Goal: Communication & Community: Answer question/provide support

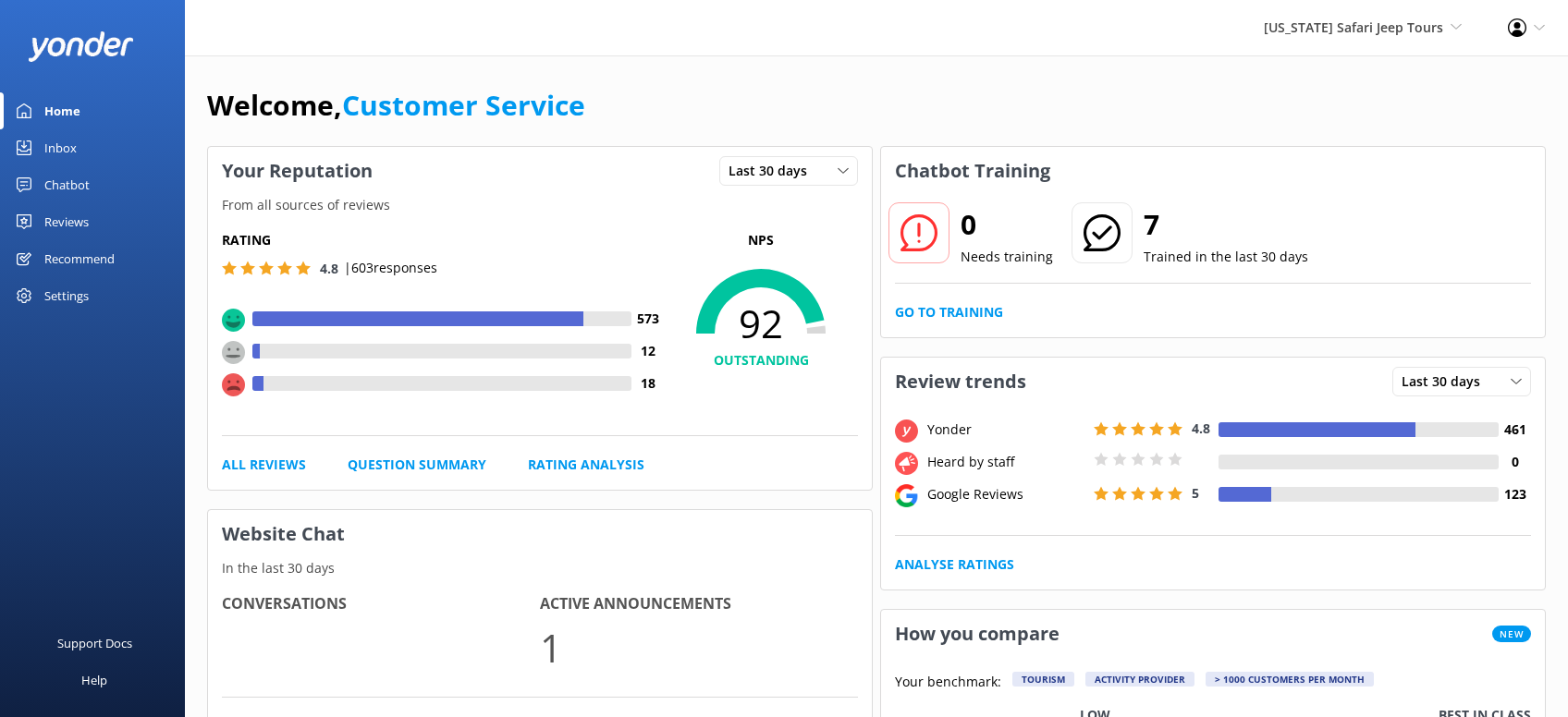
click at [66, 224] on div "Reviews" at bounding box center [66, 221] width 44 height 37
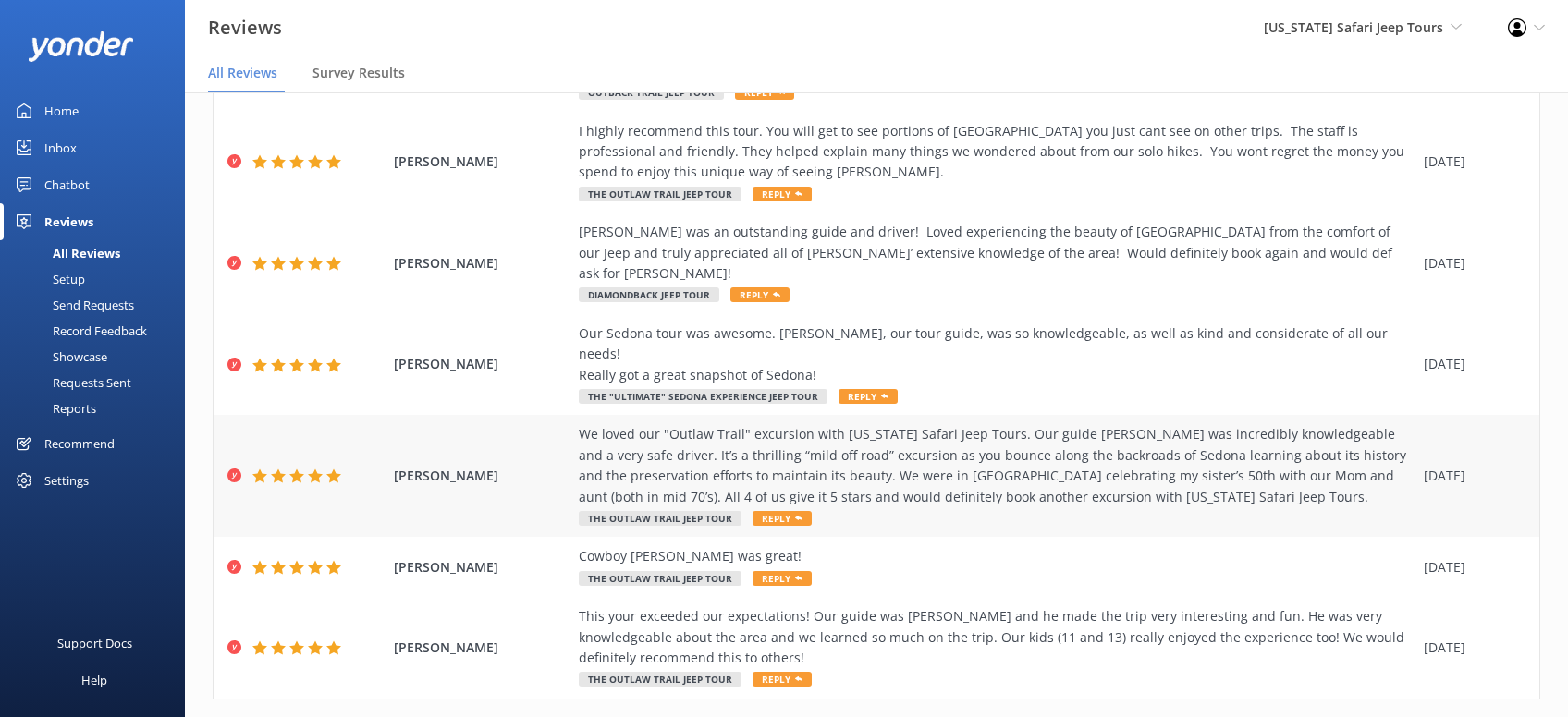
scroll to position [36, 0]
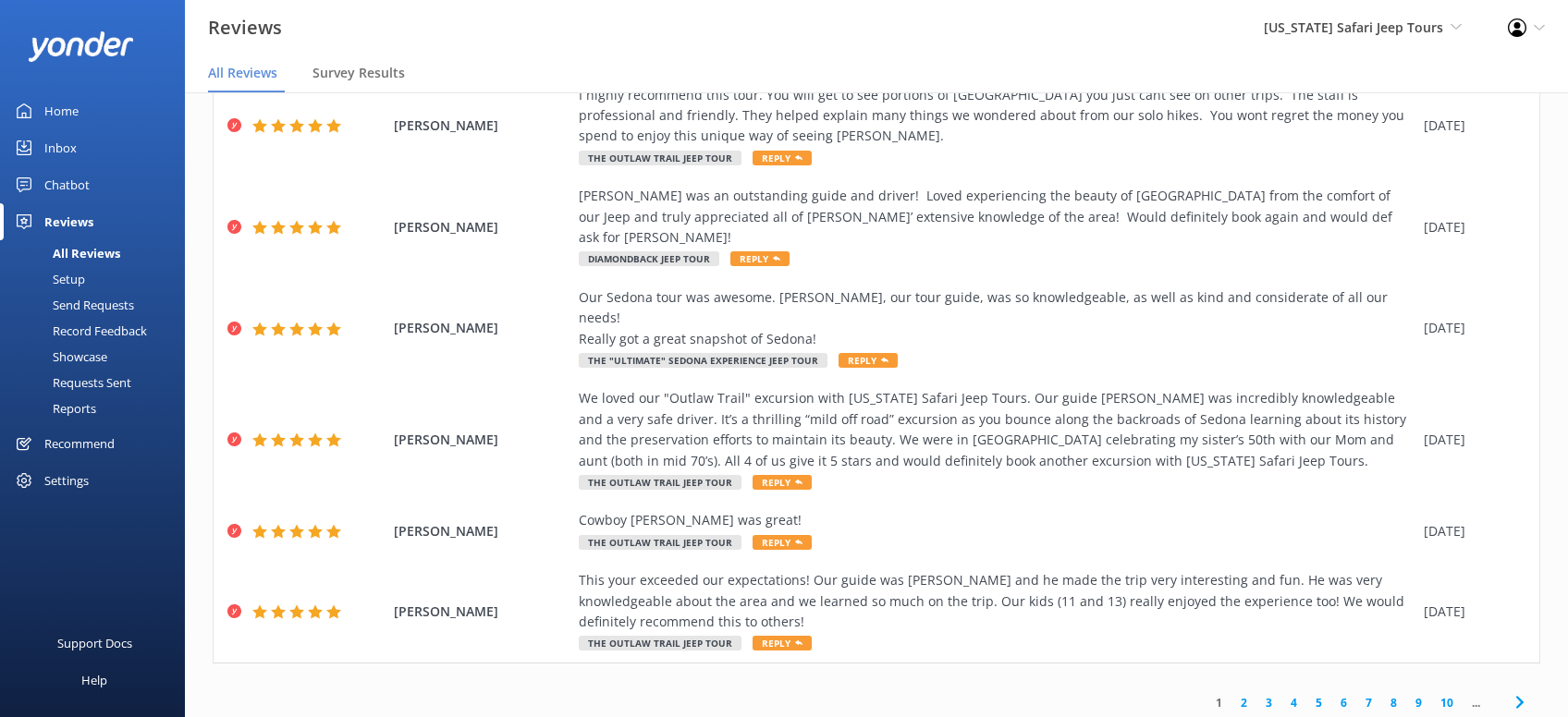
click at [1242, 694] on link "2" at bounding box center [1243, 703] width 25 height 18
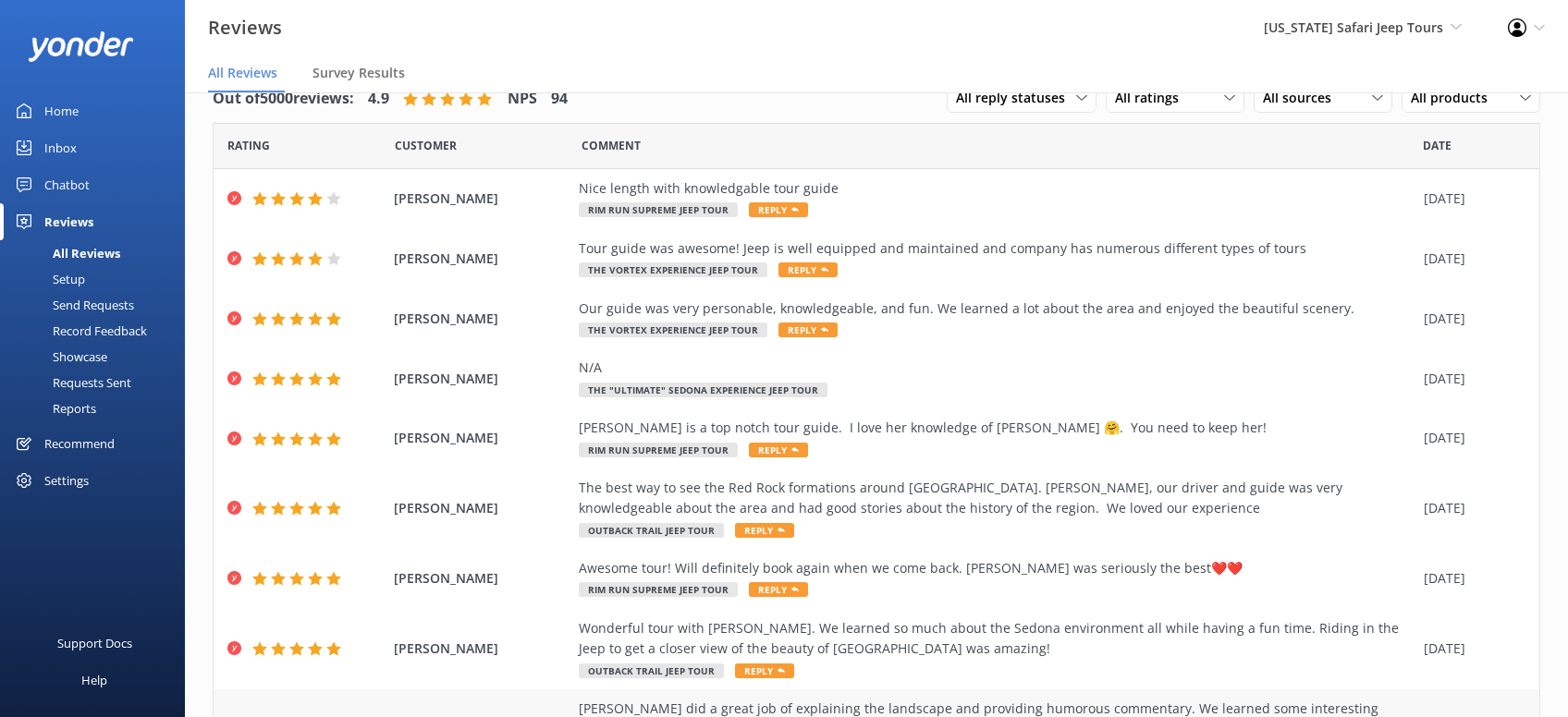
scroll to position [230, 0]
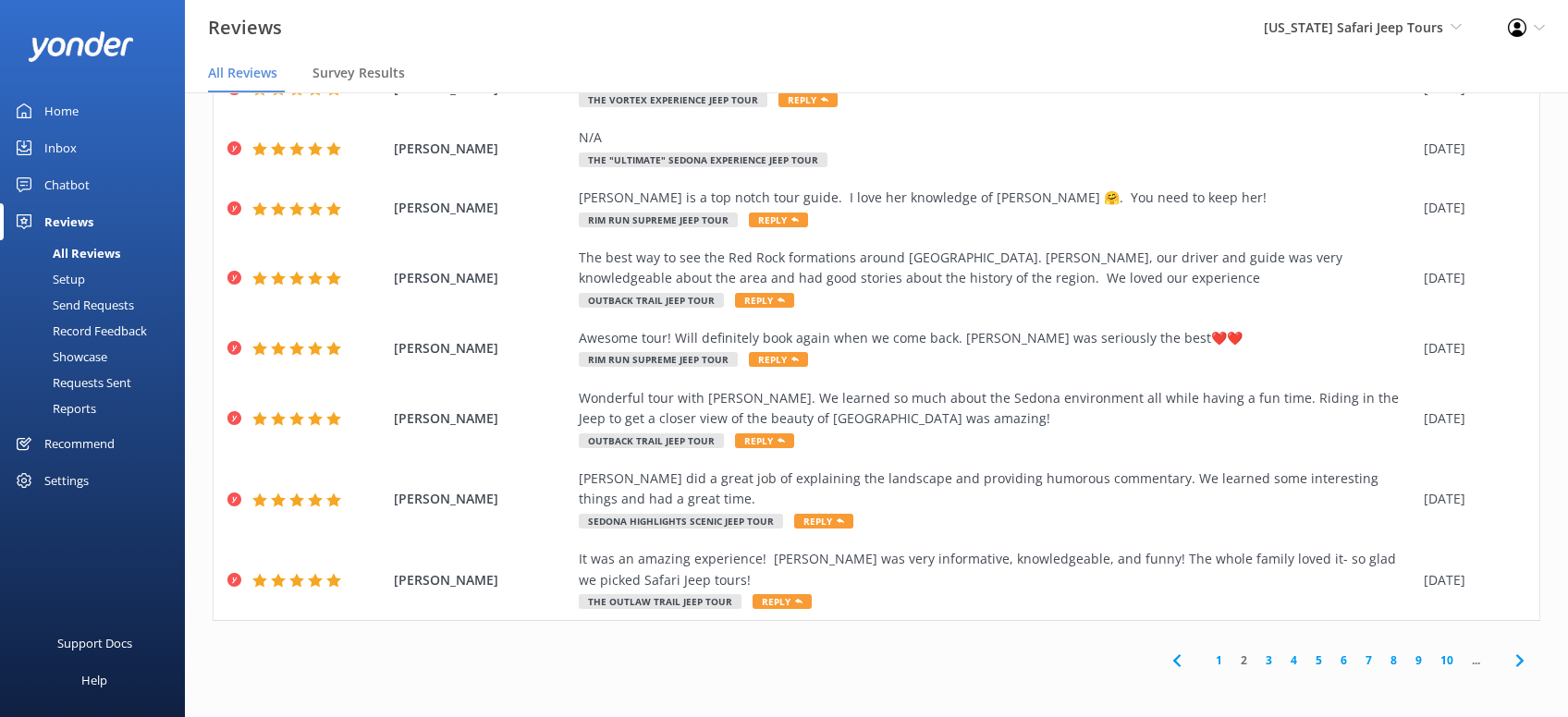
click at [1270, 659] on link "3" at bounding box center [1268, 661] width 25 height 18
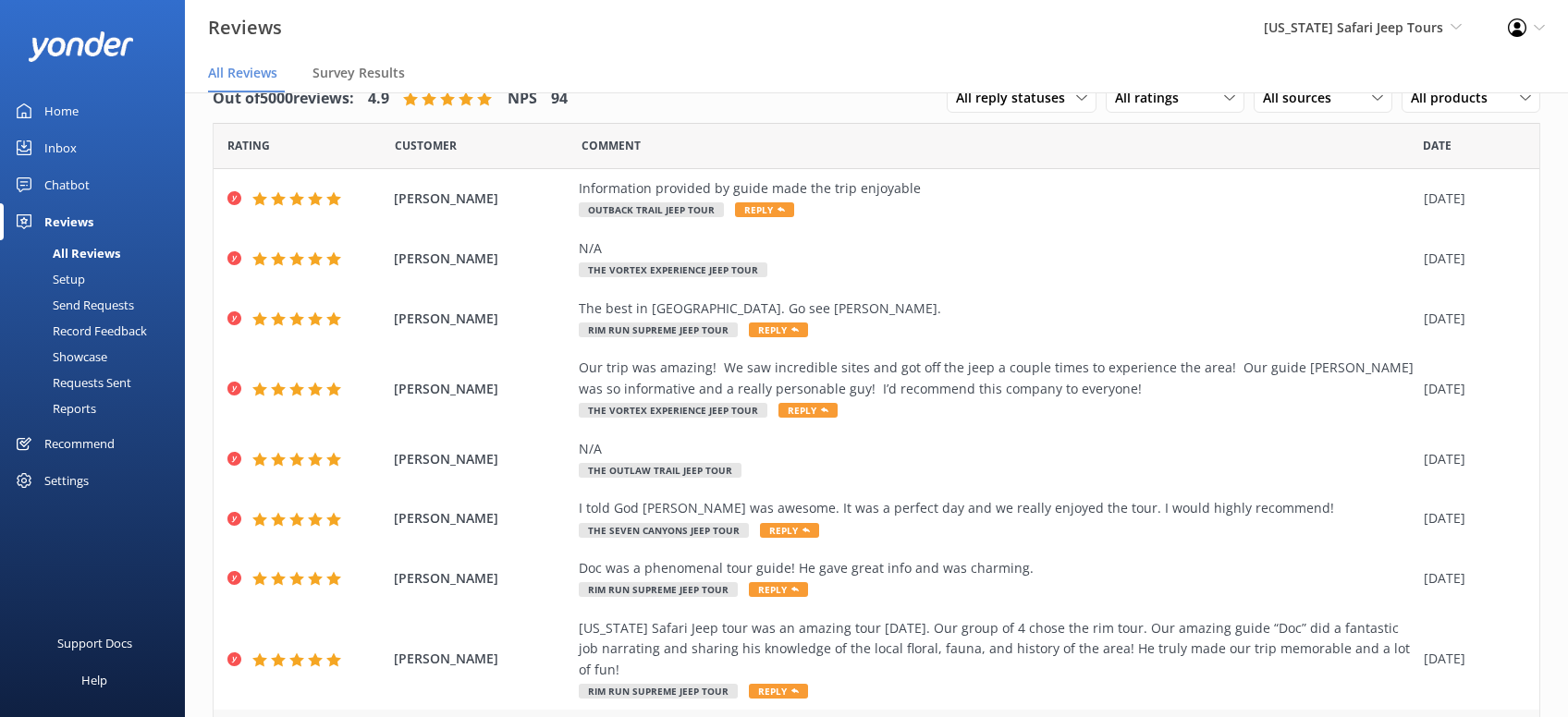
scroll to position [210, 0]
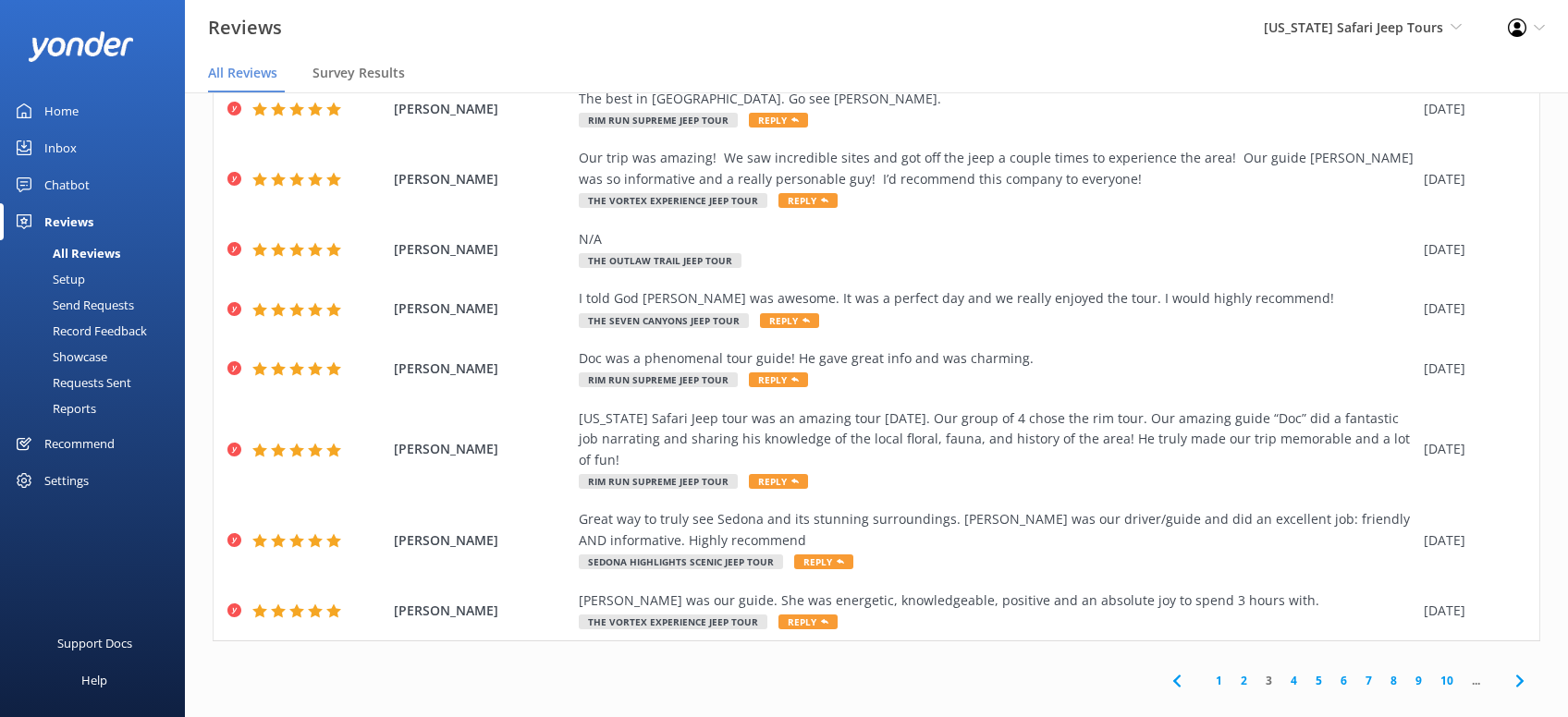
click at [1295, 672] on link "4" at bounding box center [1293, 681] width 25 height 18
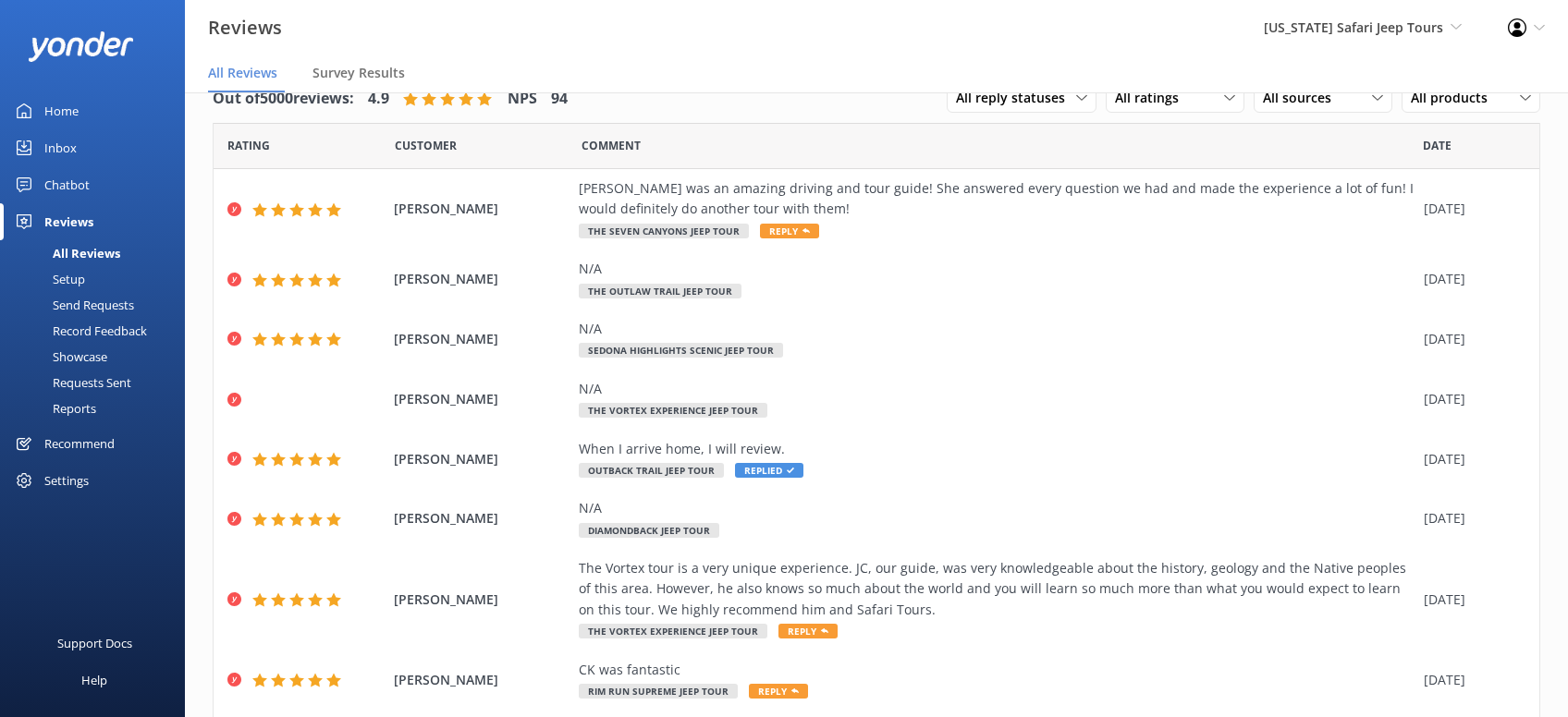
scroll to position [272, 0]
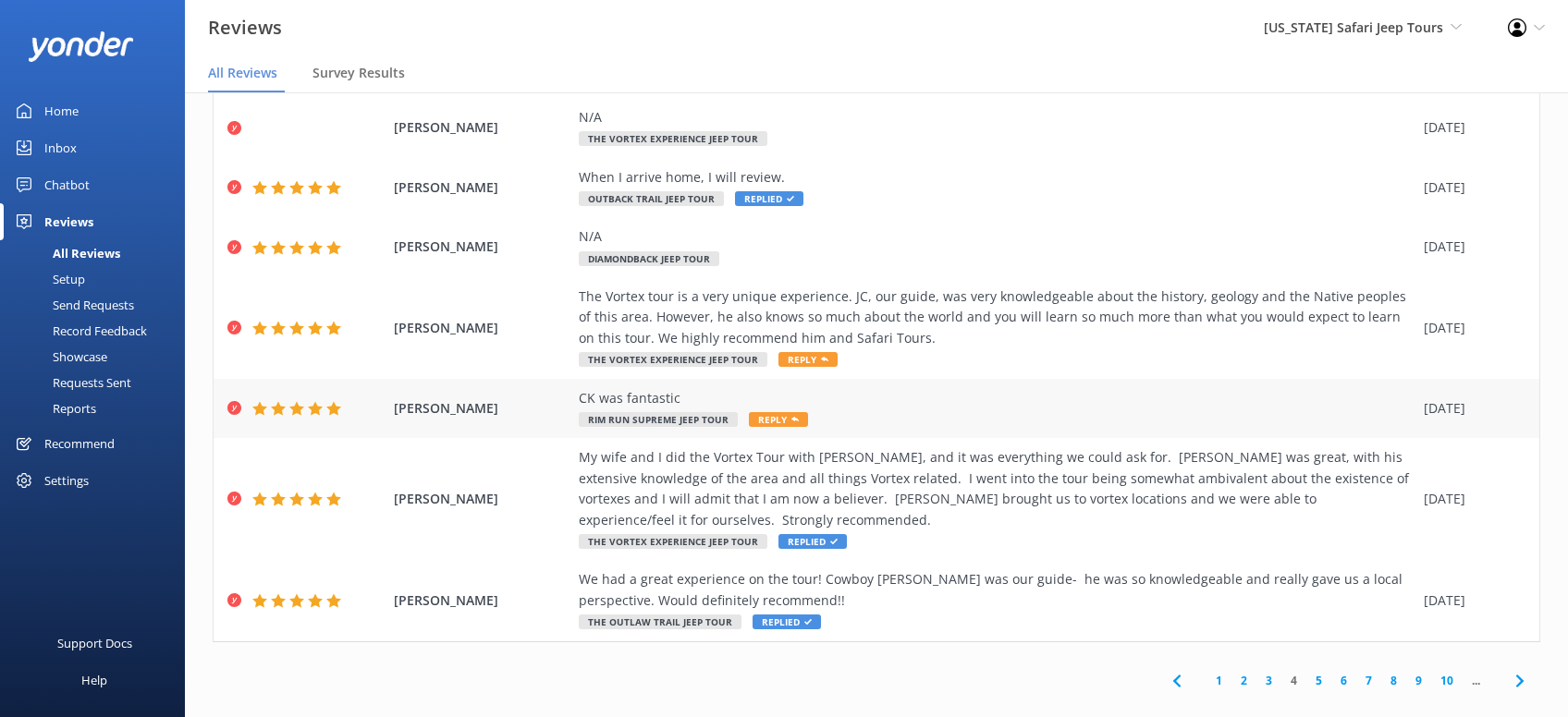
click at [769, 421] on span "Reply" at bounding box center [778, 419] width 59 height 15
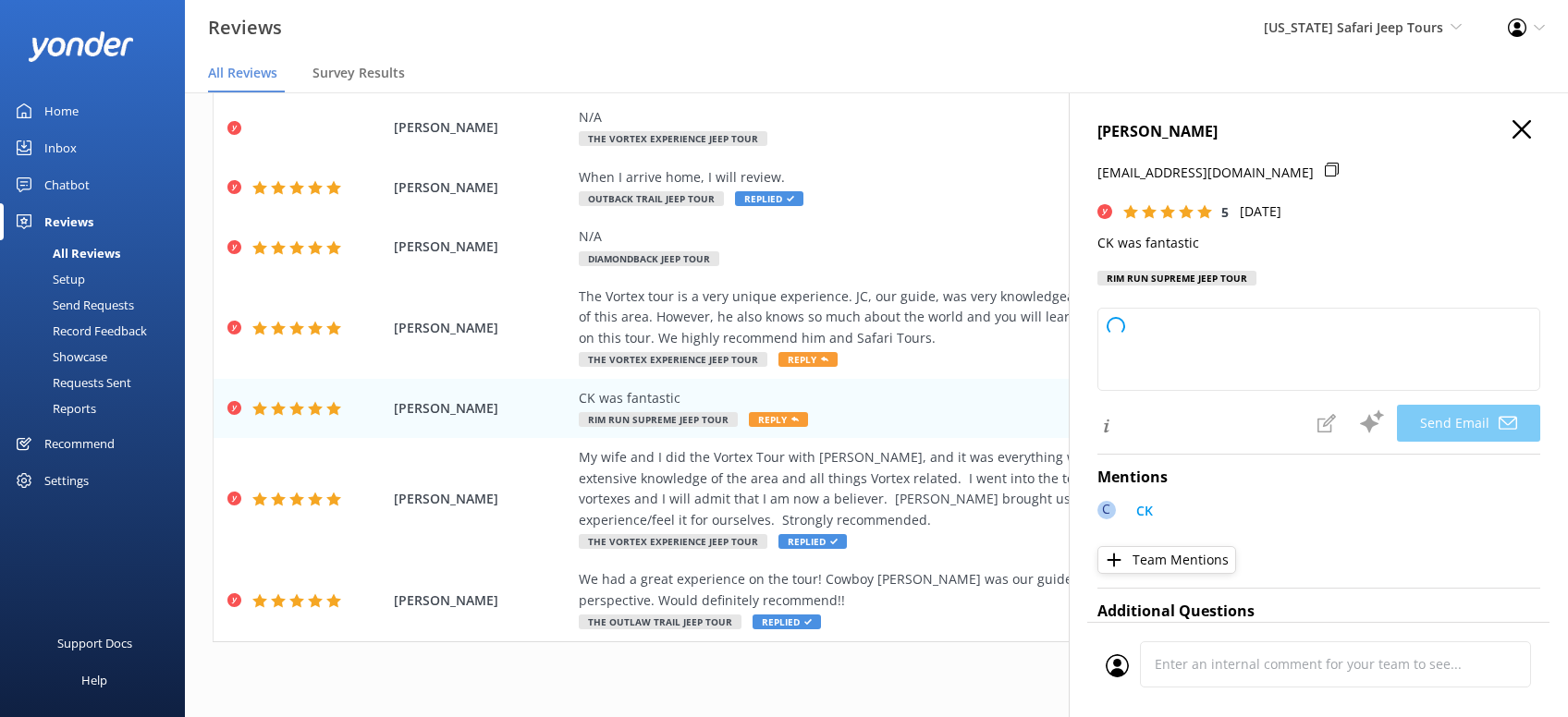
type textarea "Thanks so much, Kimberly! We’re lucky to have CK on the Arizona Safari Jeep Tou…"
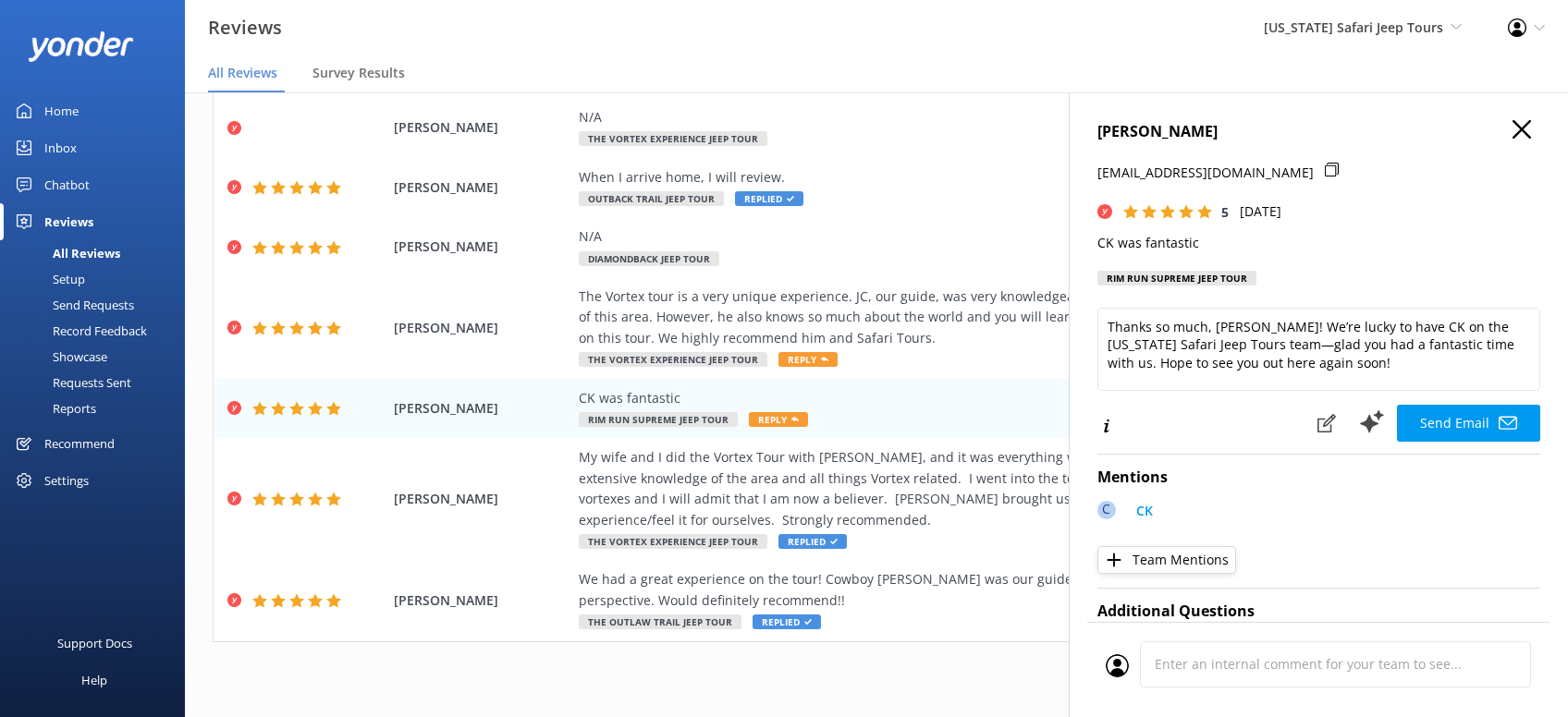
click at [1473, 423] on button "Send Email" at bounding box center [1468, 423] width 143 height 37
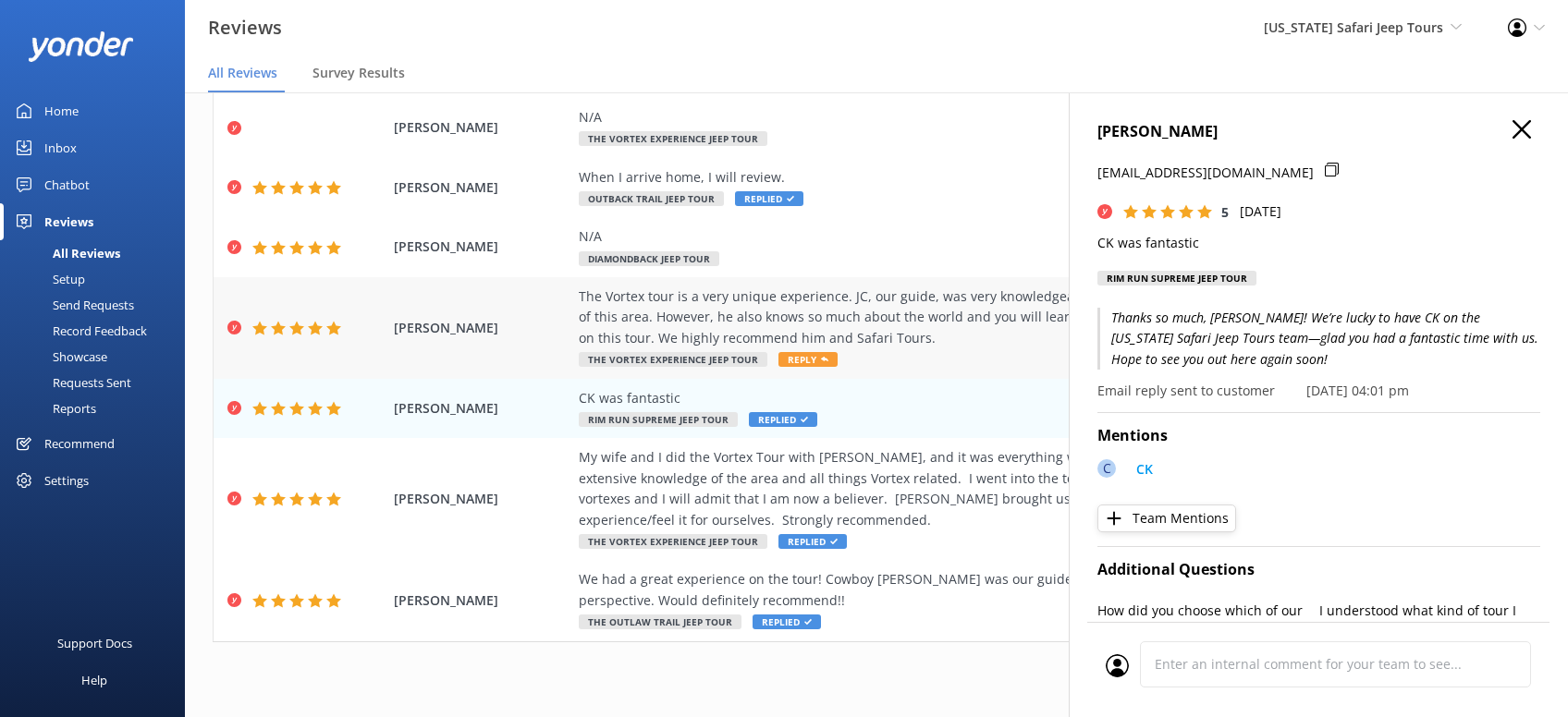
click at [811, 355] on span "Reply" at bounding box center [807, 359] width 59 height 15
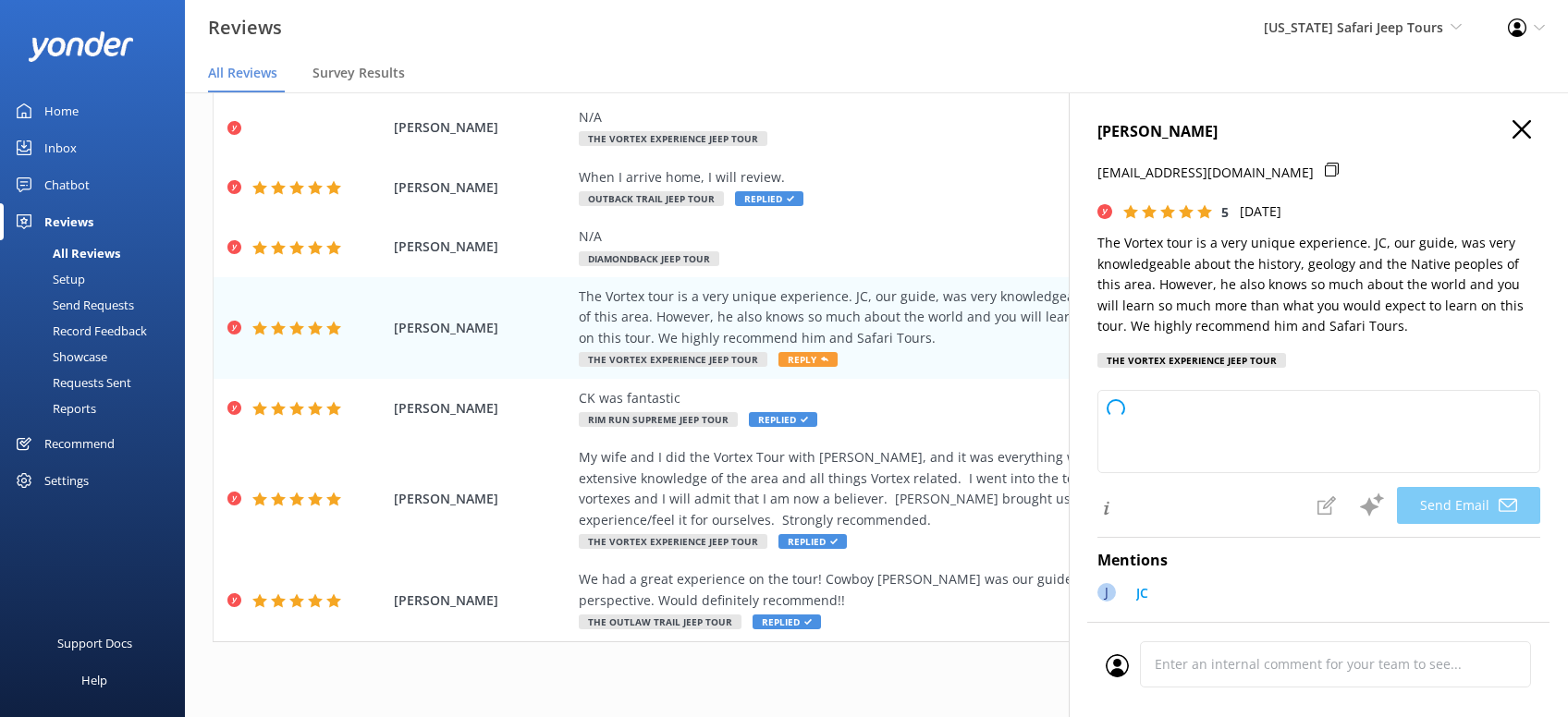
type textarea "Thanks so much, Renee! We’re glad you had such a great time on the Vortex tour …"
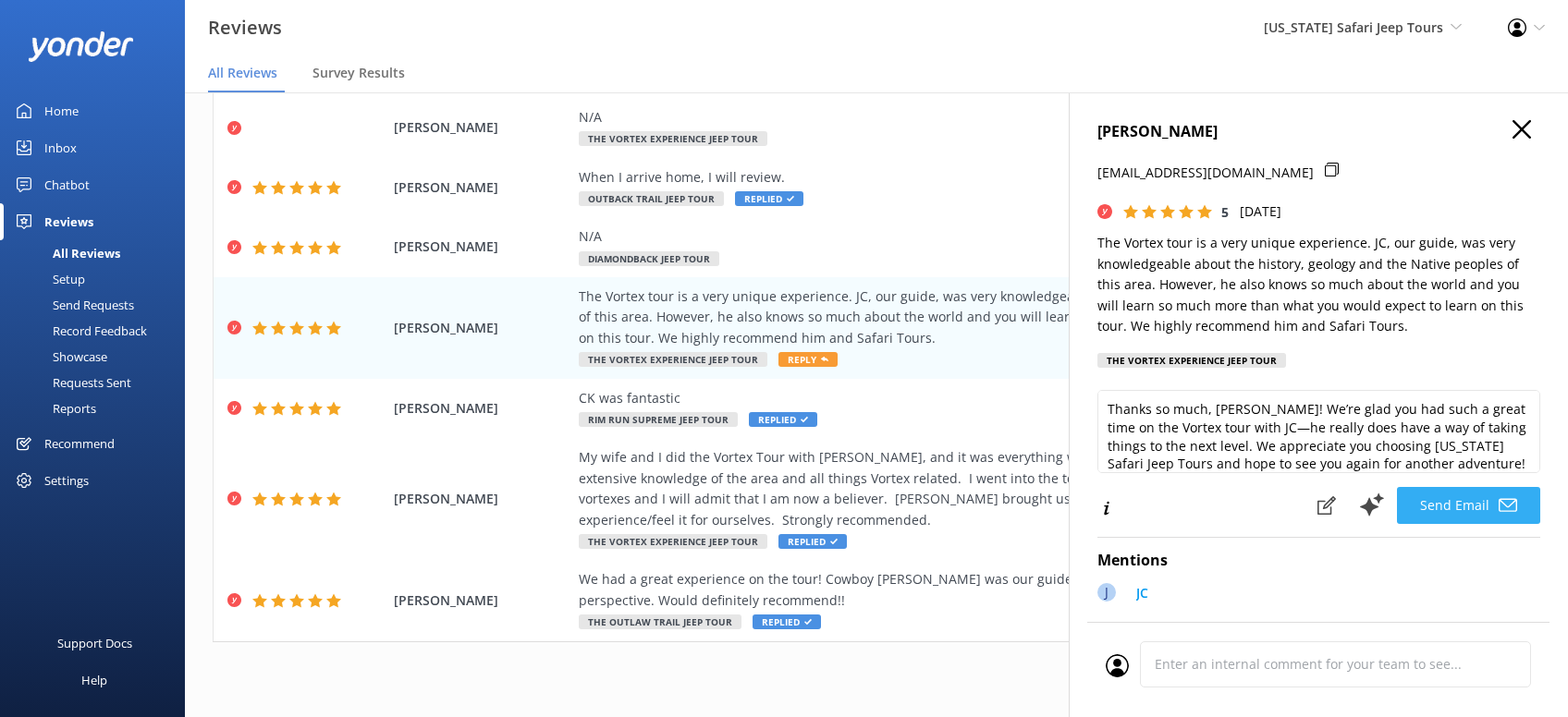
click at [1470, 502] on button "Send Email" at bounding box center [1468, 505] width 143 height 37
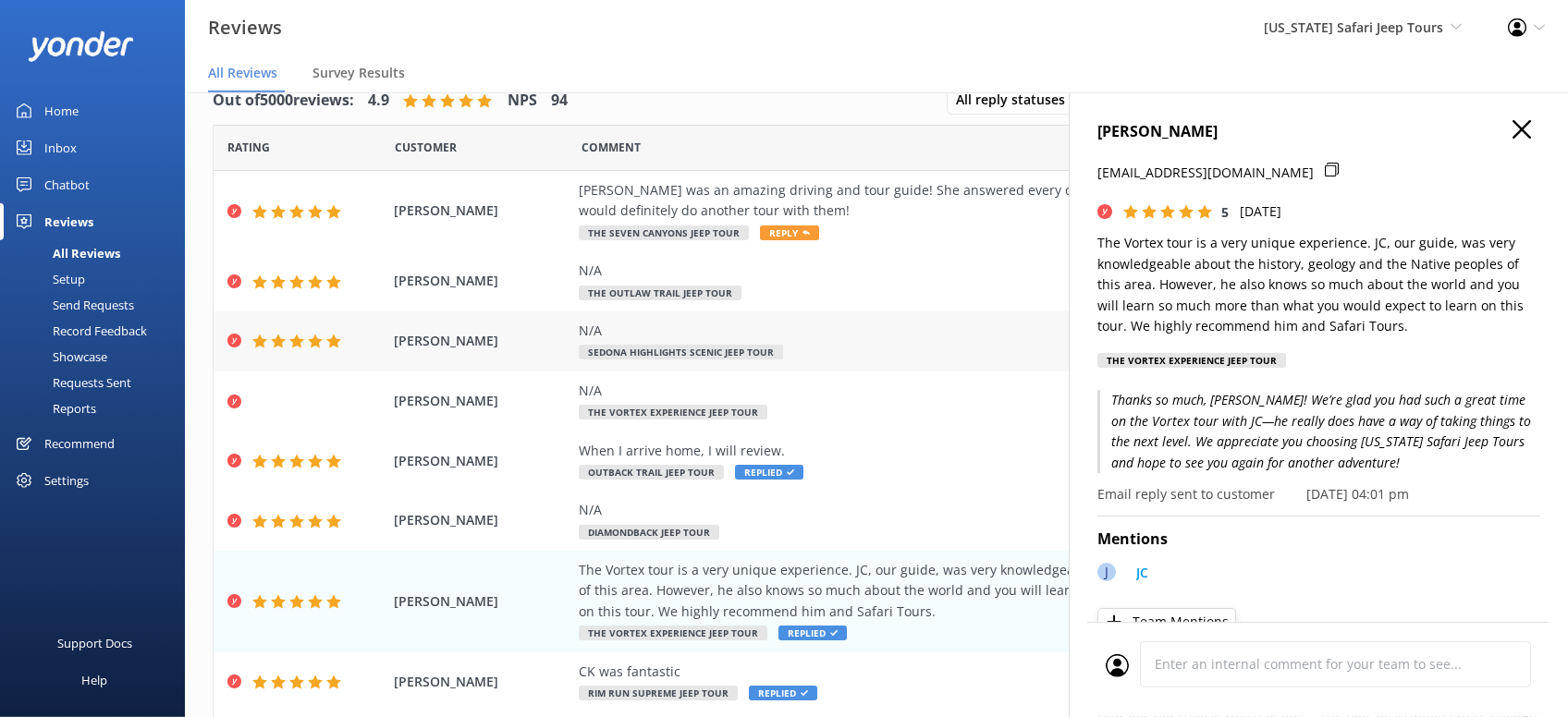
scroll to position [0, 0]
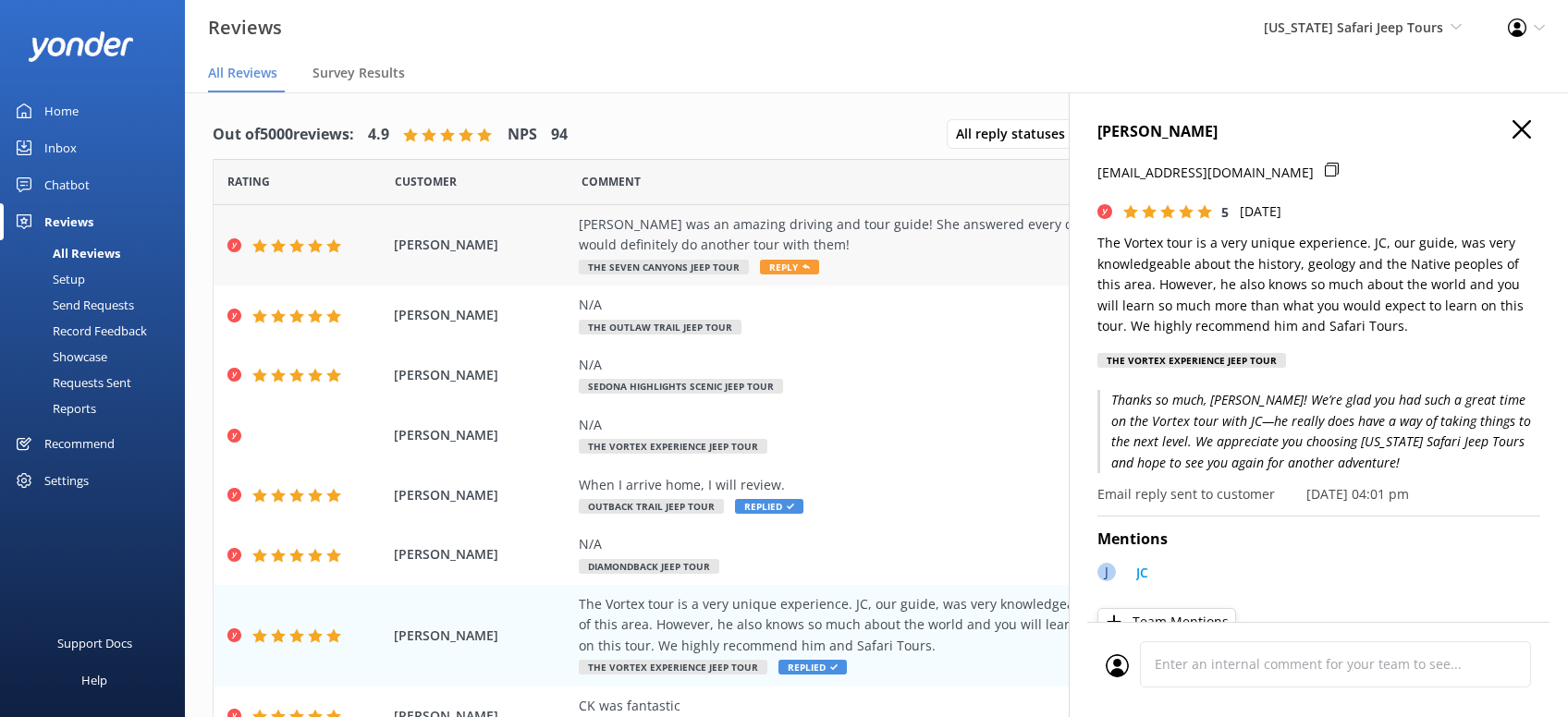
click at [794, 269] on span "Reply" at bounding box center [789, 267] width 59 height 15
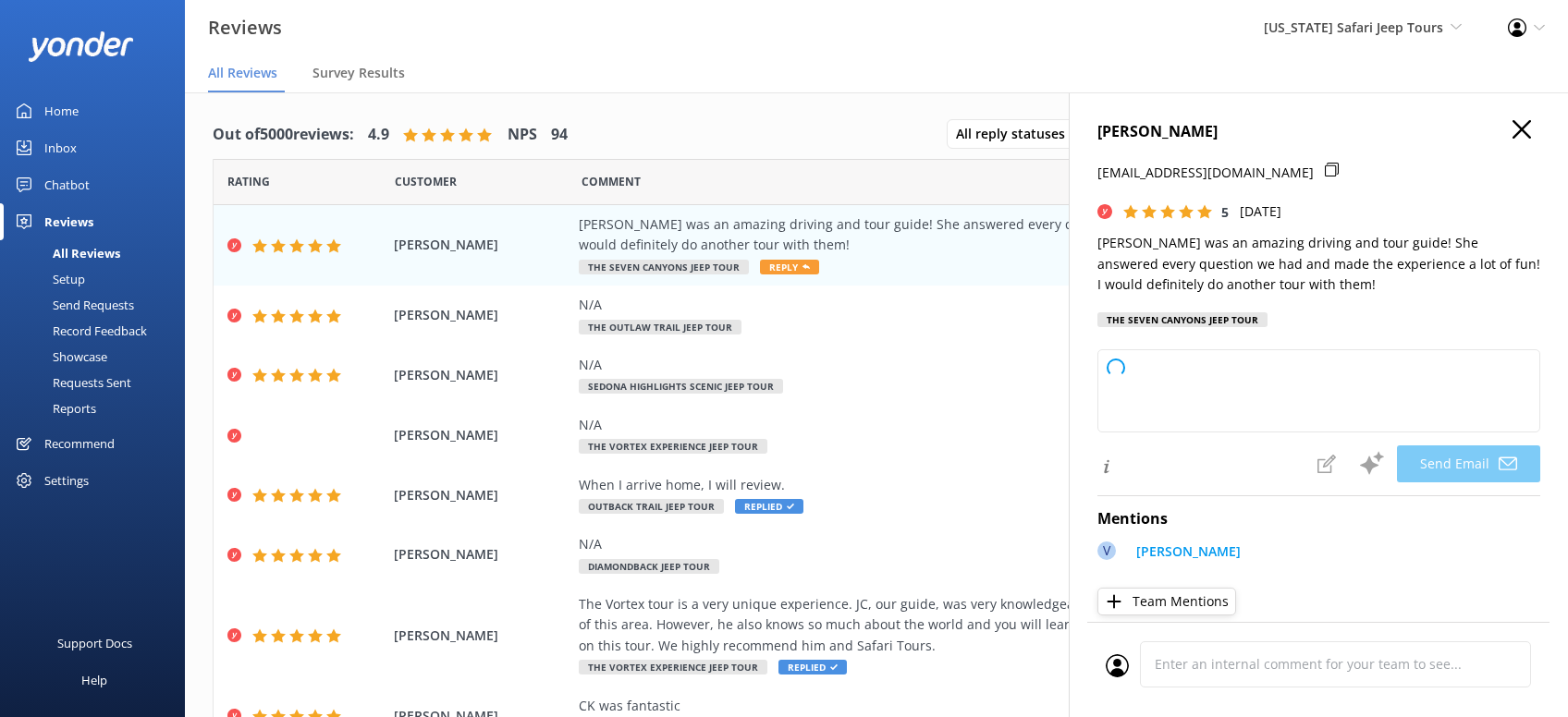
type textarea "Shauna, thanks so much for the awesome review! Vivian will be thrilled to hear …"
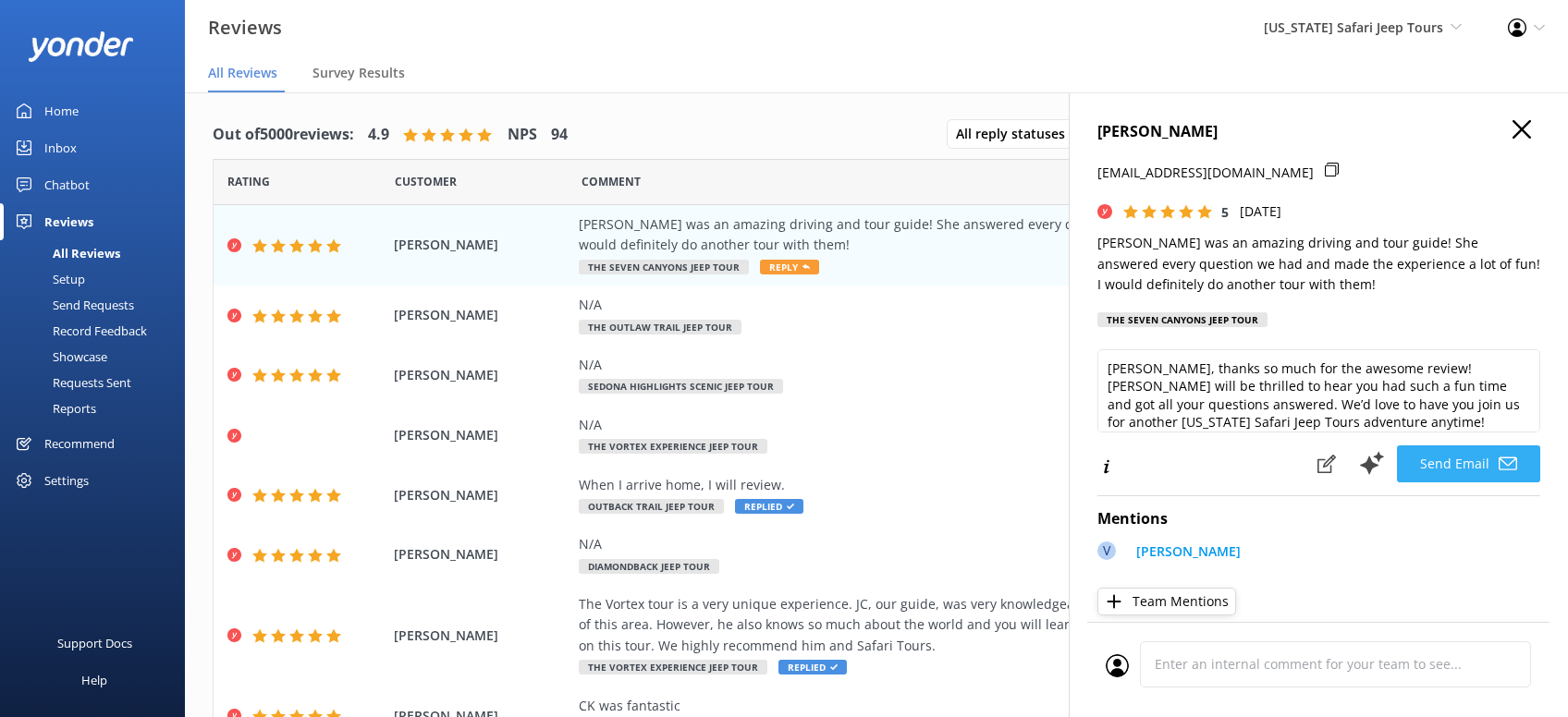
click at [1464, 460] on button "Send Email" at bounding box center [1468, 463] width 143 height 37
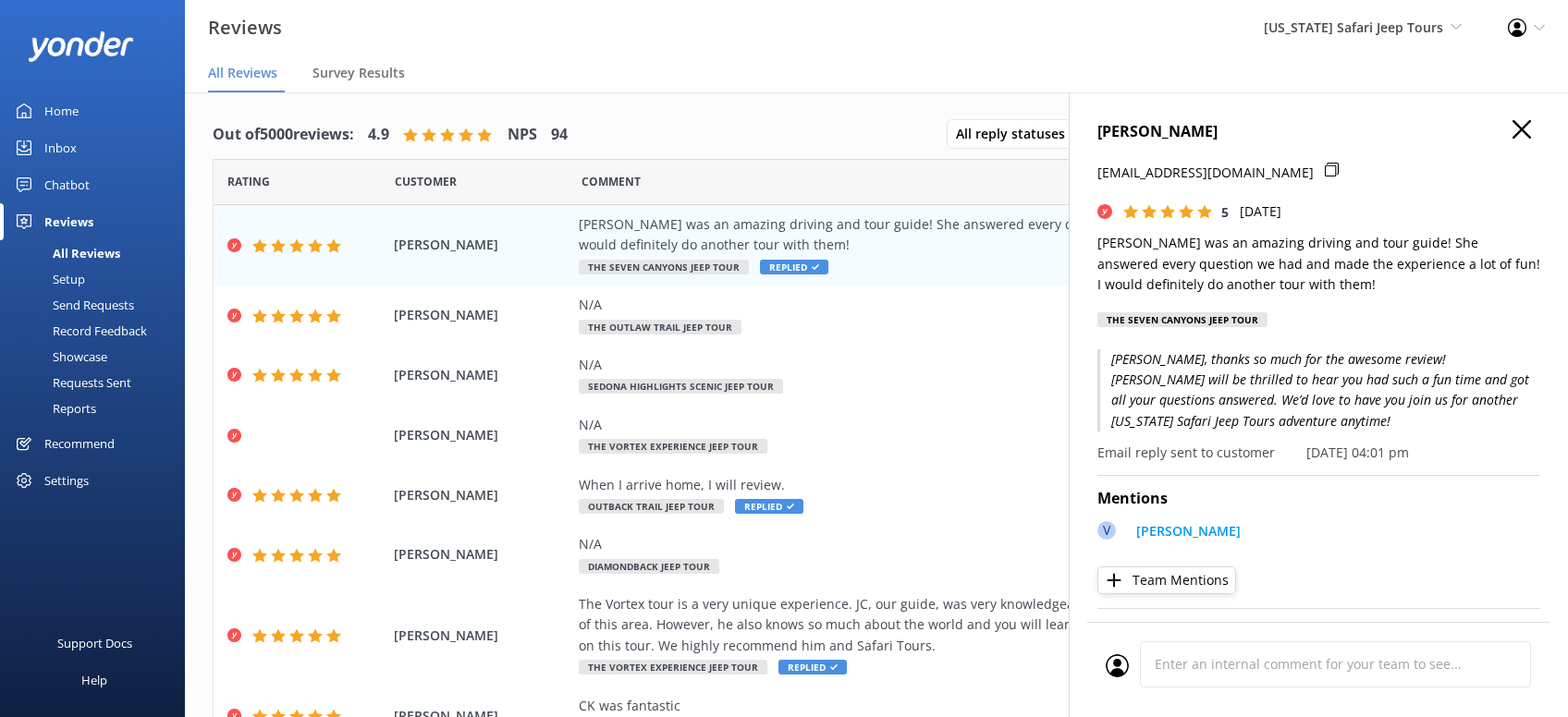
click at [1525, 126] on use "button" at bounding box center [1521, 129] width 18 height 18
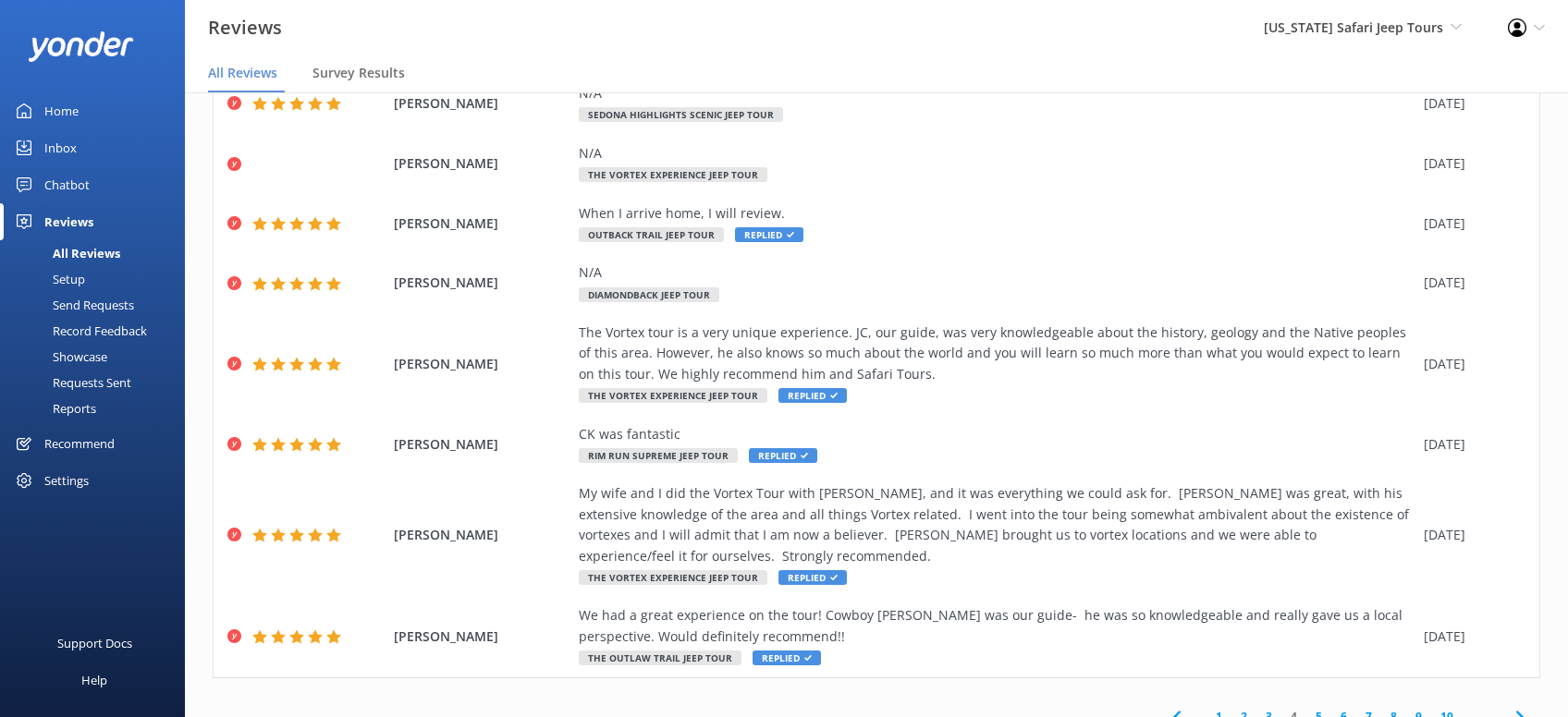
scroll to position [36, 0]
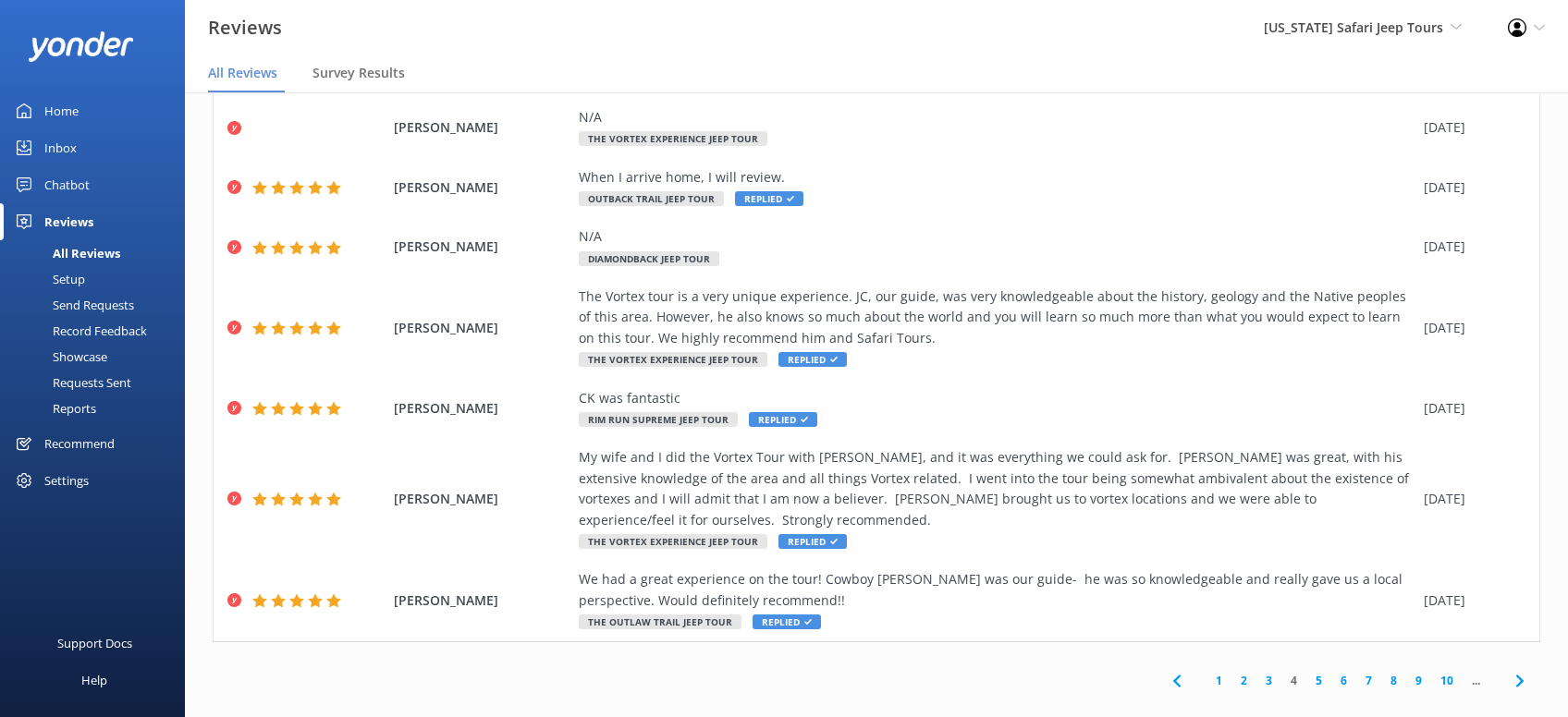
click at [1269, 672] on link "3" at bounding box center [1268, 681] width 25 height 18
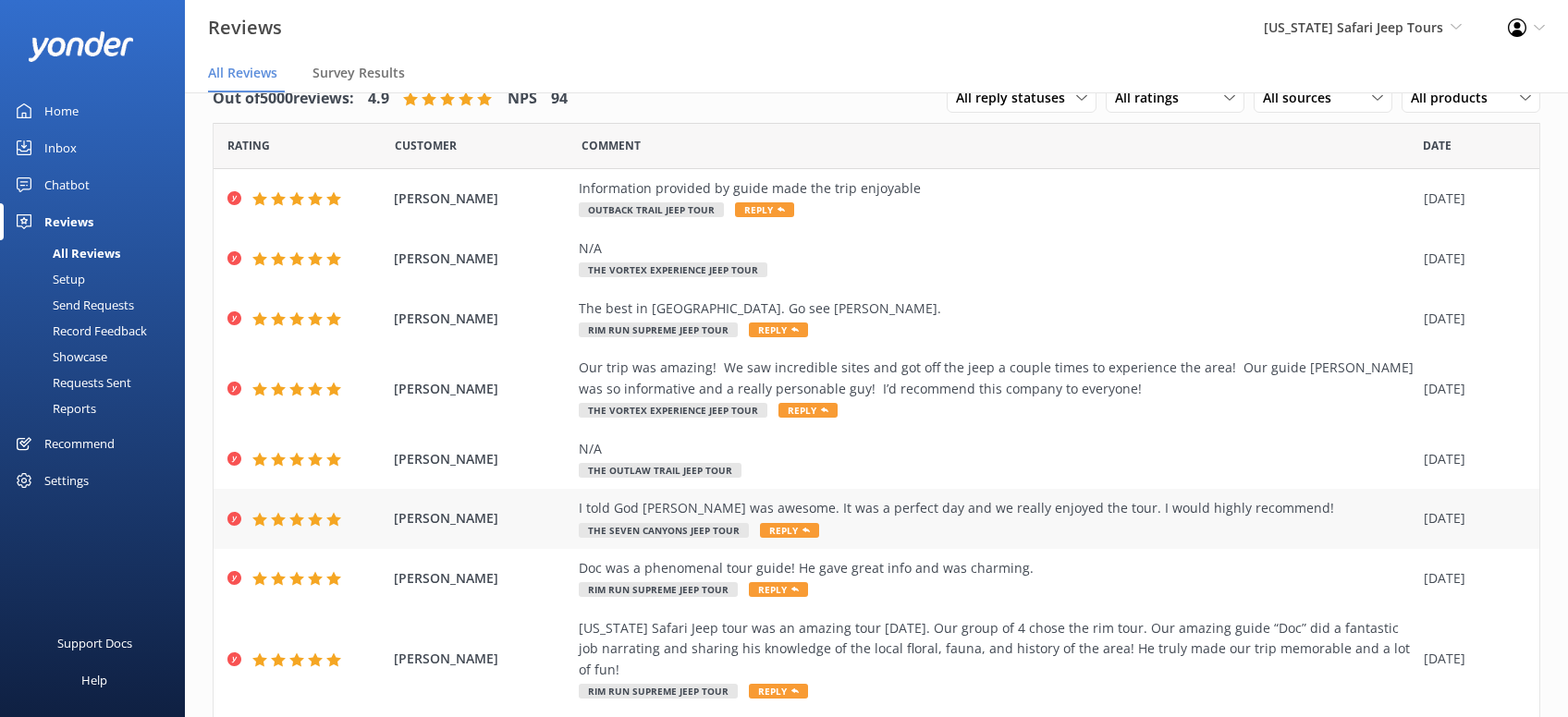
scroll to position [210, 0]
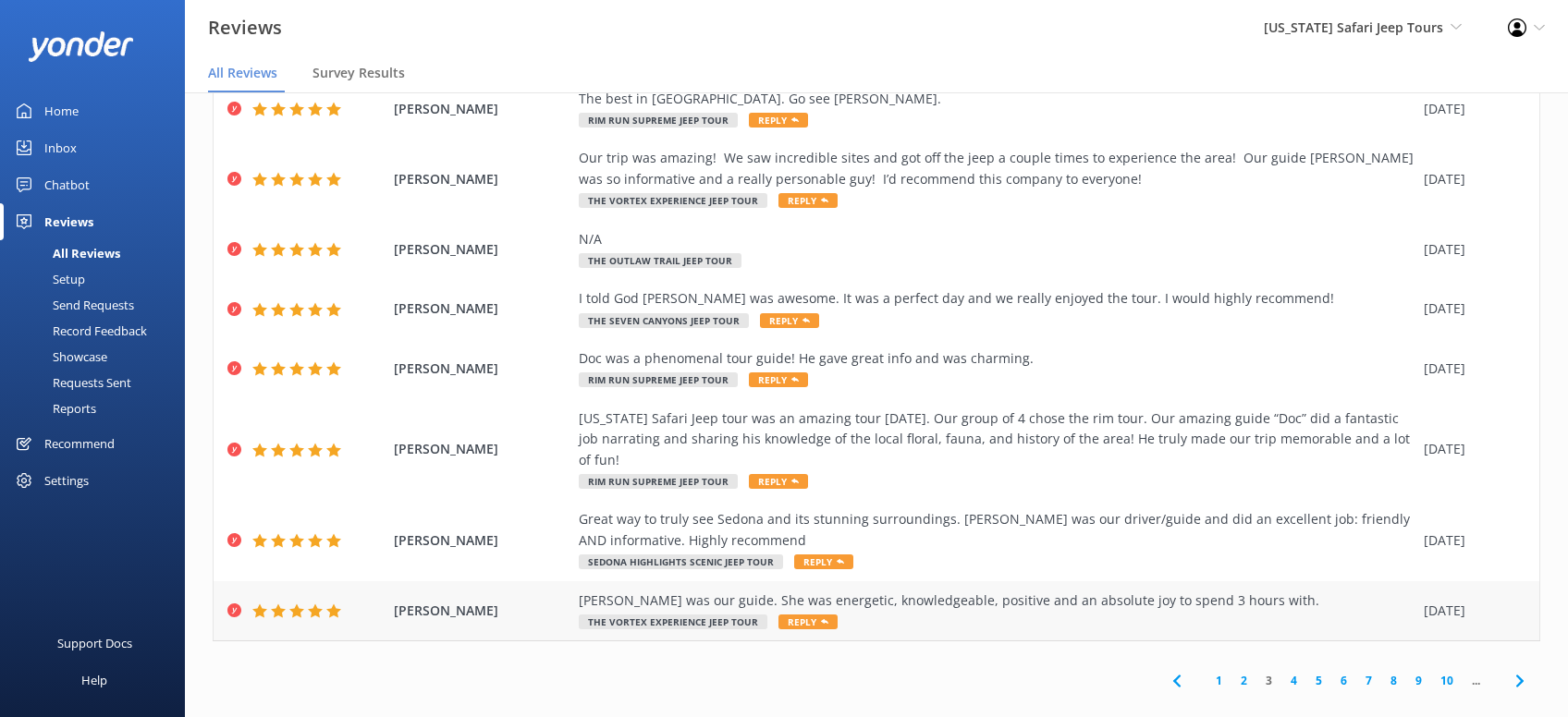
click at [802, 615] on span "Reply" at bounding box center [807, 622] width 59 height 15
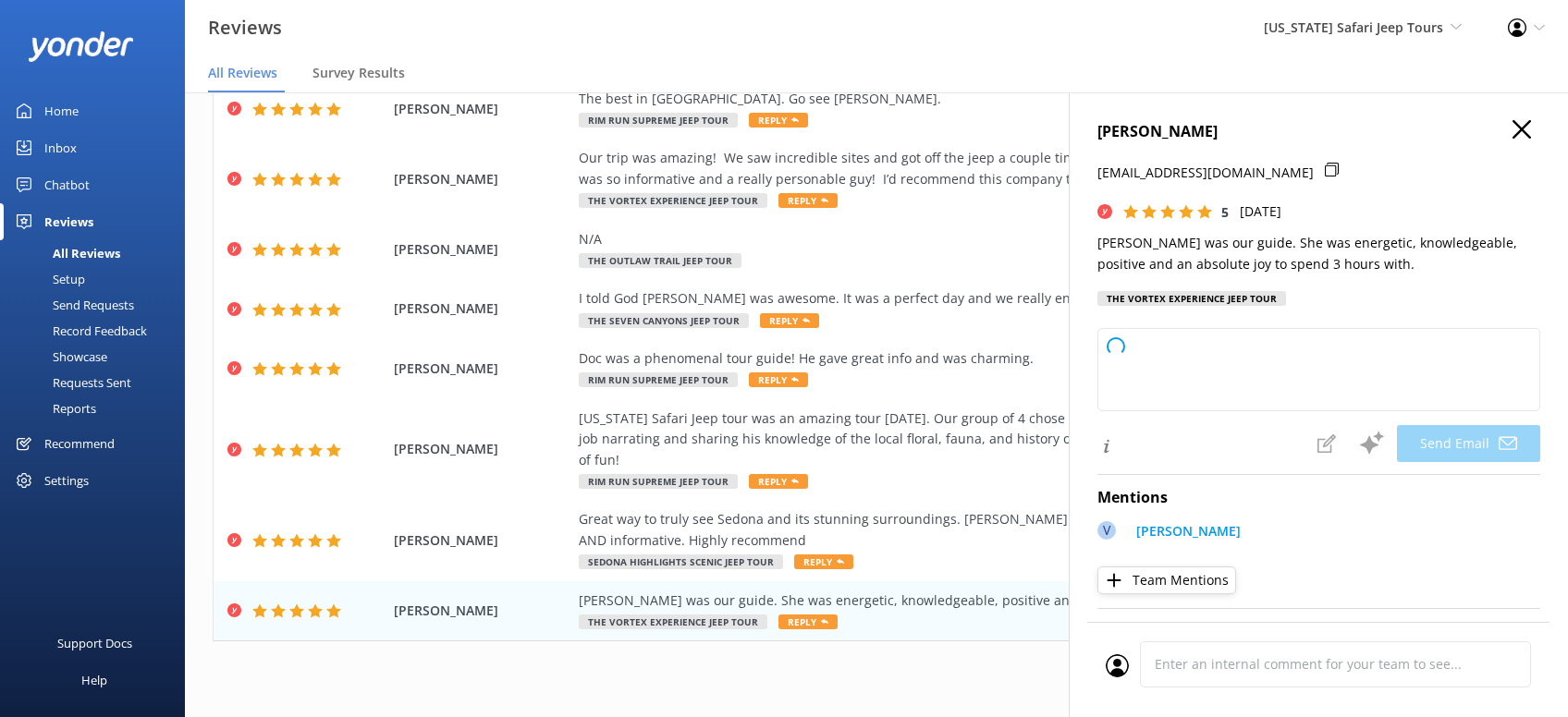
type textarea "Thanks so much, Penny! We're thrilled you had such a great time with Vivian—she…"
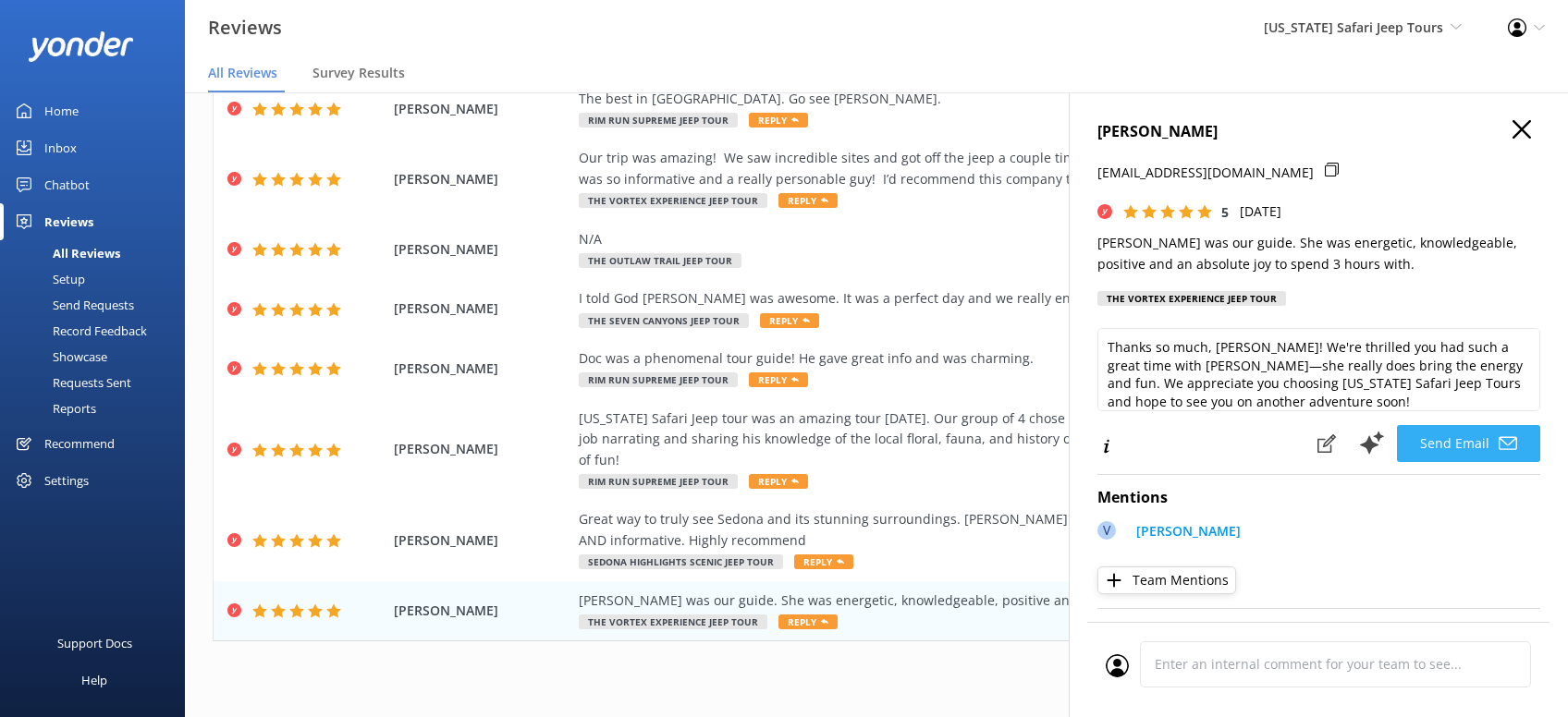
click at [1466, 442] on button "Send Email" at bounding box center [1468, 443] width 143 height 37
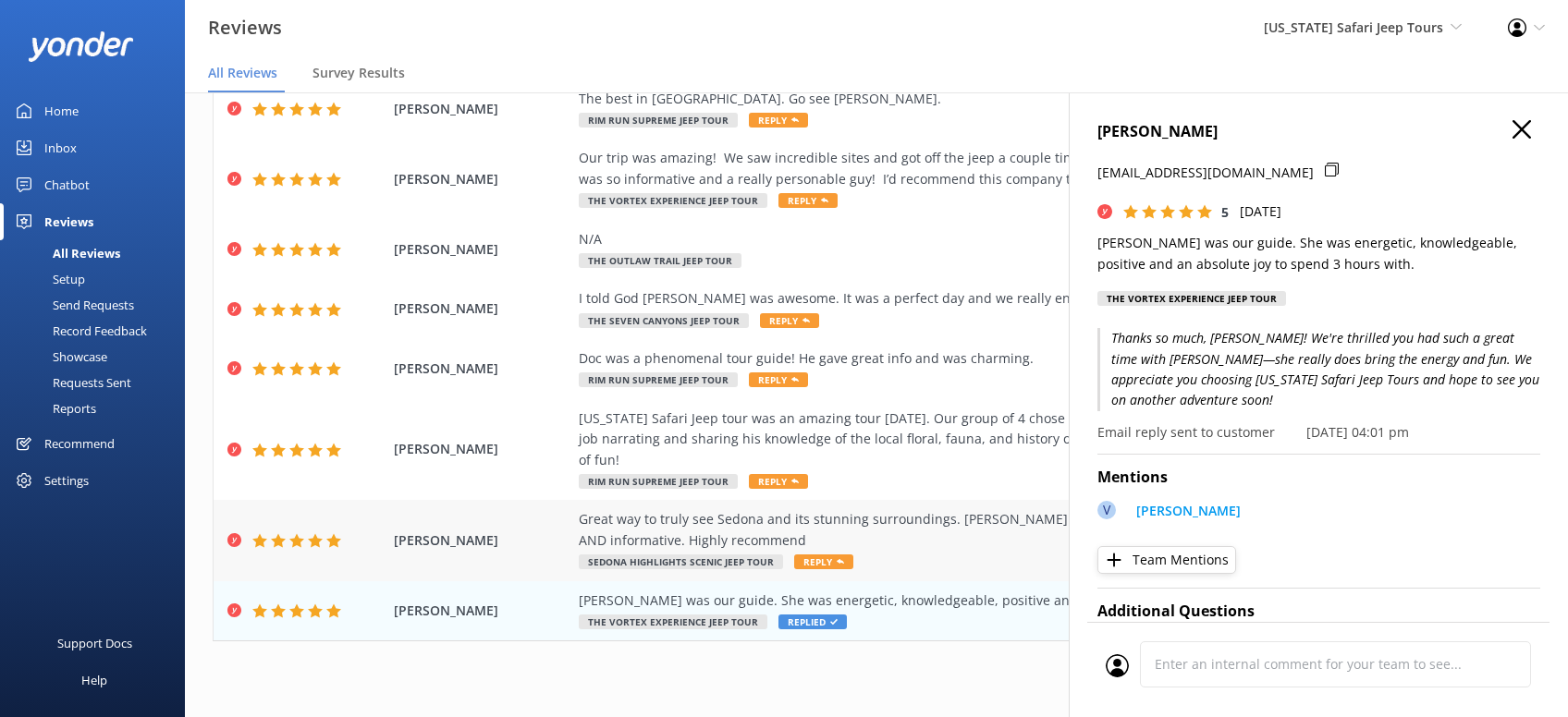
click at [824, 555] on span "Reply" at bounding box center [823, 562] width 59 height 15
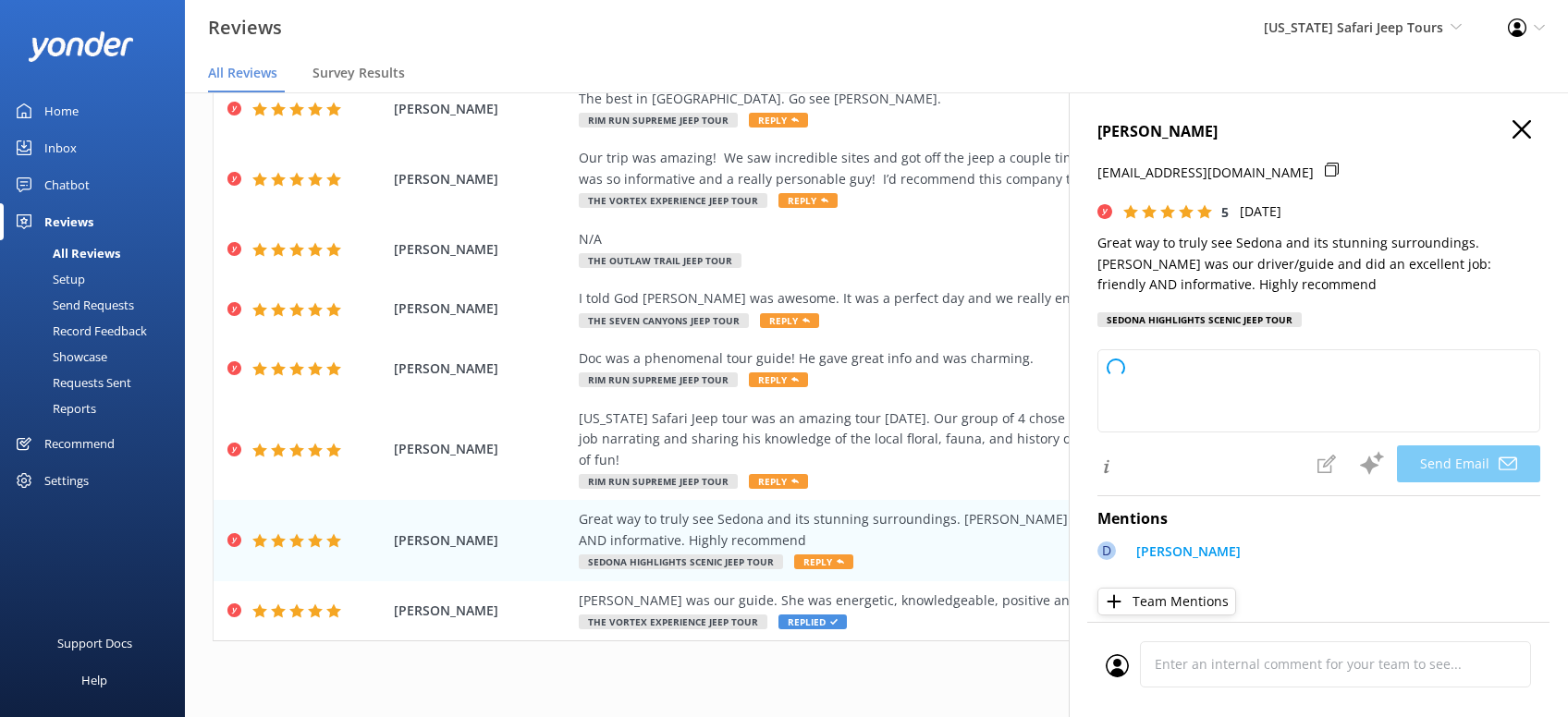
type textarea "Thanks so much, Margaret! We’re glad you got to soak in Sedona’s beauty with us…"
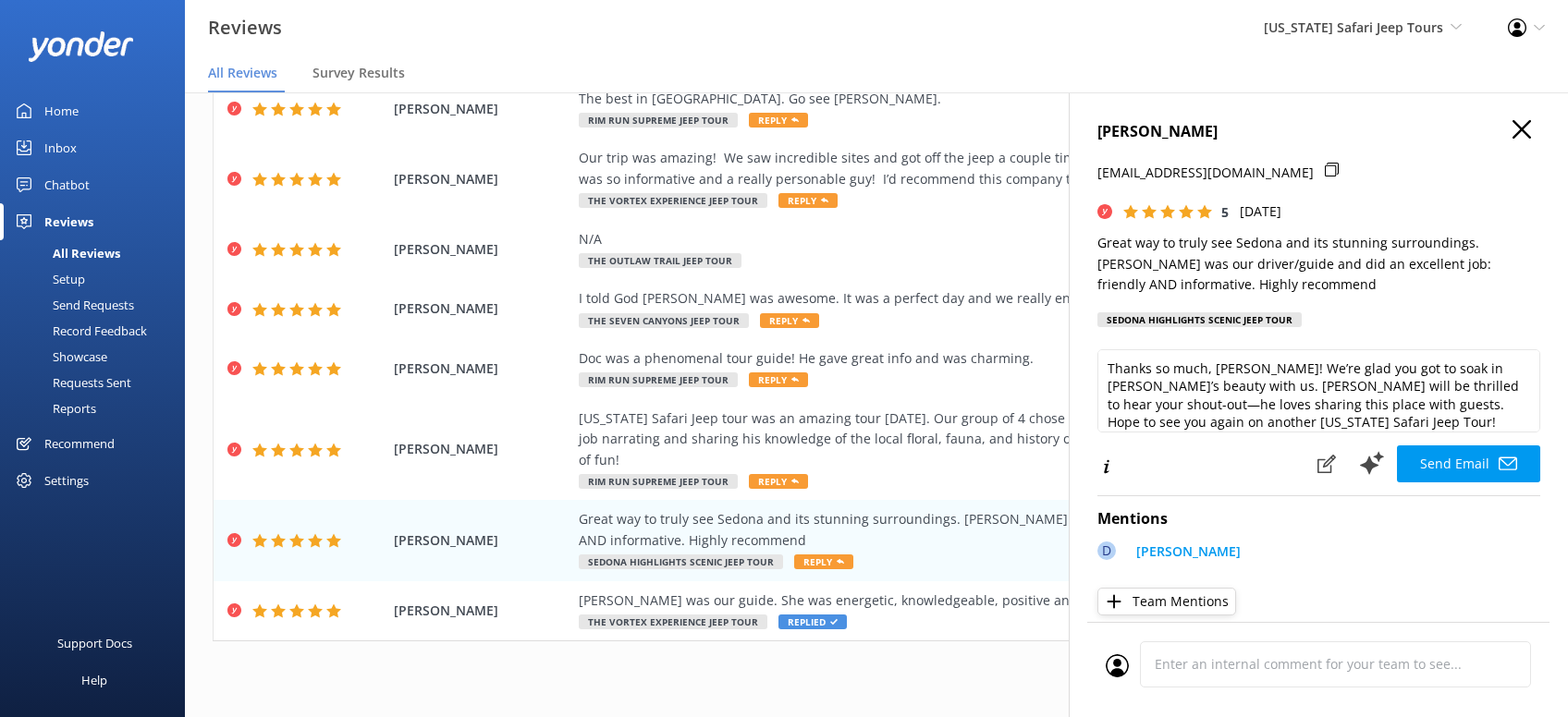
click at [1474, 460] on button "Send Email" at bounding box center [1468, 463] width 143 height 37
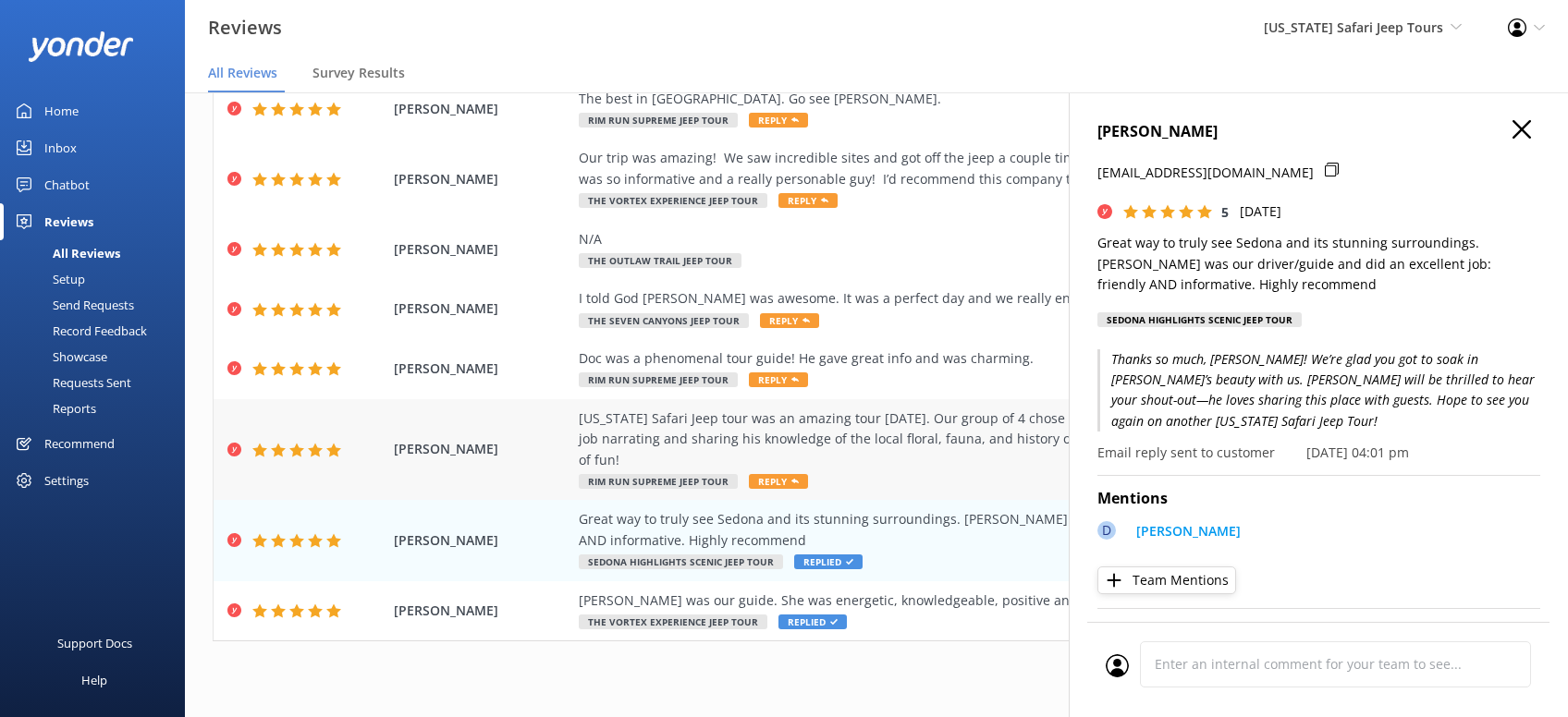
click at [771, 474] on span "Reply" at bounding box center [778, 481] width 59 height 15
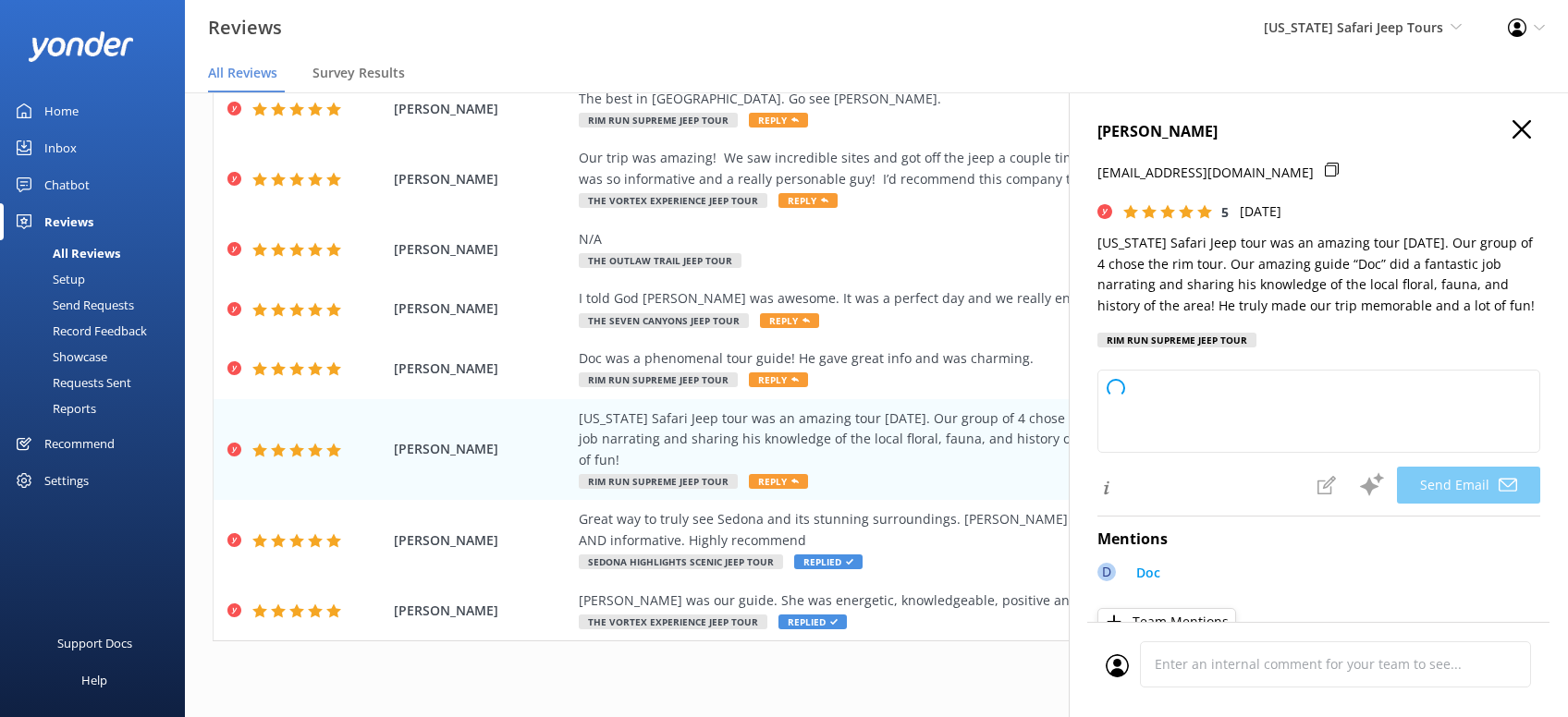
type textarea "Thanks so much, Gayle! We’re thrilled you and your group had a blast on the rim…"
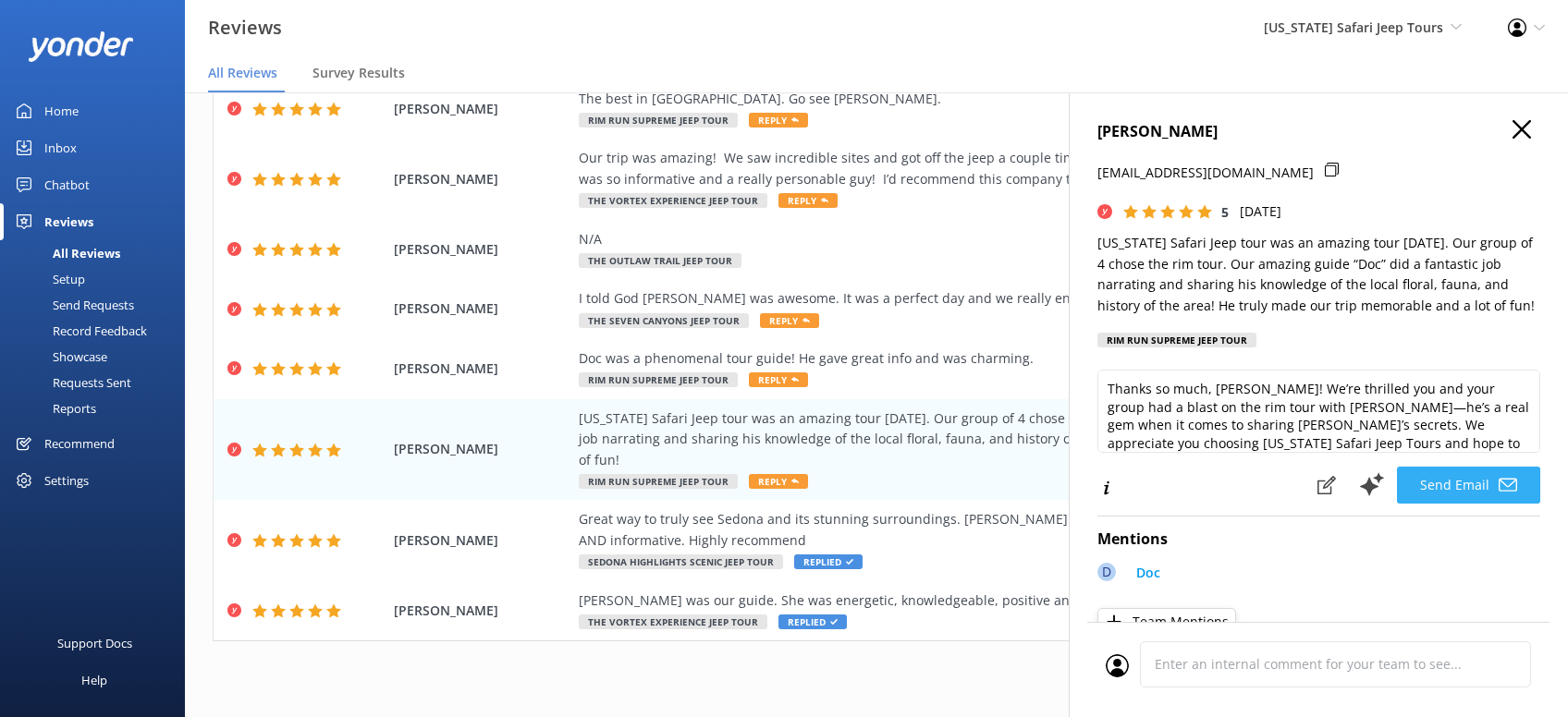
click at [1480, 478] on button "Send Email" at bounding box center [1468, 485] width 143 height 37
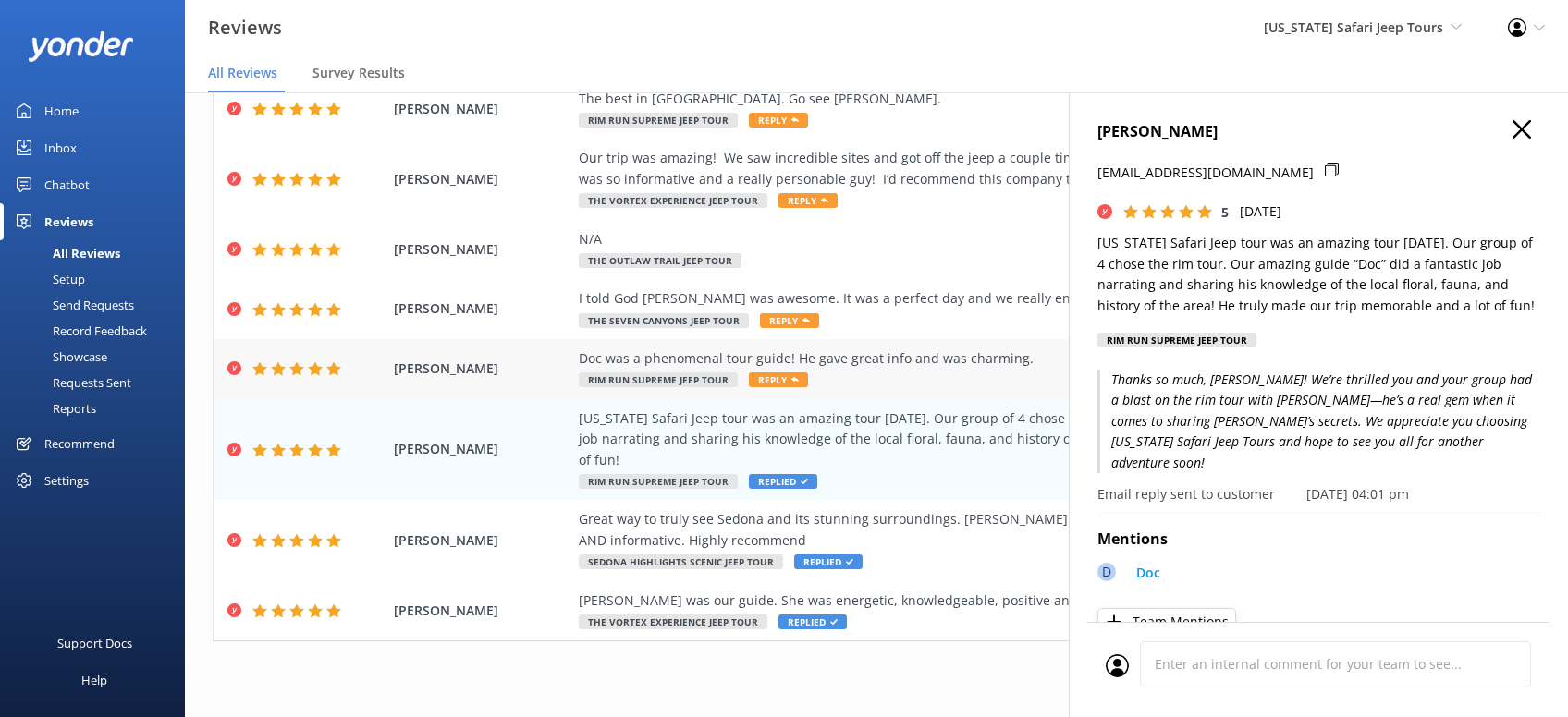
click at [769, 384] on span "Reply" at bounding box center [778, 379] width 59 height 15
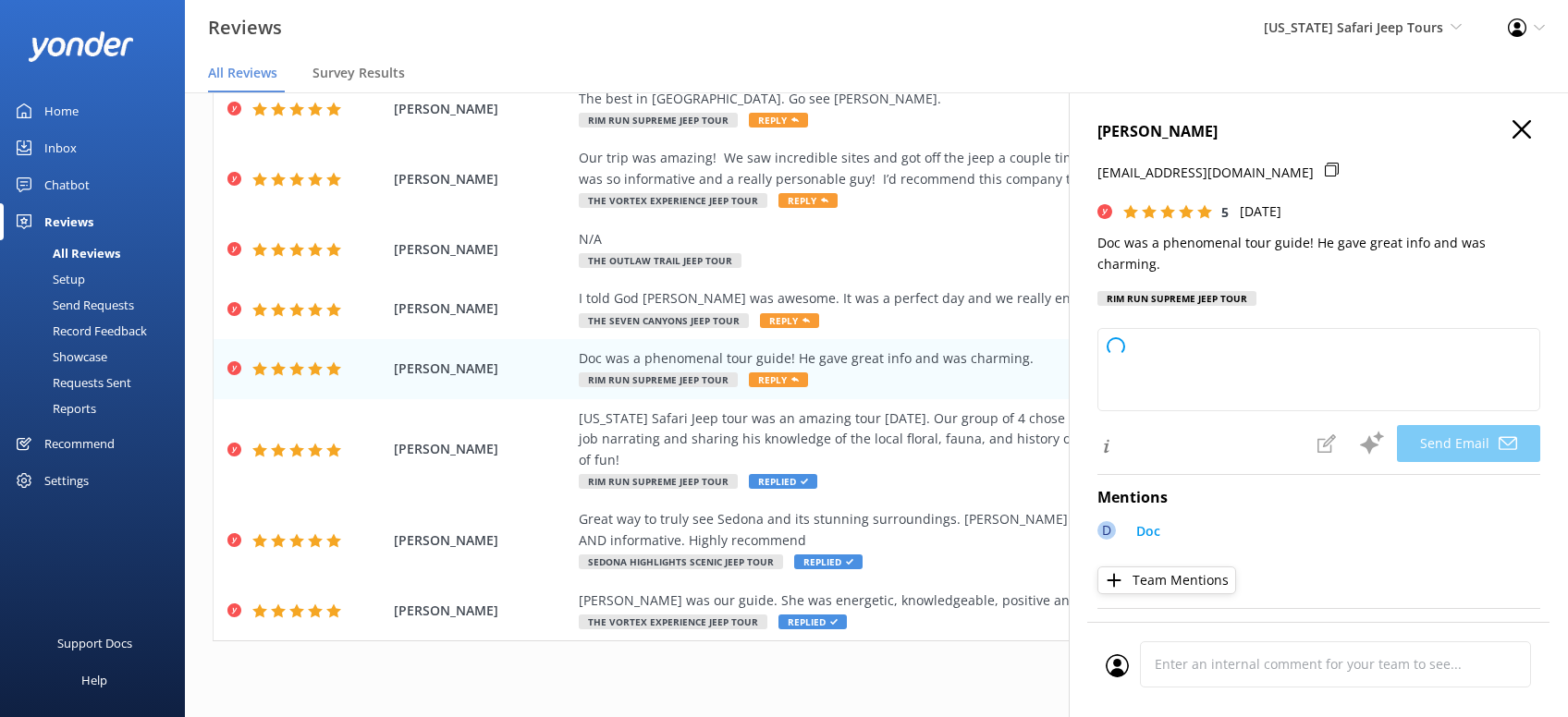
type textarea "Thanks so much, Renee! We’re lucky to have Doc on our Arizona Safari Jeep Tours…"
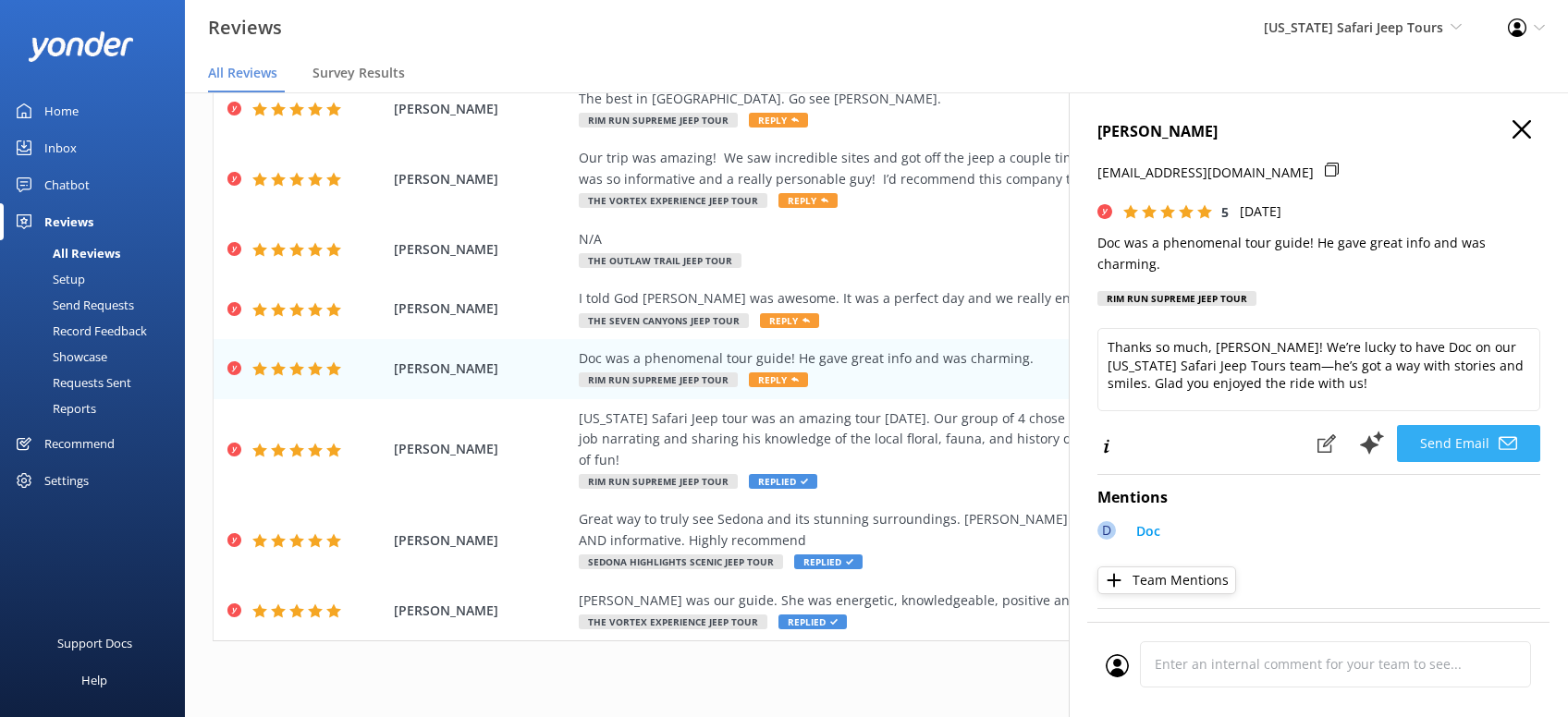
click at [1470, 425] on button "Send Email" at bounding box center [1468, 443] width 143 height 37
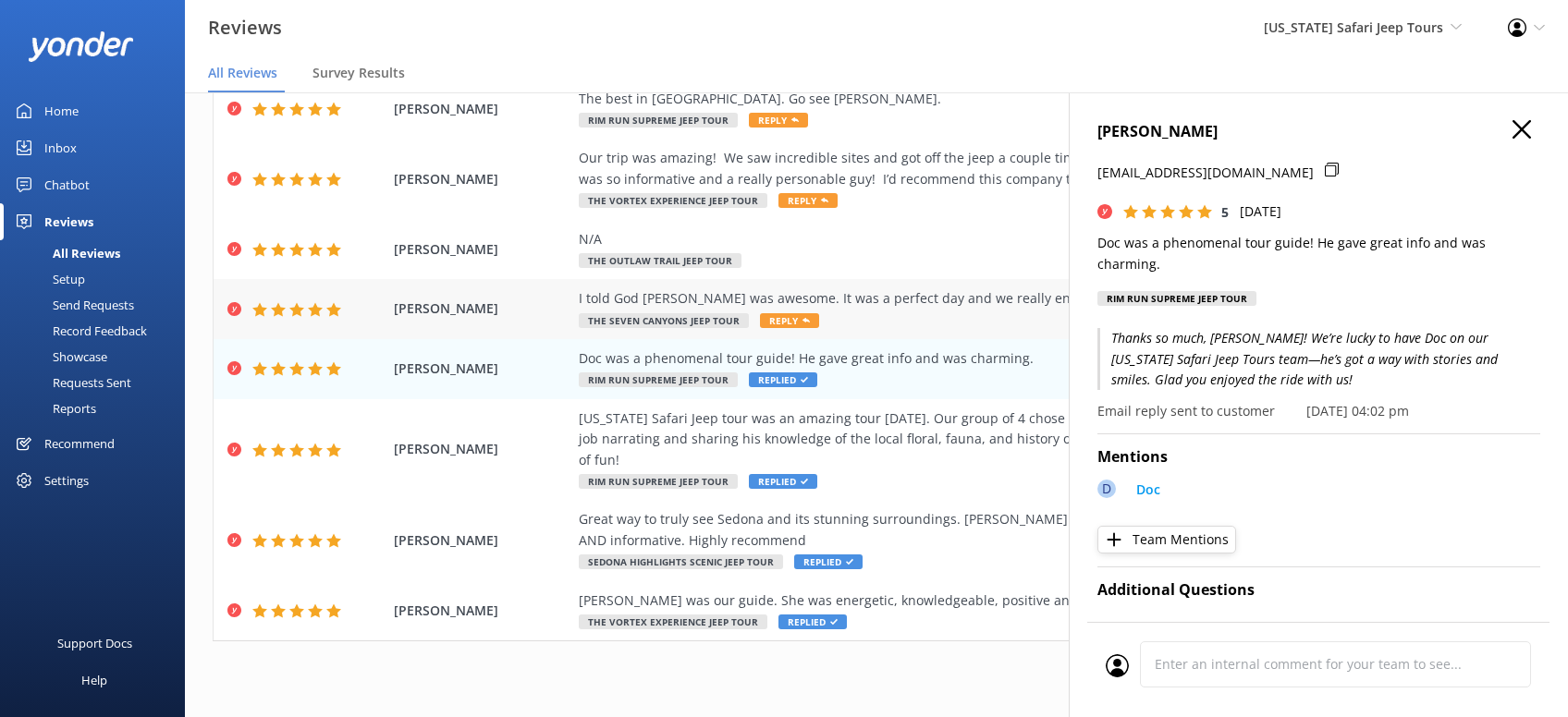
click at [781, 316] on span "Reply" at bounding box center [789, 320] width 59 height 15
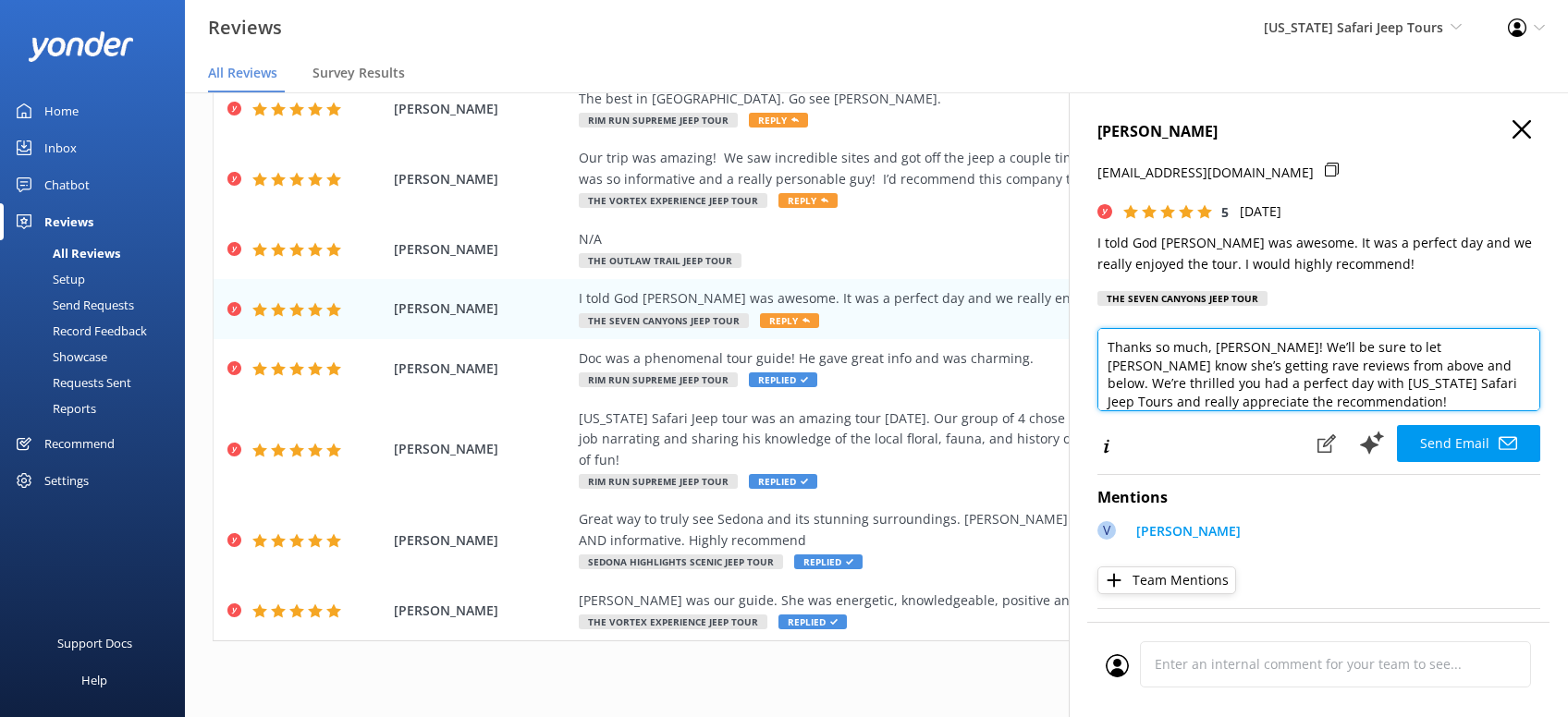
drag, startPoint x: 1321, startPoint y: 368, endPoint x: 1255, endPoint y: 366, distance: 65.6
click at [1255, 366] on textarea "Thanks so much, Justin! We’ll be sure to let Vivian know she’s getting rave rev…" at bounding box center [1318, 369] width 443 height 83
type textarea "Thanks so much, Justin! We’ll be sure to let Vivian know she’s getting rave rev…"
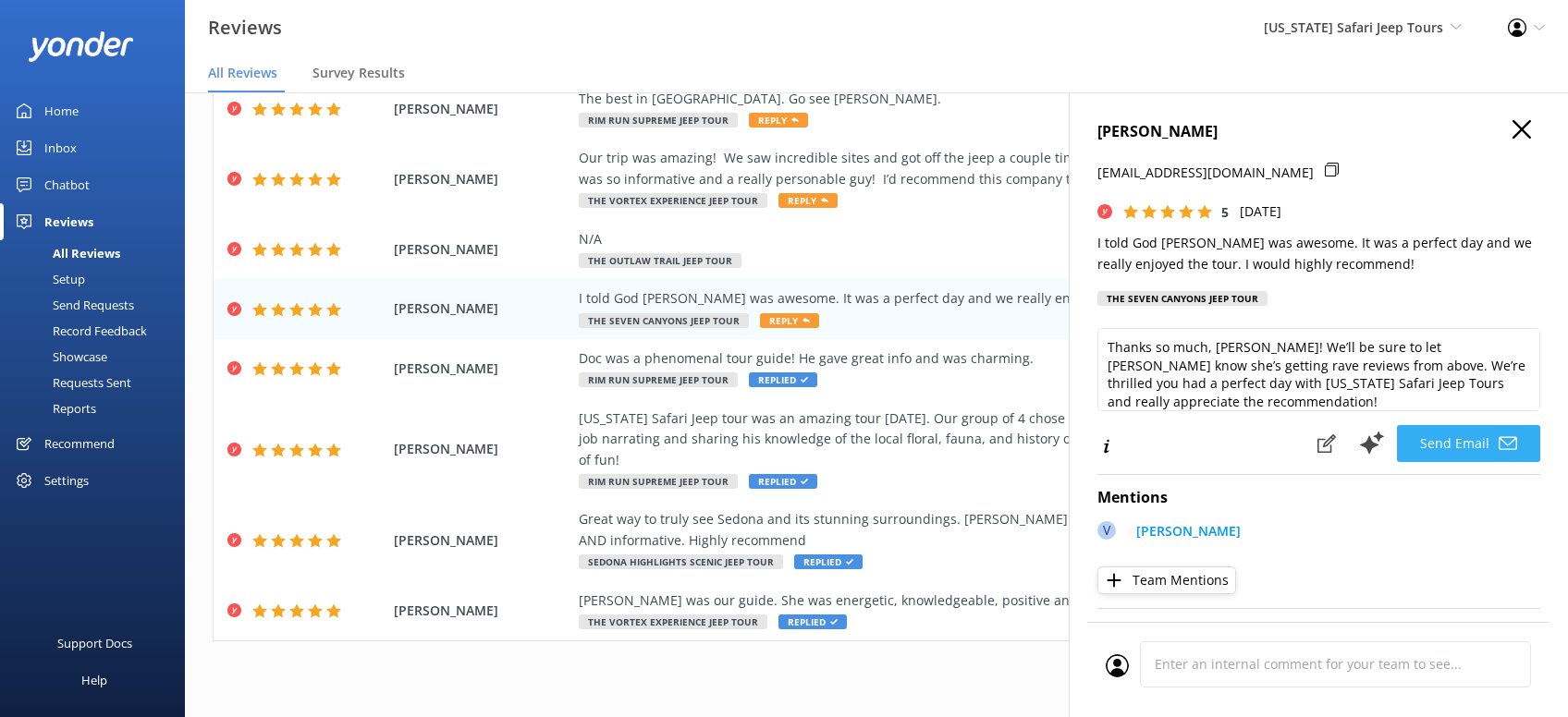
click at [1470, 439] on button "Send Email" at bounding box center [1468, 443] width 143 height 37
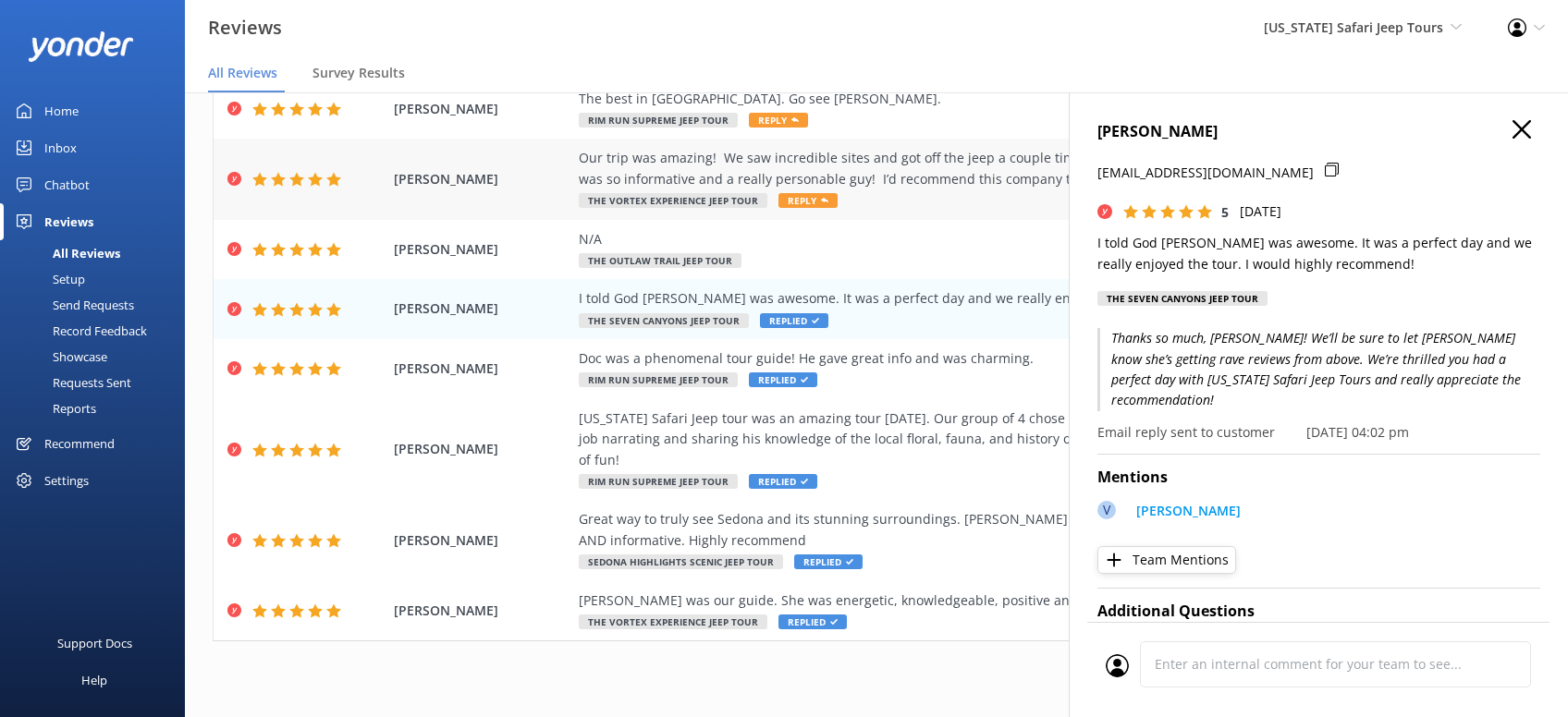
click at [808, 196] on span "Reply" at bounding box center [807, 200] width 59 height 15
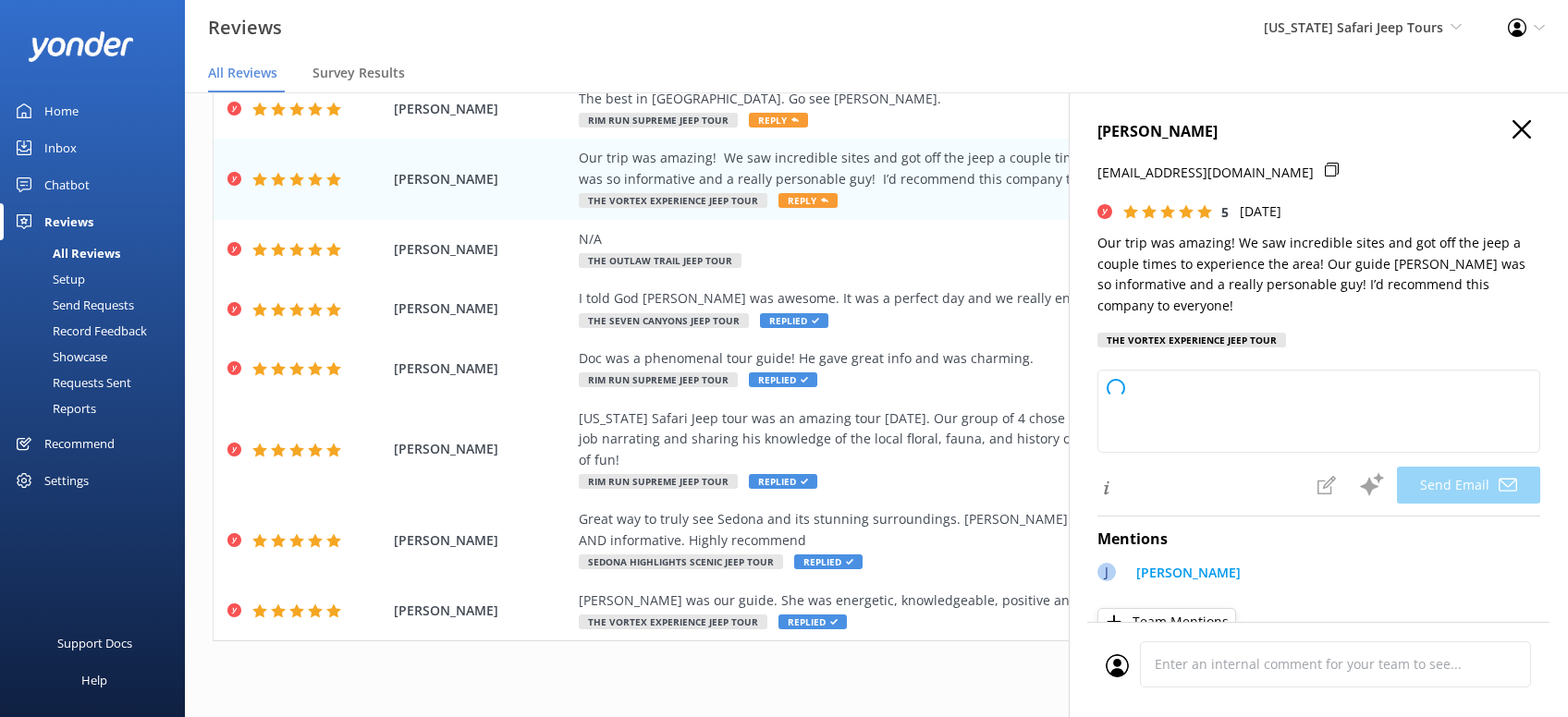
type textarea "Diane, thanks so much for your awesome review! We’re thrilled you had a great t…"
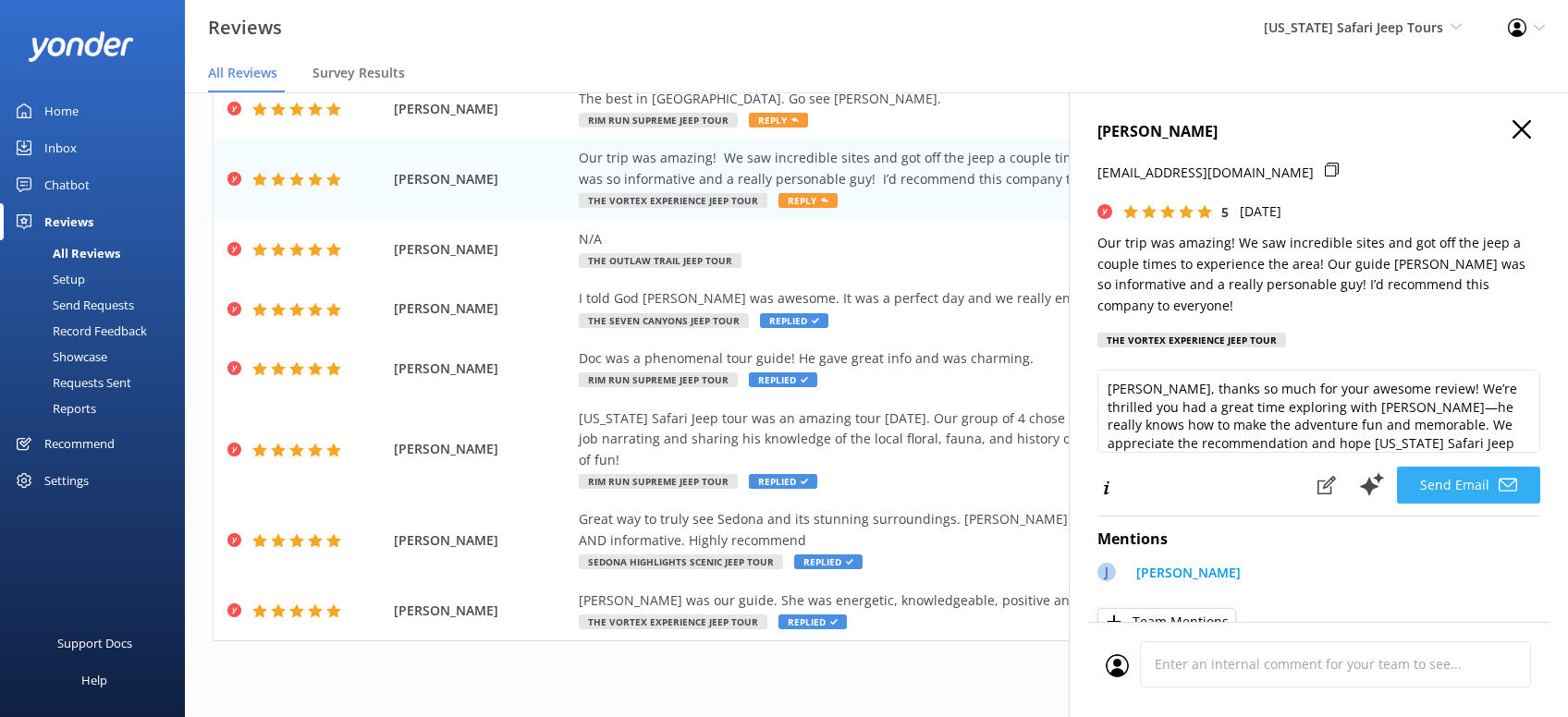
click at [1480, 472] on button "Send Email" at bounding box center [1468, 485] width 143 height 37
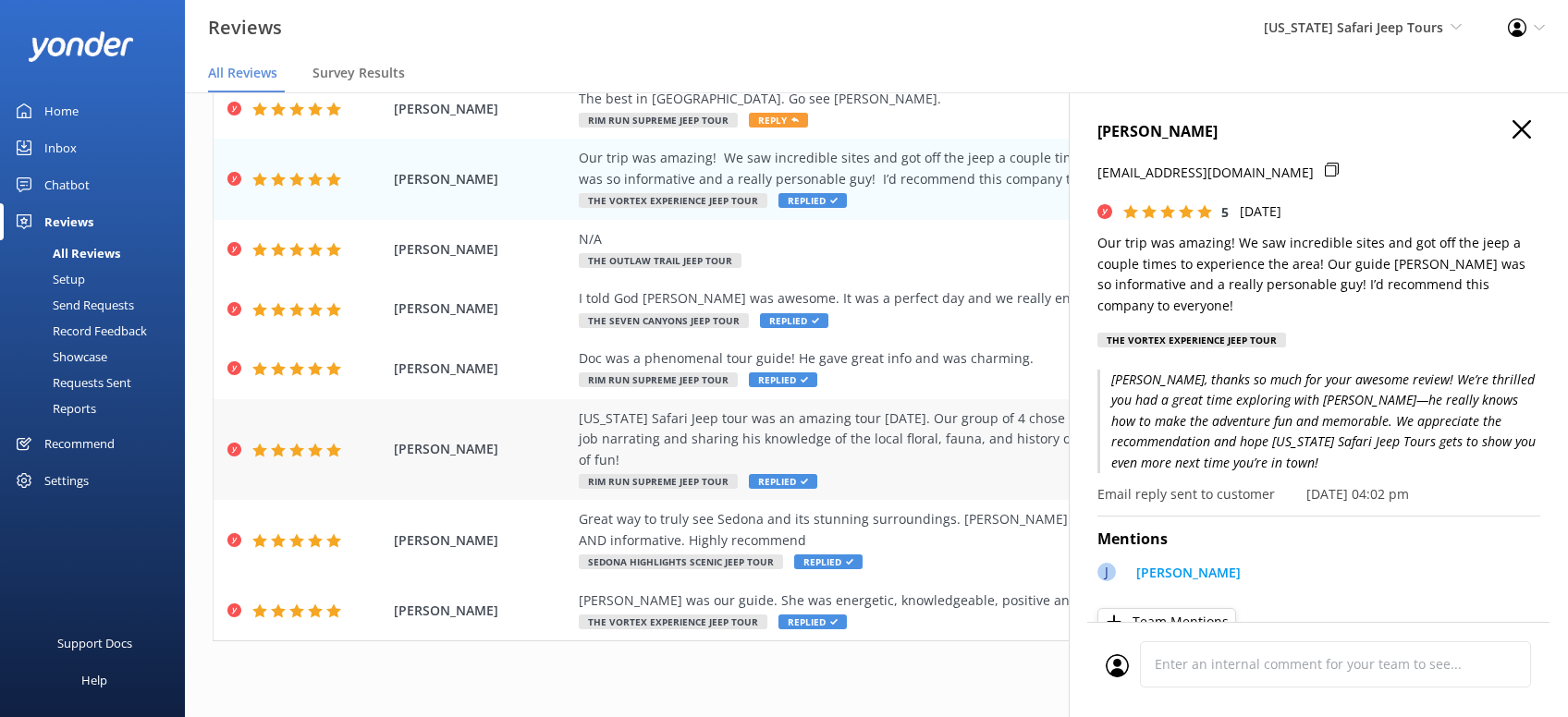
scroll to position [0, 0]
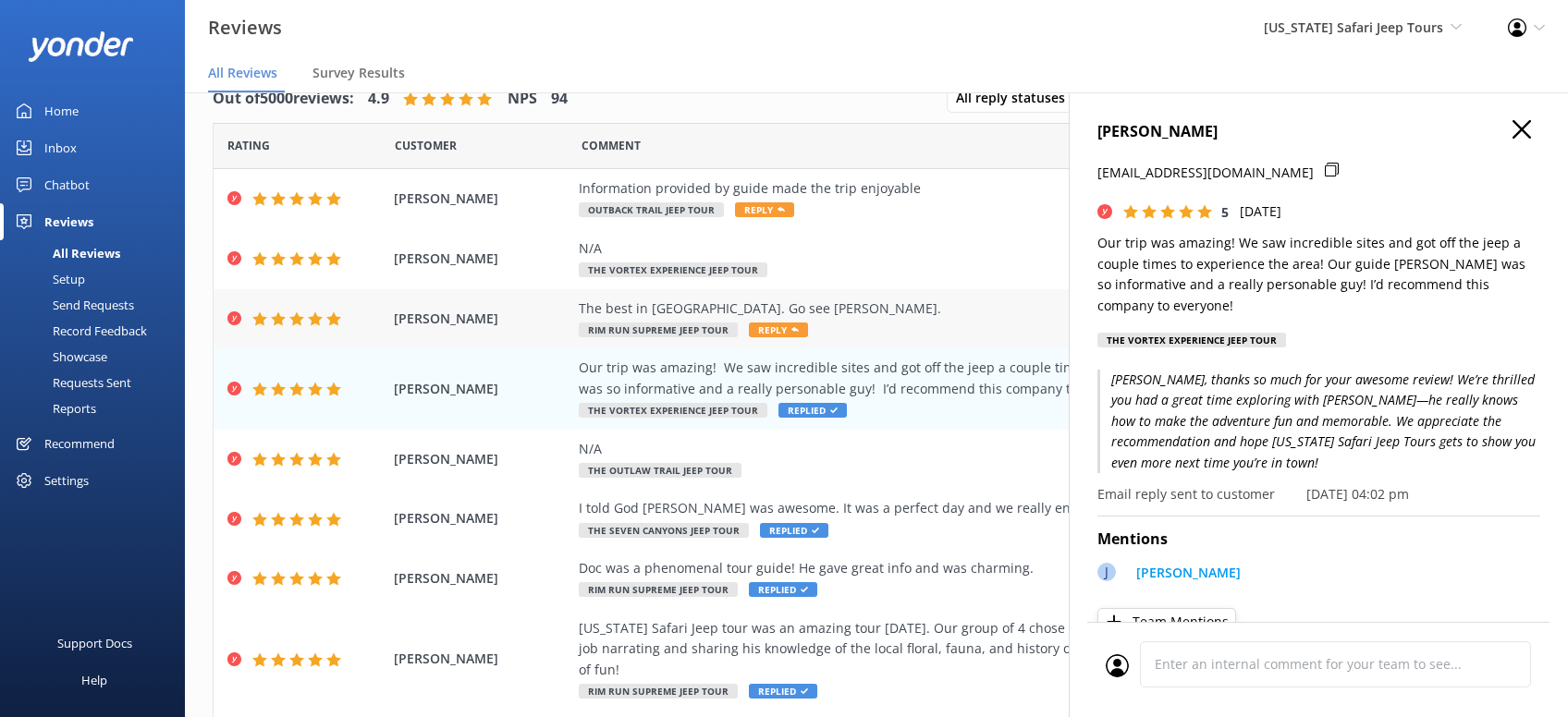
click at [777, 326] on span "Reply" at bounding box center [778, 330] width 59 height 15
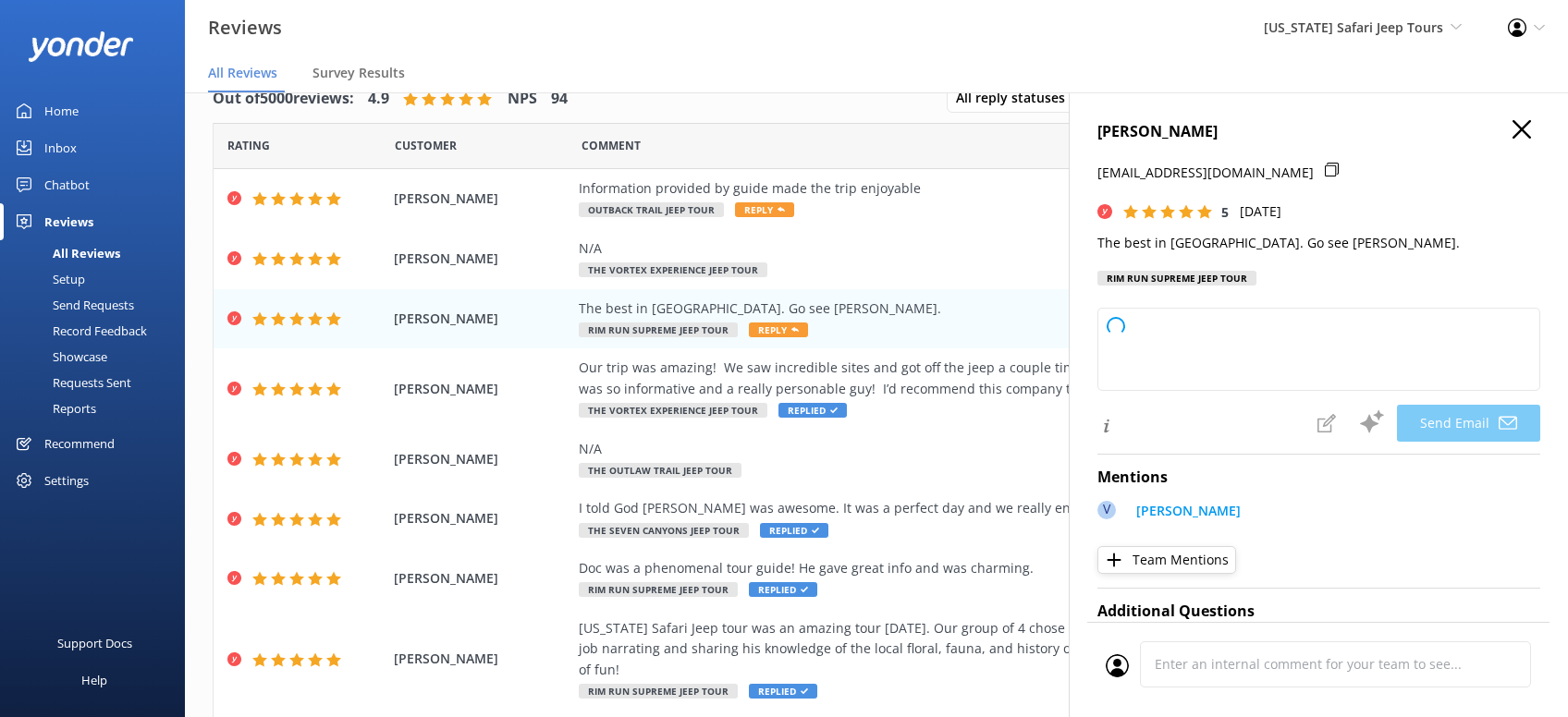
type textarea "Thanks so much, Brian! We’re lucky to have Vivian on our Arizona Safari Jeep To…"
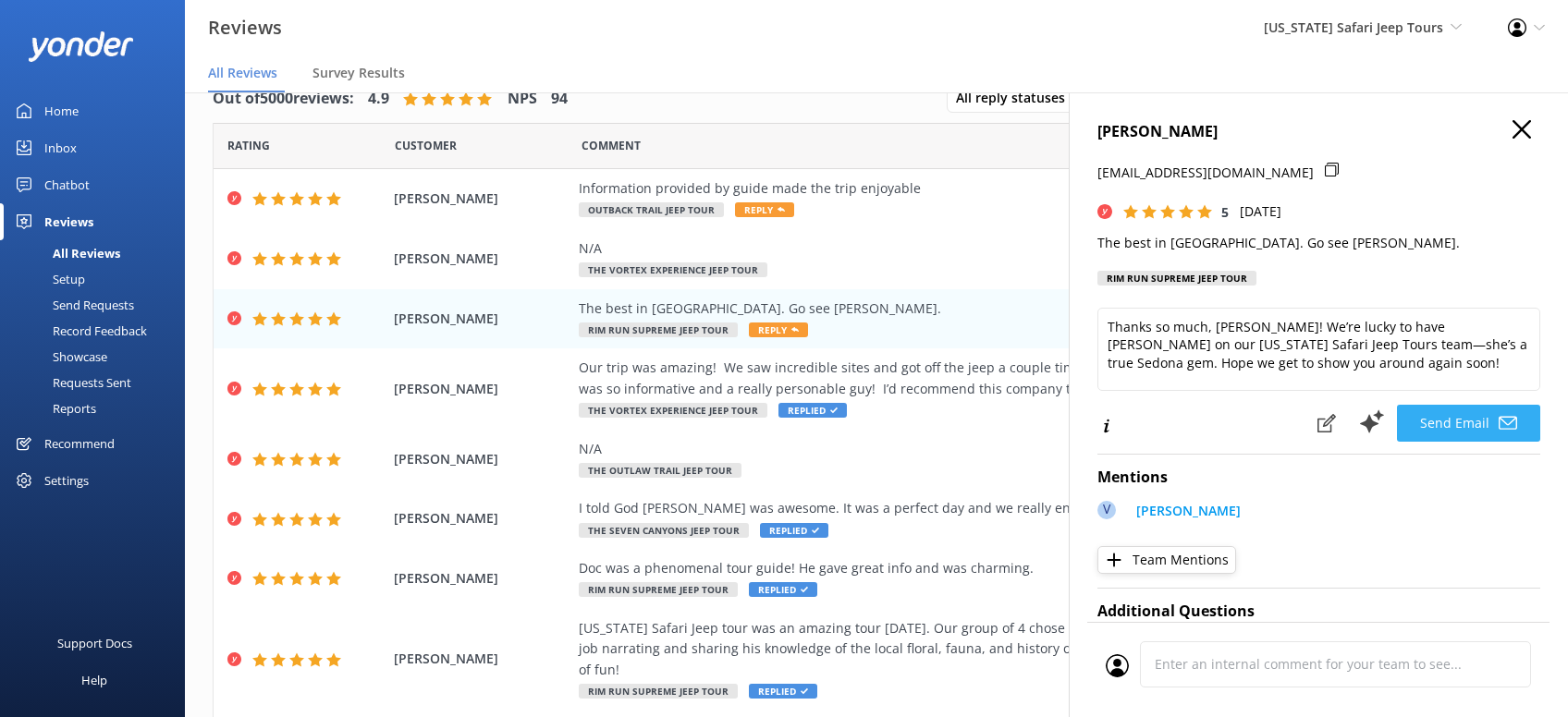
click at [1494, 420] on button "Send Email" at bounding box center [1468, 423] width 143 height 37
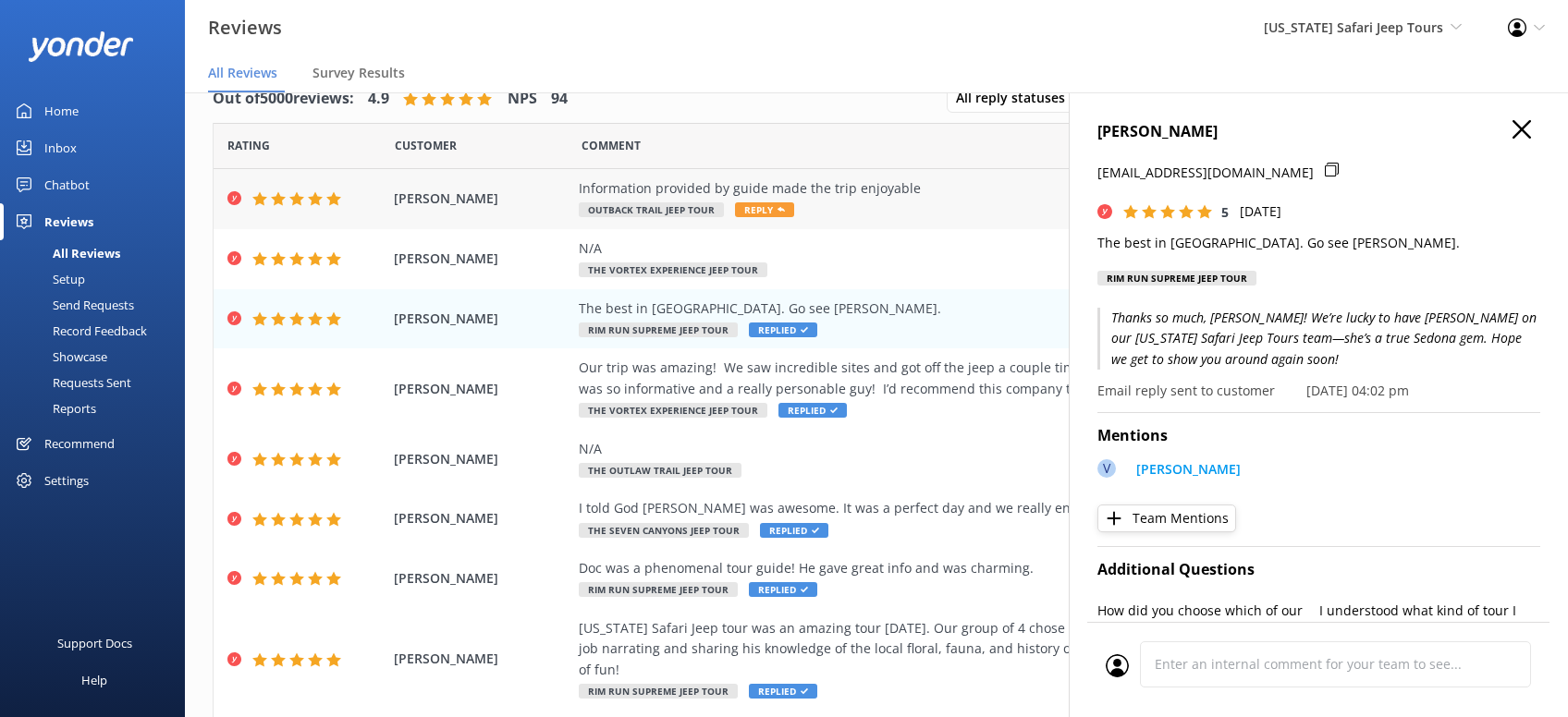
click at [762, 204] on span "Reply" at bounding box center [764, 209] width 59 height 15
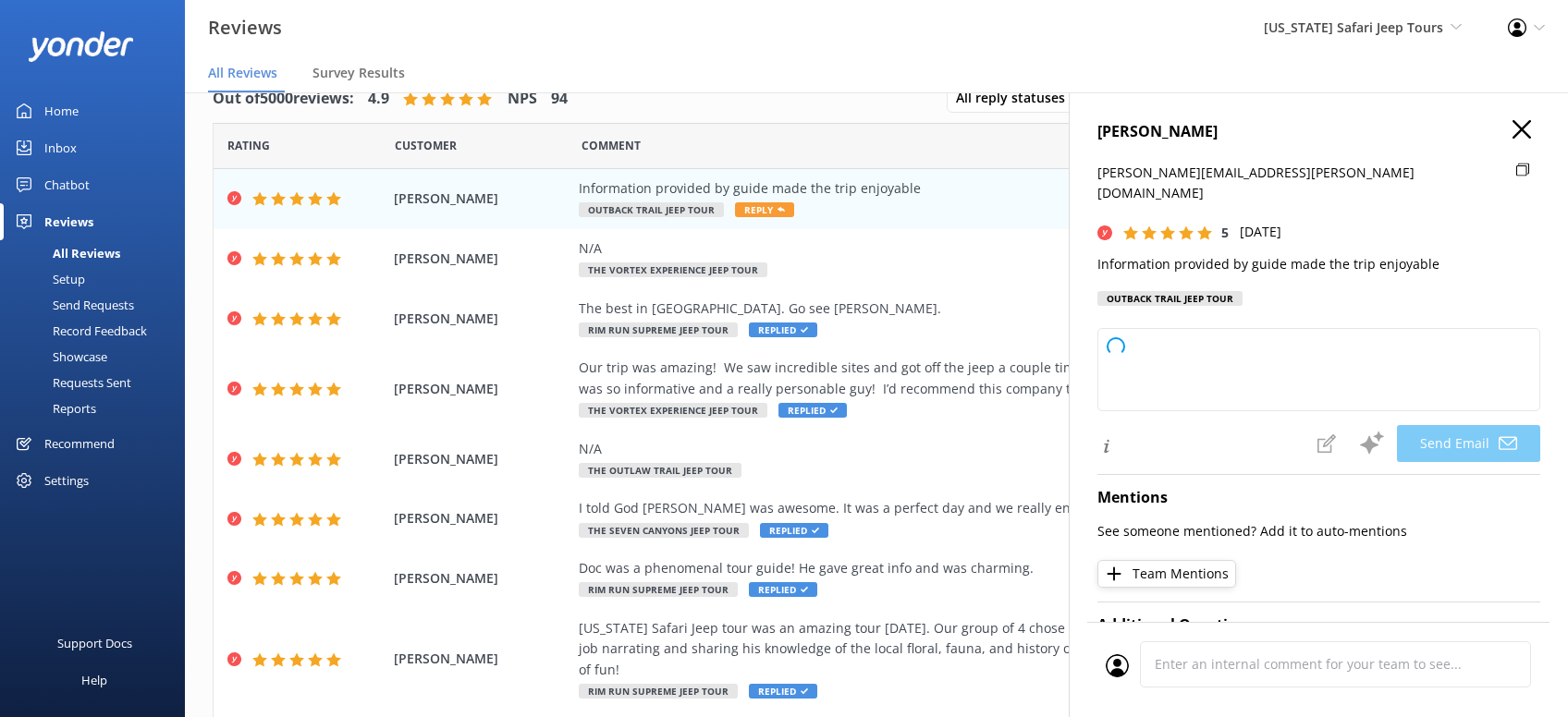
type textarea "Thanks so much, Anthony! We're glad the info from your guide added to the fun. …"
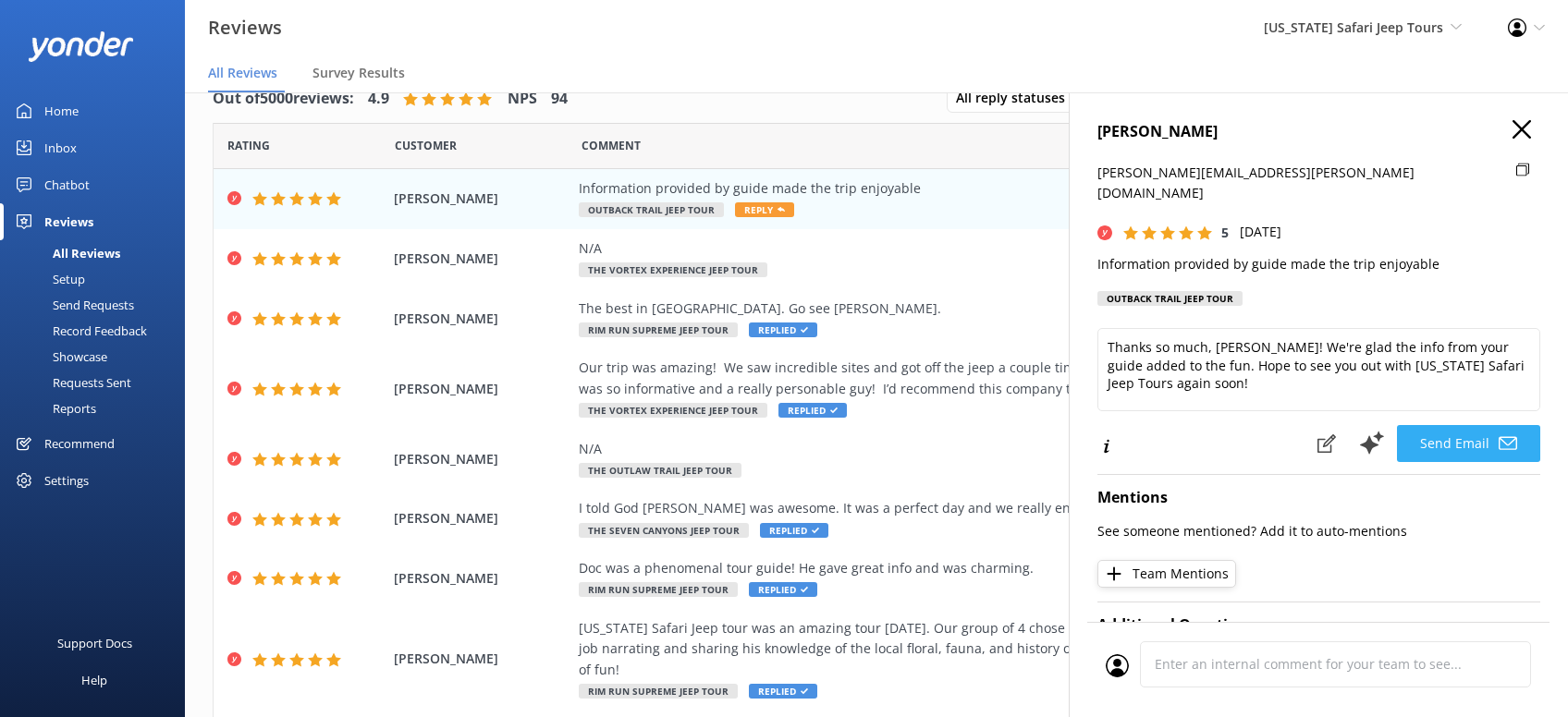
click at [1482, 425] on button "Send Email" at bounding box center [1468, 443] width 143 height 37
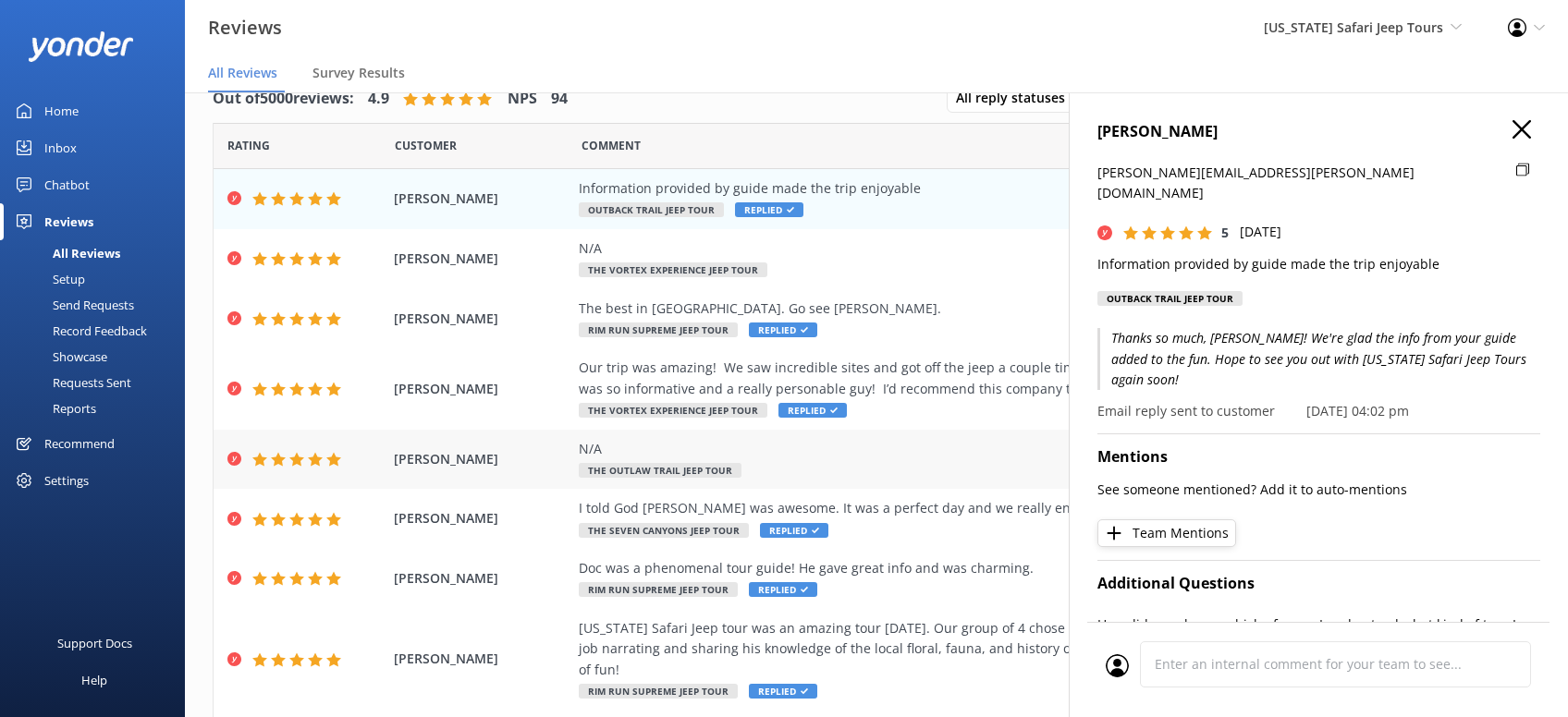
scroll to position [210, 0]
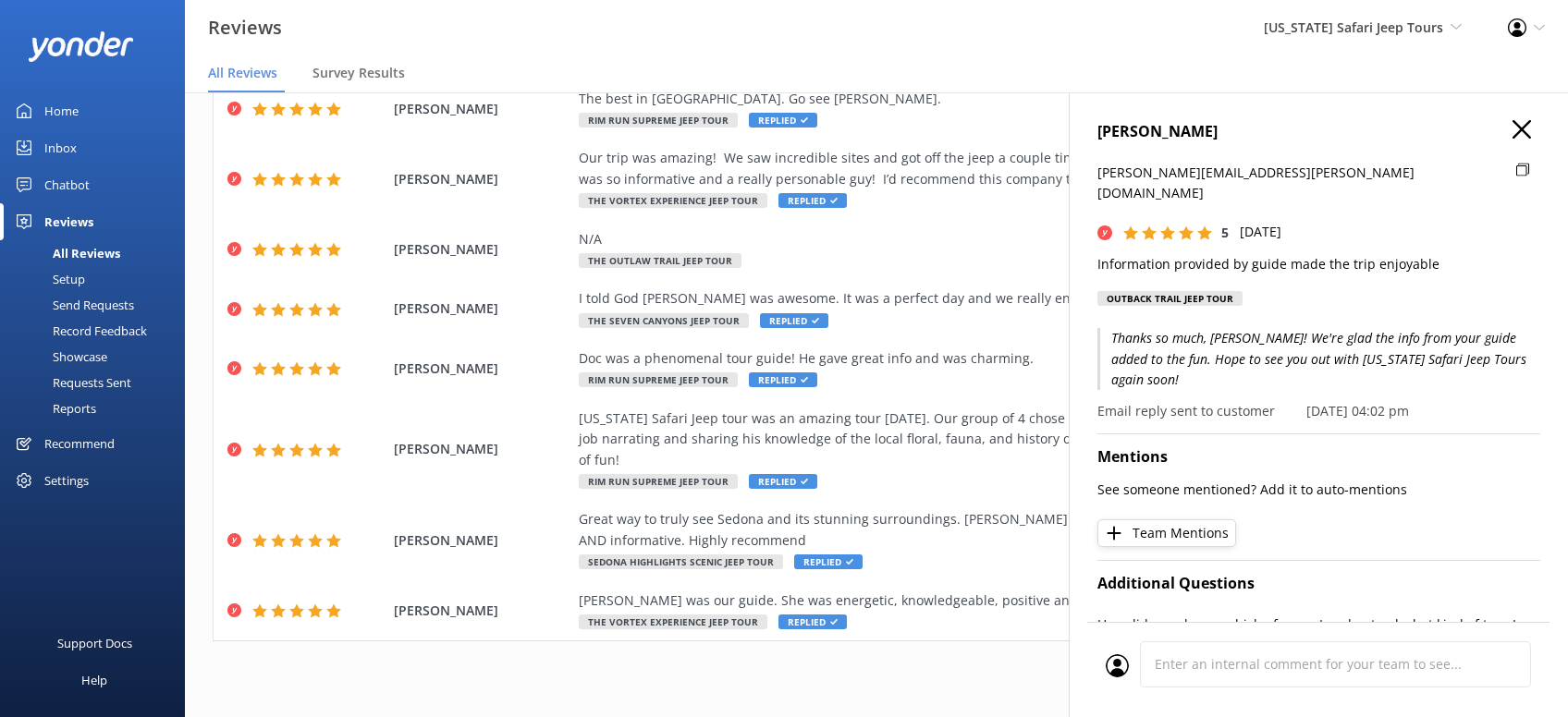
click at [1519, 128] on use "button" at bounding box center [1521, 129] width 18 height 18
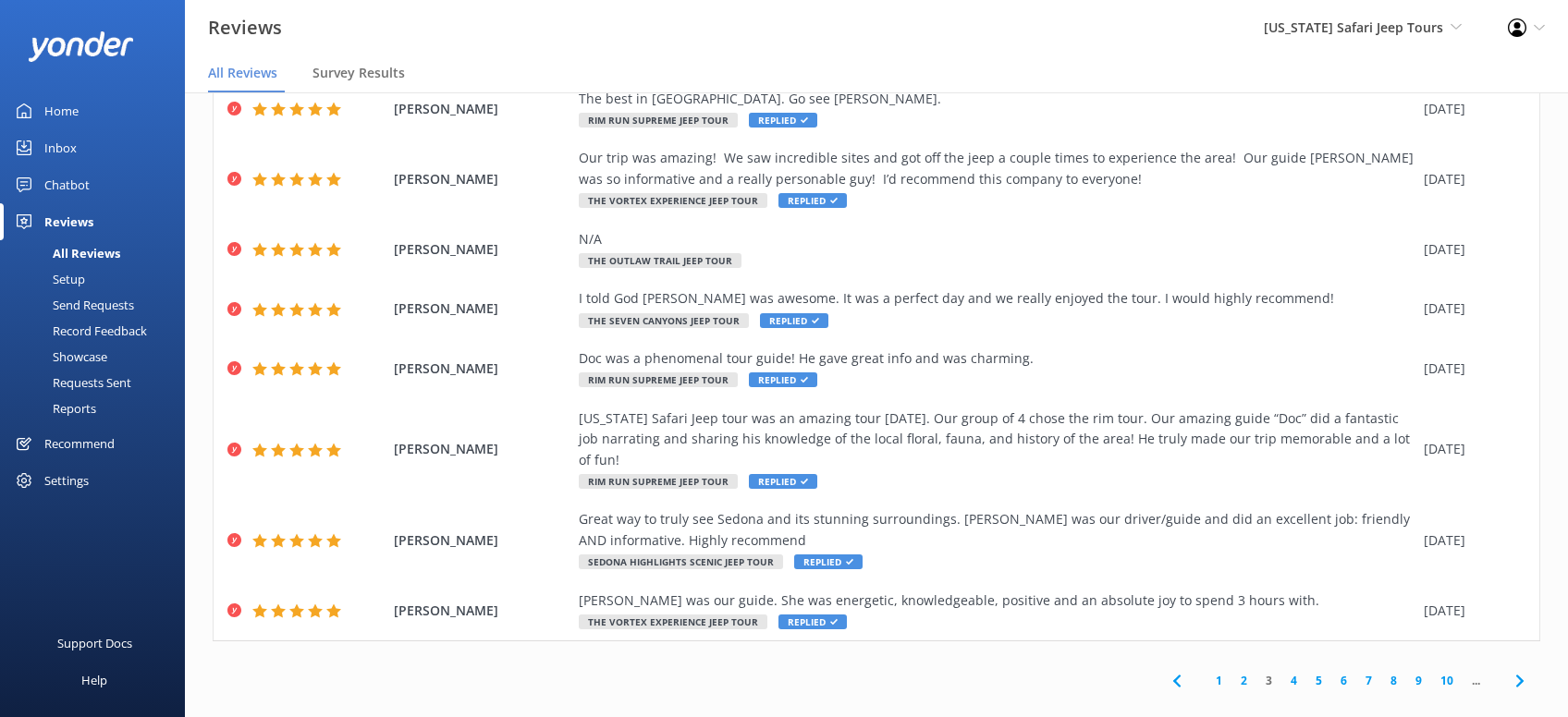
click at [1243, 672] on link "2" at bounding box center [1243, 681] width 25 height 18
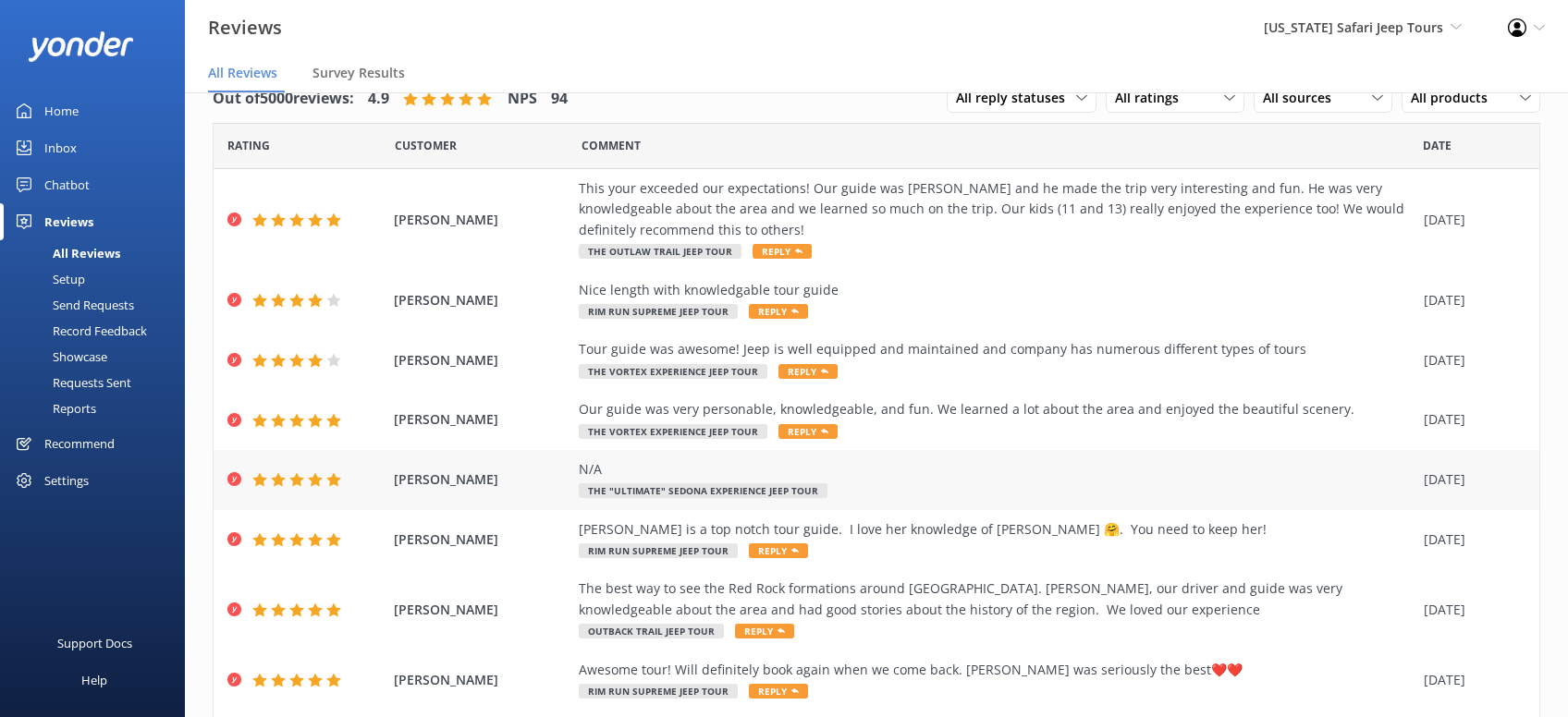
scroll to position [251, 0]
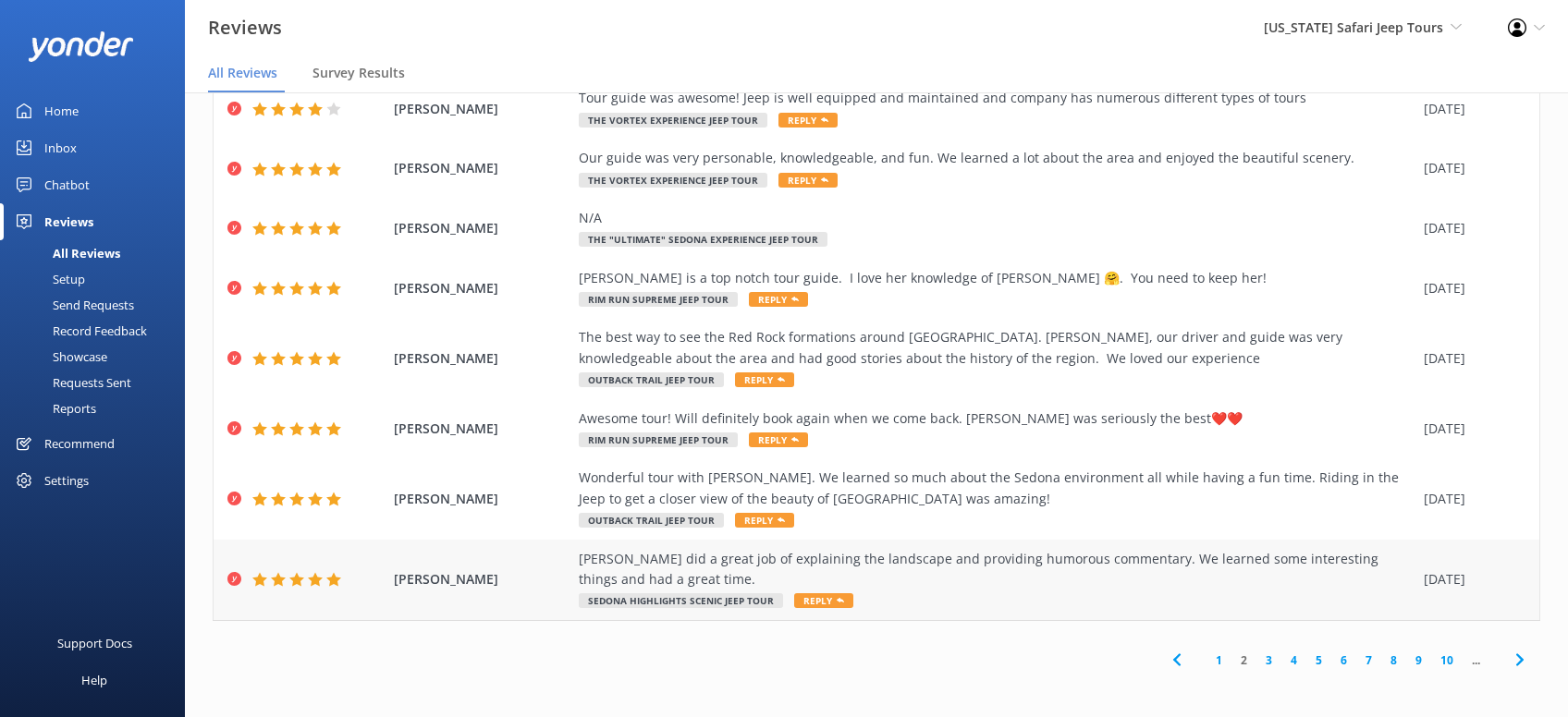
click at [821, 602] on span "Reply" at bounding box center [823, 600] width 59 height 15
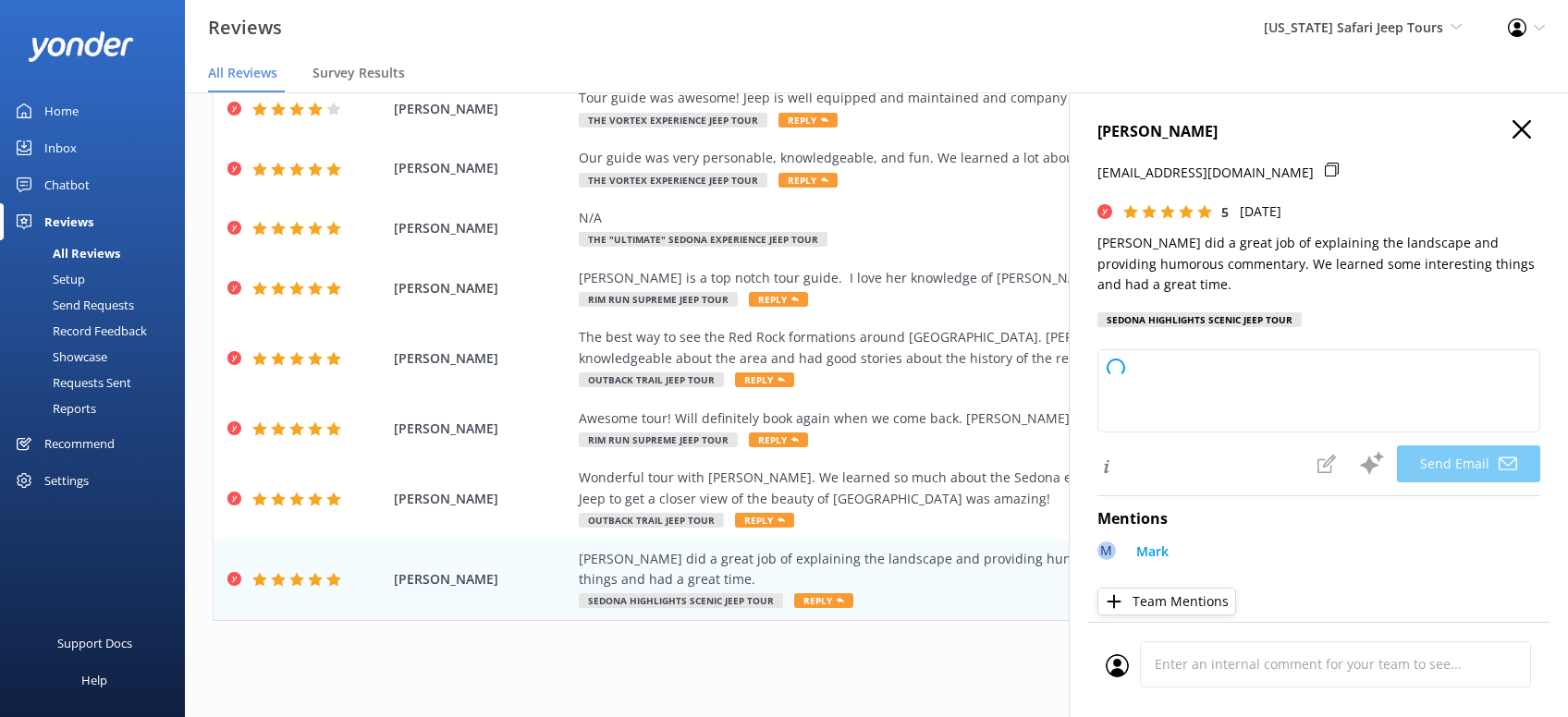
type textarea "Thanks so much, Rhonda! We’re glad you enjoyed Mark’s mix of fun facts and joke…"
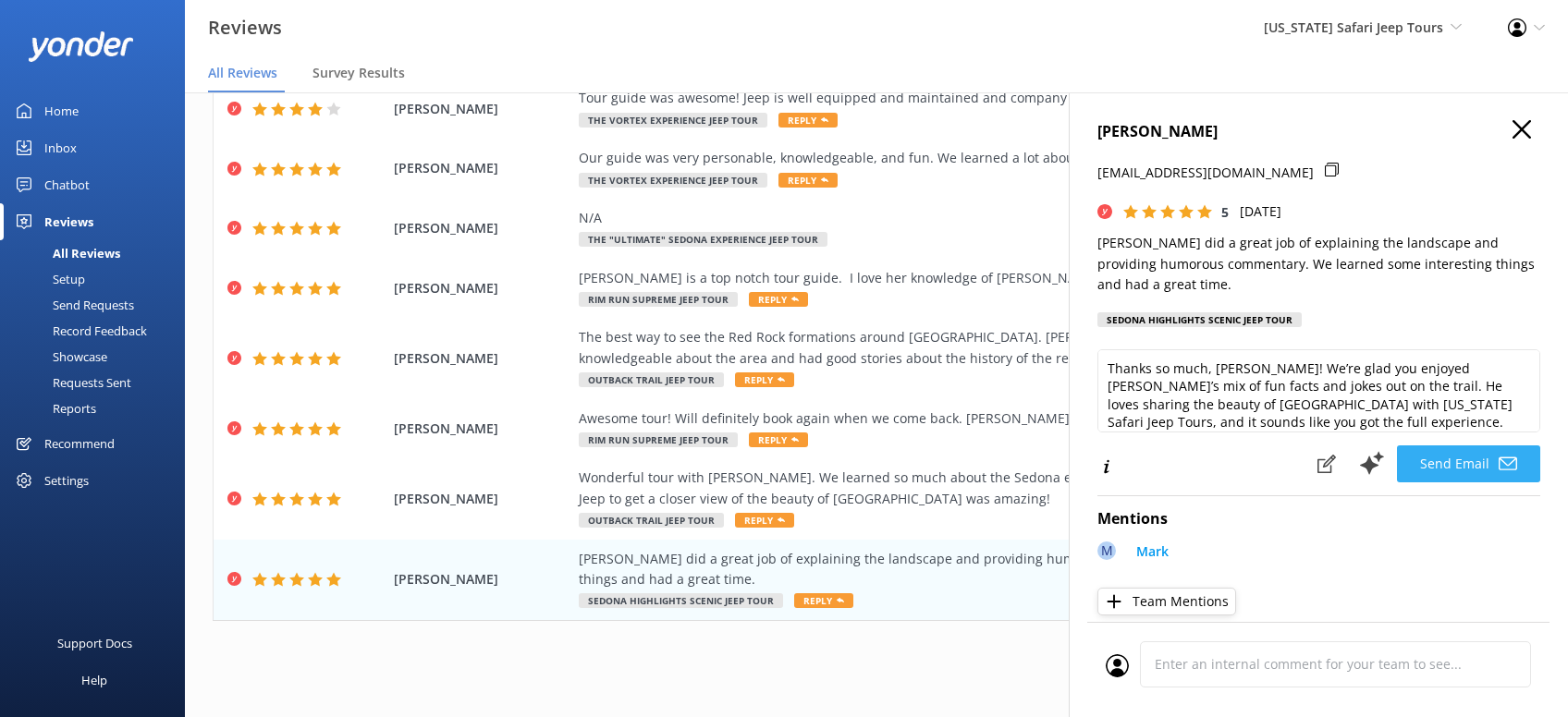
click at [1477, 445] on button "Send Email" at bounding box center [1468, 463] width 143 height 37
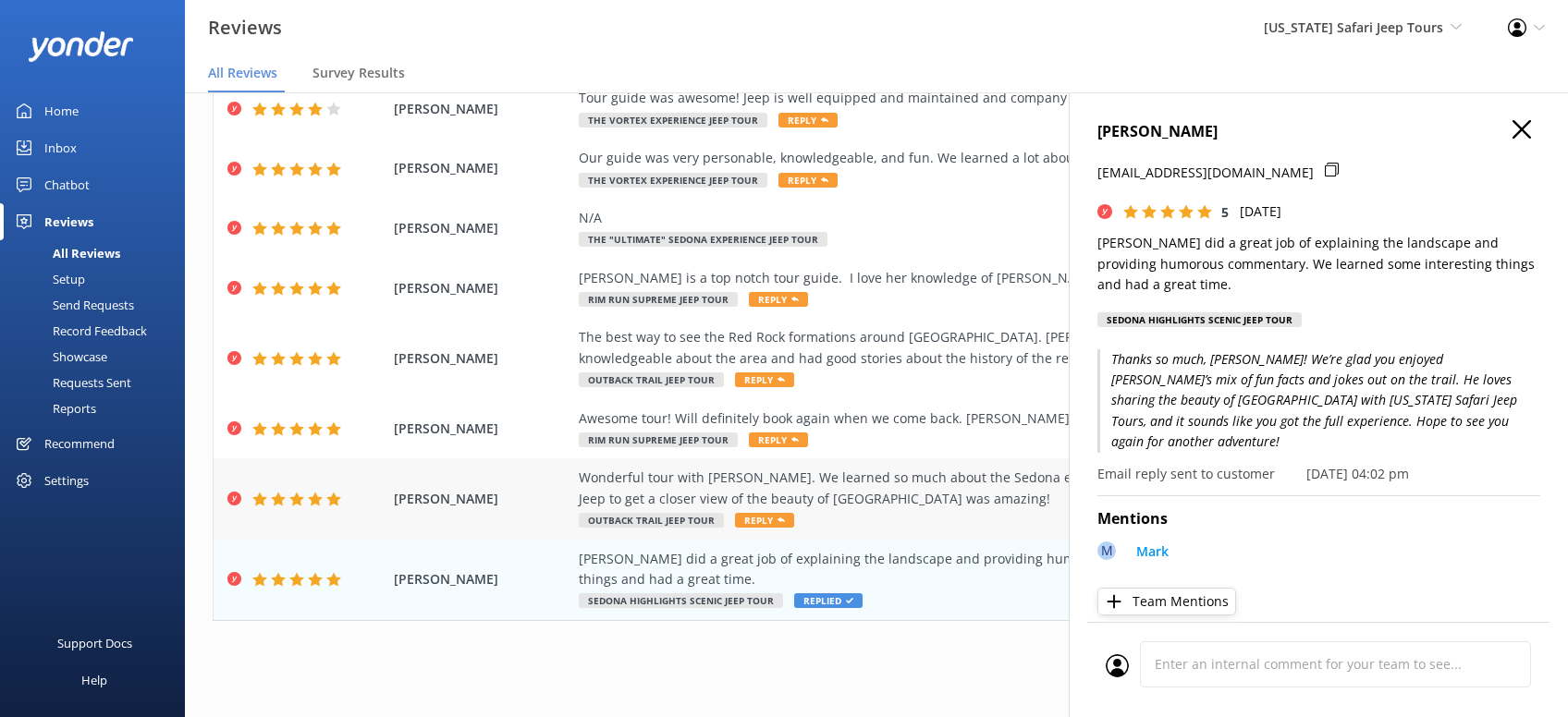
click at [757, 518] on span "Reply" at bounding box center [764, 520] width 59 height 15
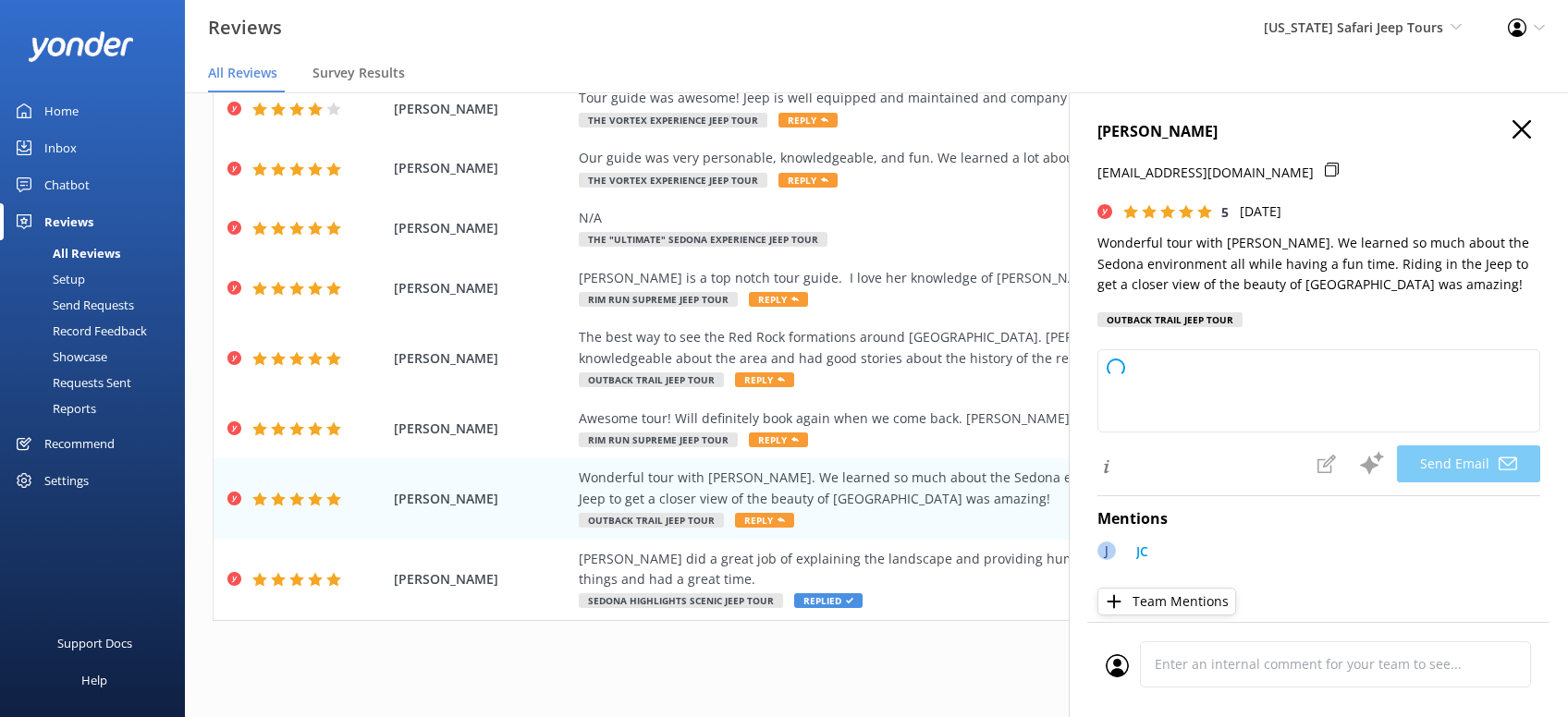
type textarea "Thanks so much, Joan! We’re glad you had a blast with JC and enjoyed exploring …"
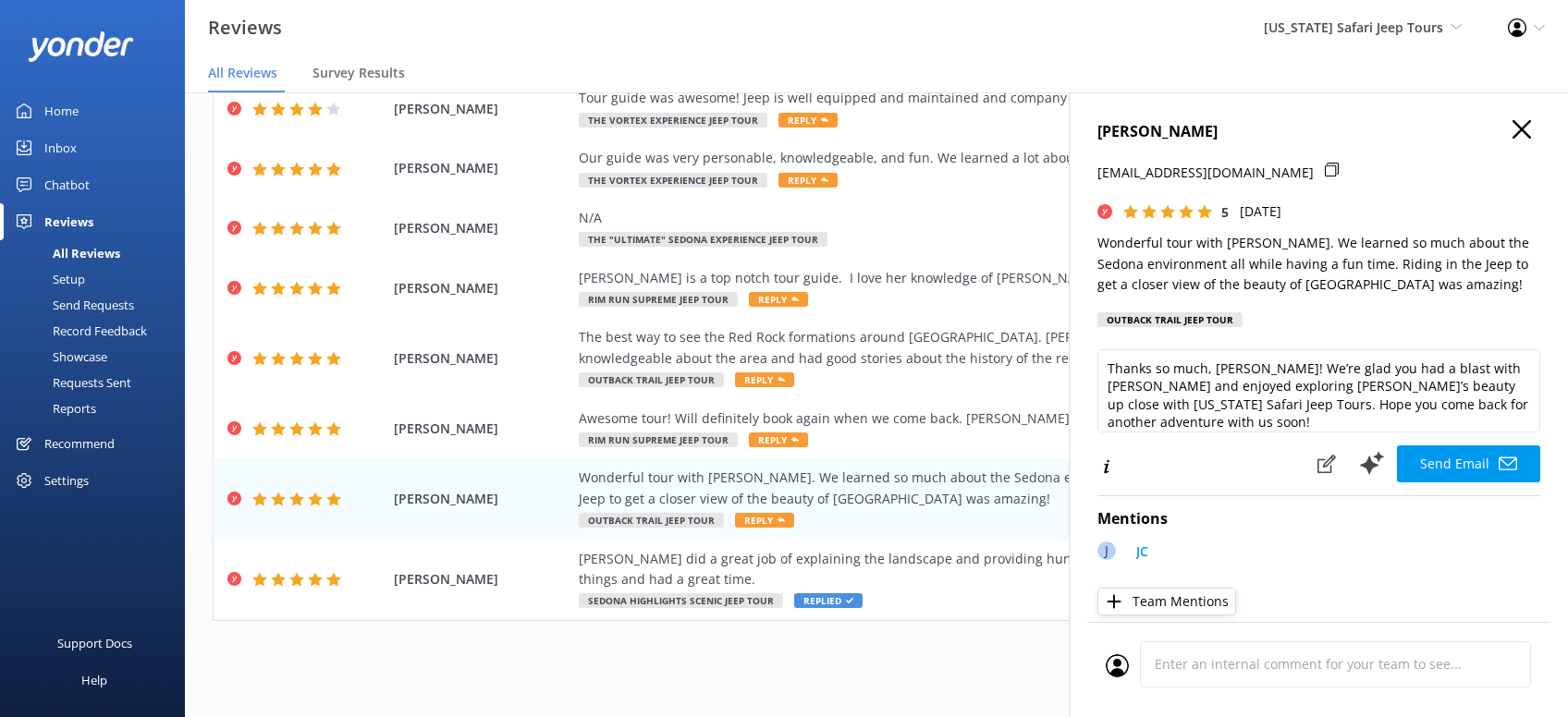
click at [1466, 463] on button "Send Email" at bounding box center [1468, 463] width 143 height 37
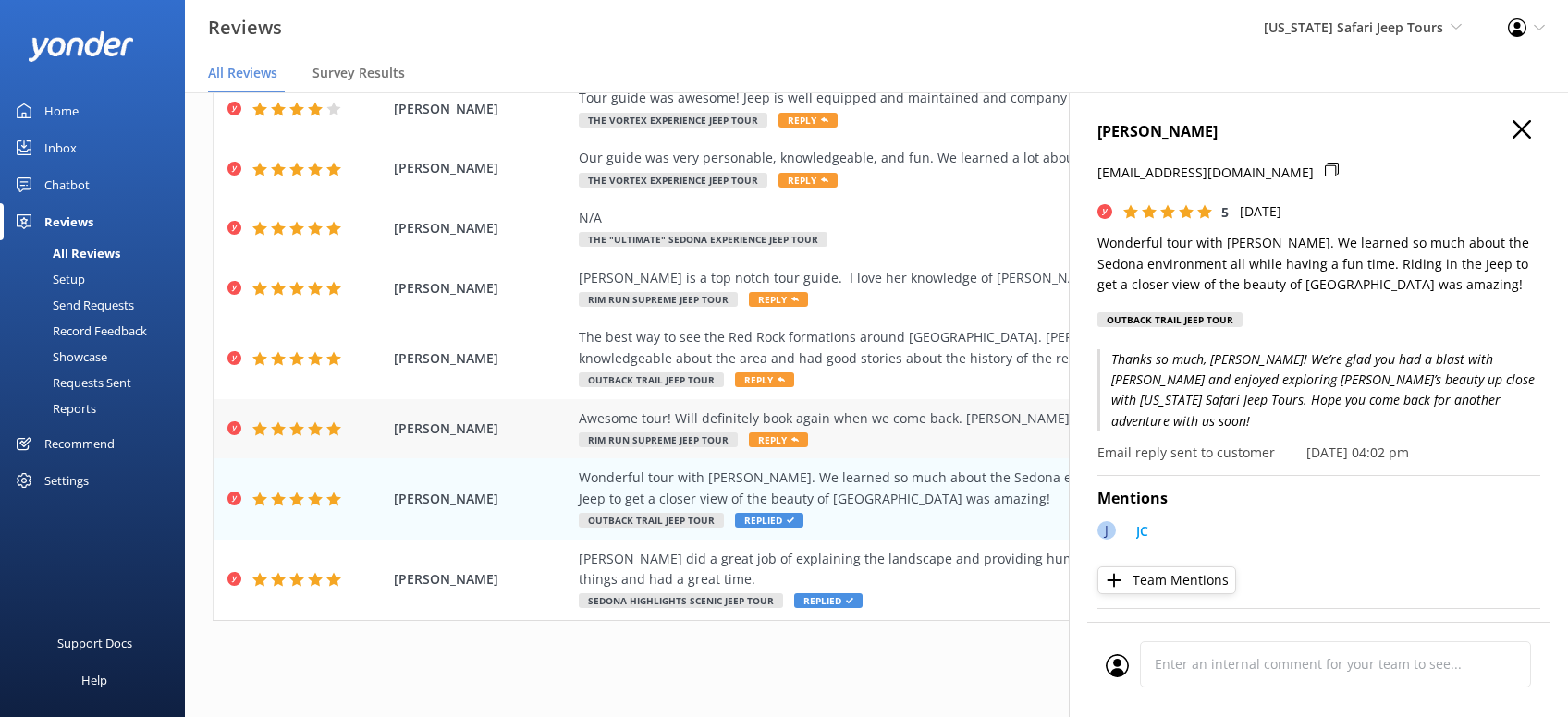
click at [762, 444] on span "Reply" at bounding box center [778, 440] width 59 height 15
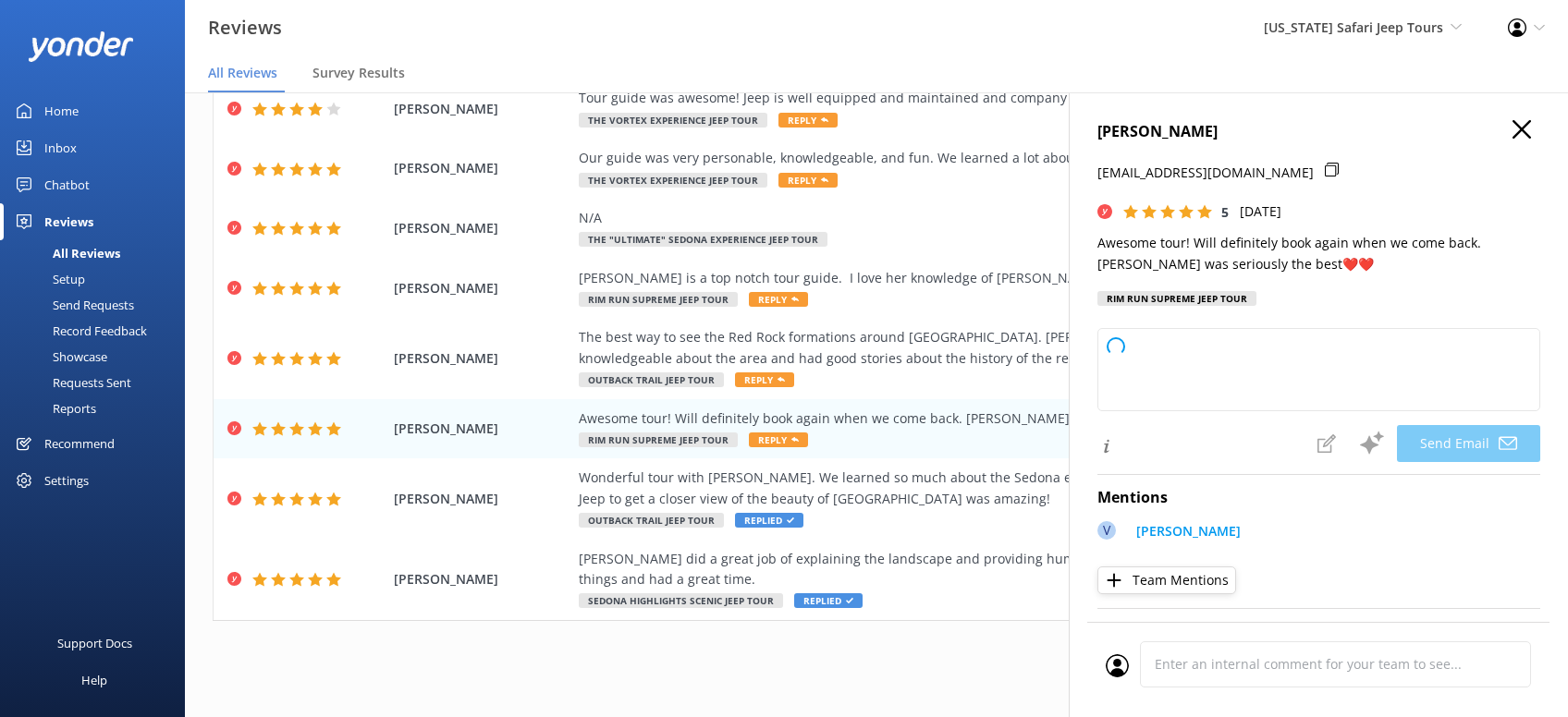
type textarea "Shelia, thanks so much for rolling with us! We’re thrilled you had an awesome t…"
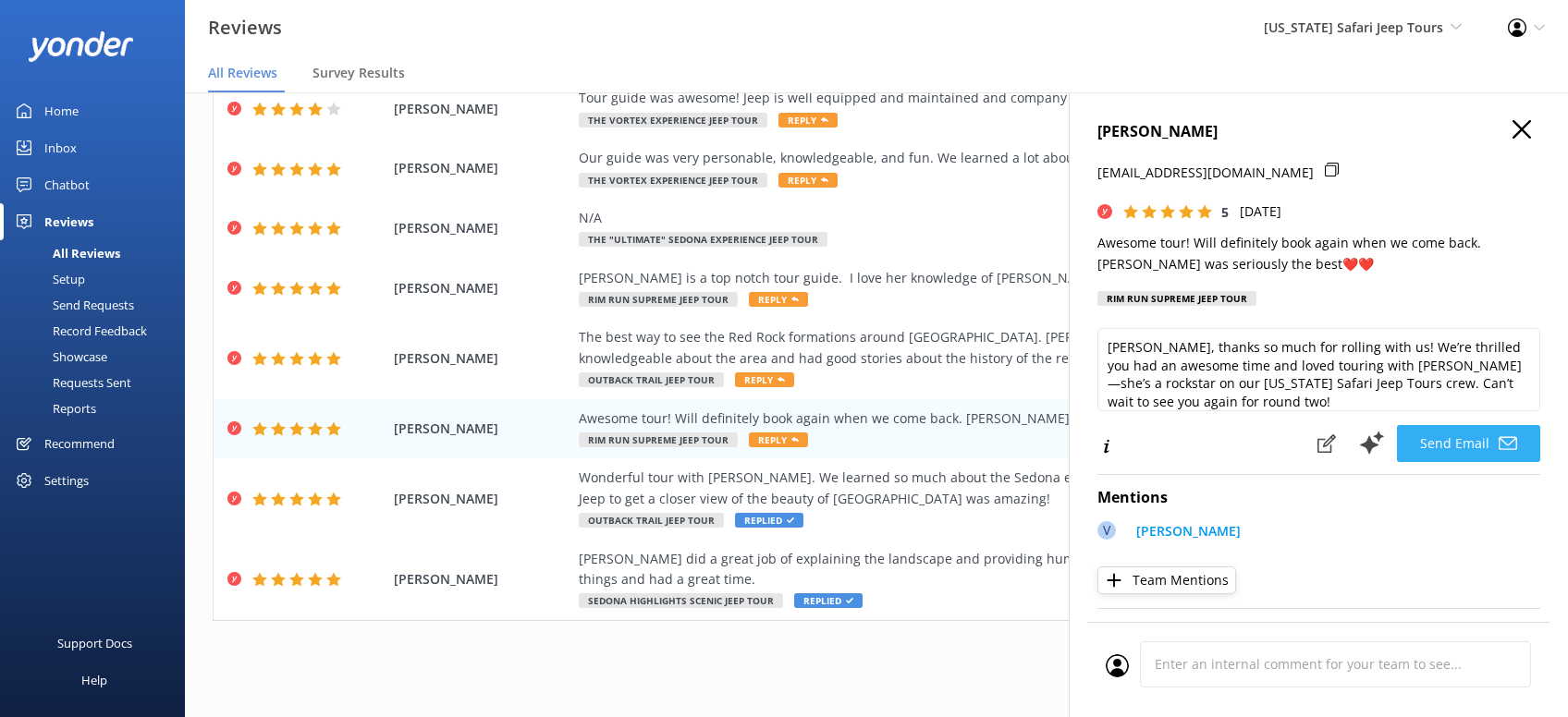
click at [1488, 440] on button "Send Email" at bounding box center [1468, 443] width 143 height 37
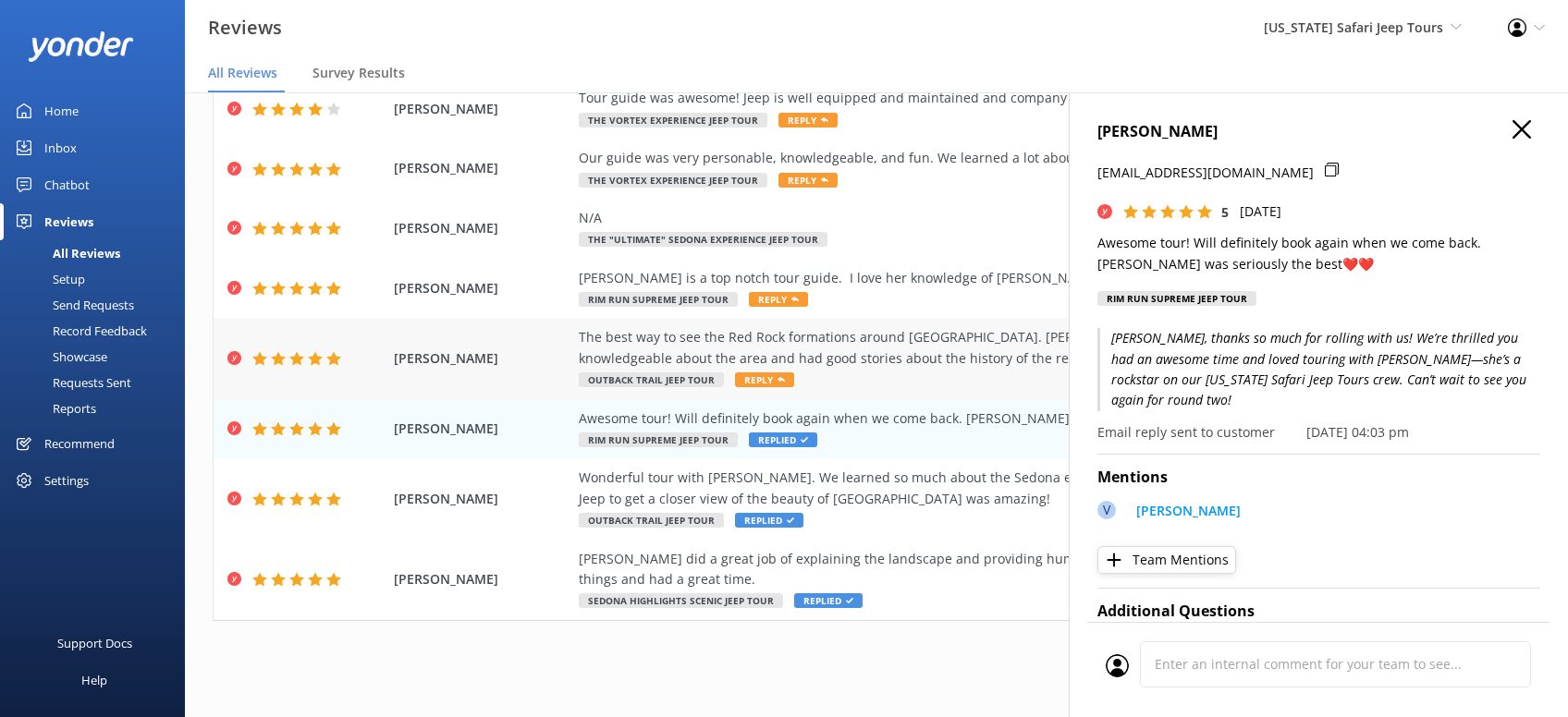
click at [753, 382] on span "Reply" at bounding box center [764, 379] width 59 height 15
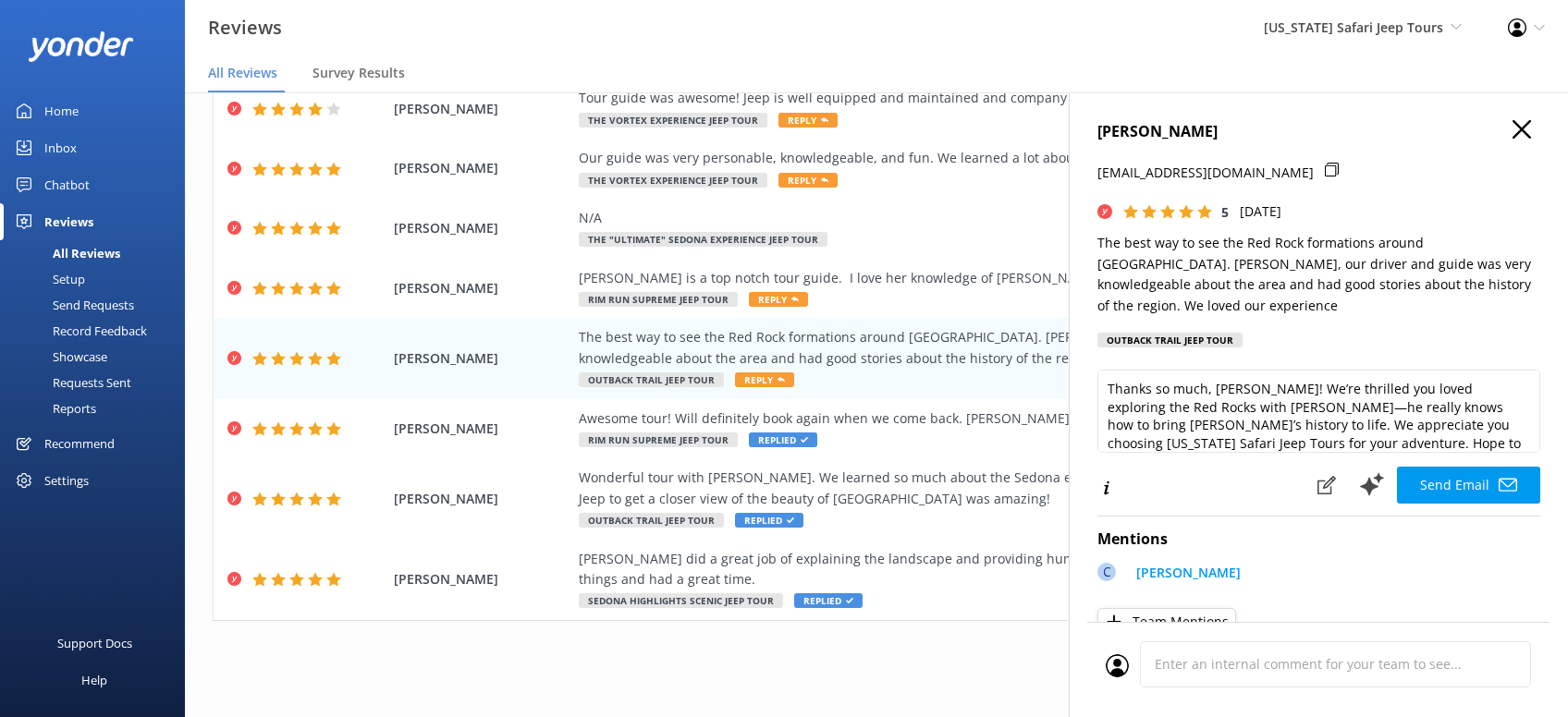
type textarea "Thanks so much, George! We’re thrilled you loved exploring the Red Rocks with C…"
click at [1477, 467] on button "Send Email" at bounding box center [1468, 485] width 143 height 37
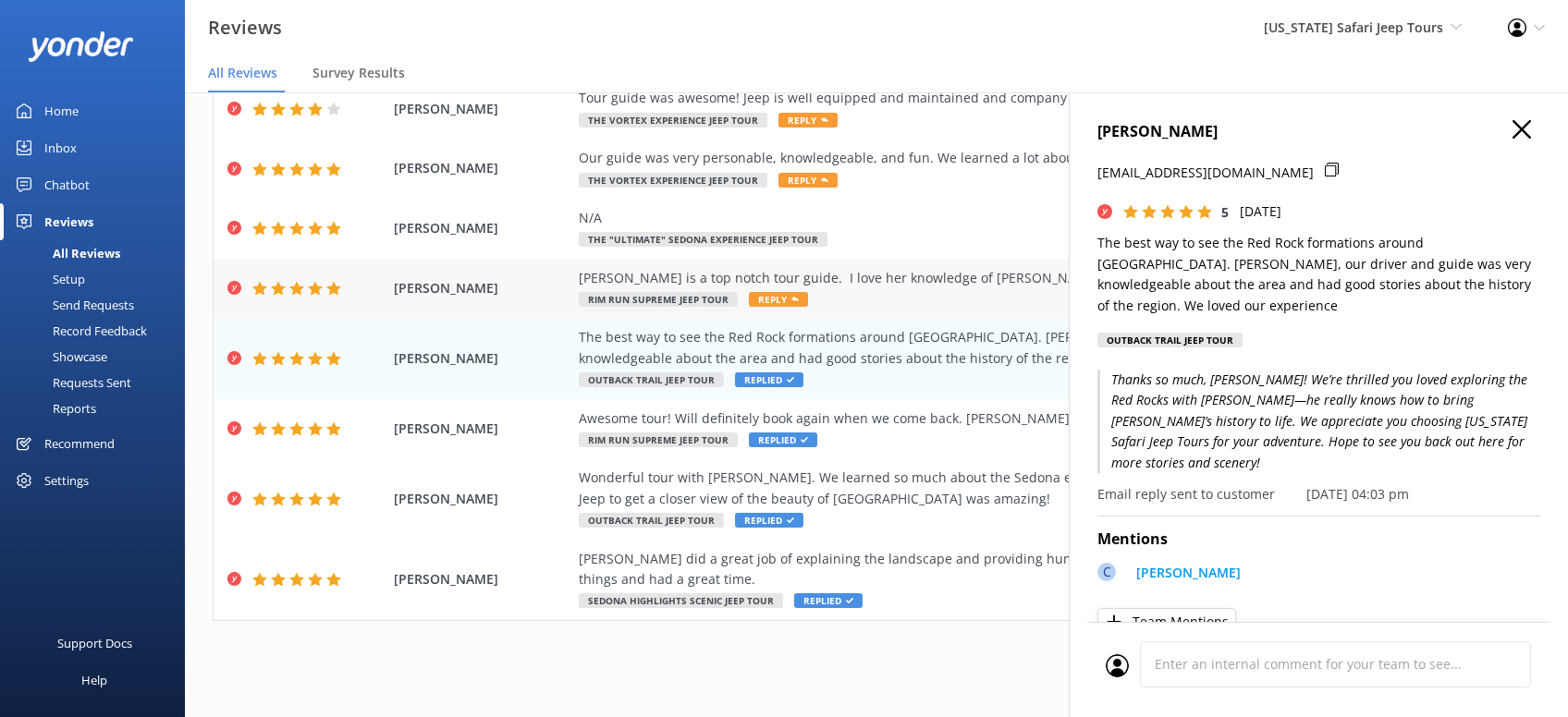
click at [774, 298] on span "Reply" at bounding box center [778, 299] width 59 height 15
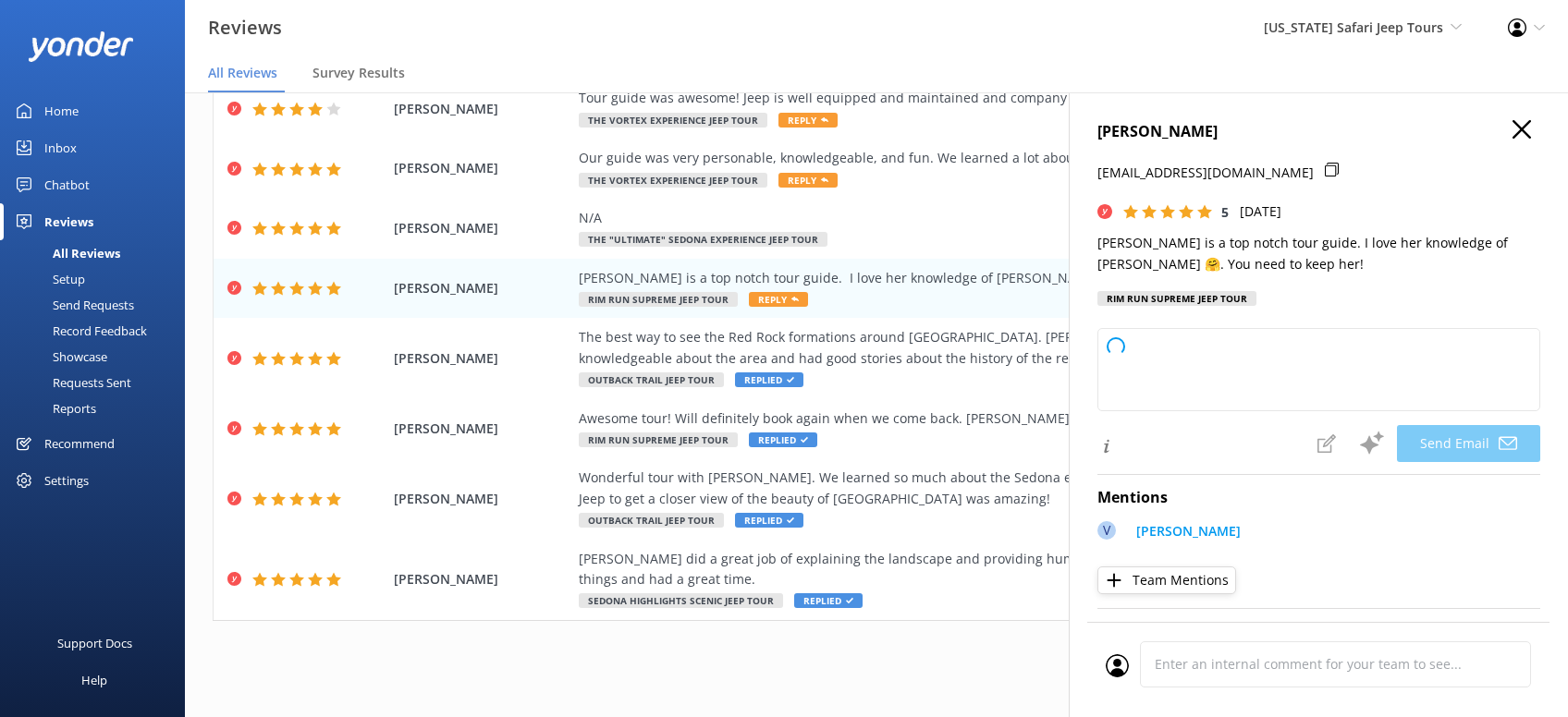
type textarea "Jill, thanks so much for your awesome review! We totally agree—Vivian is a rock…"
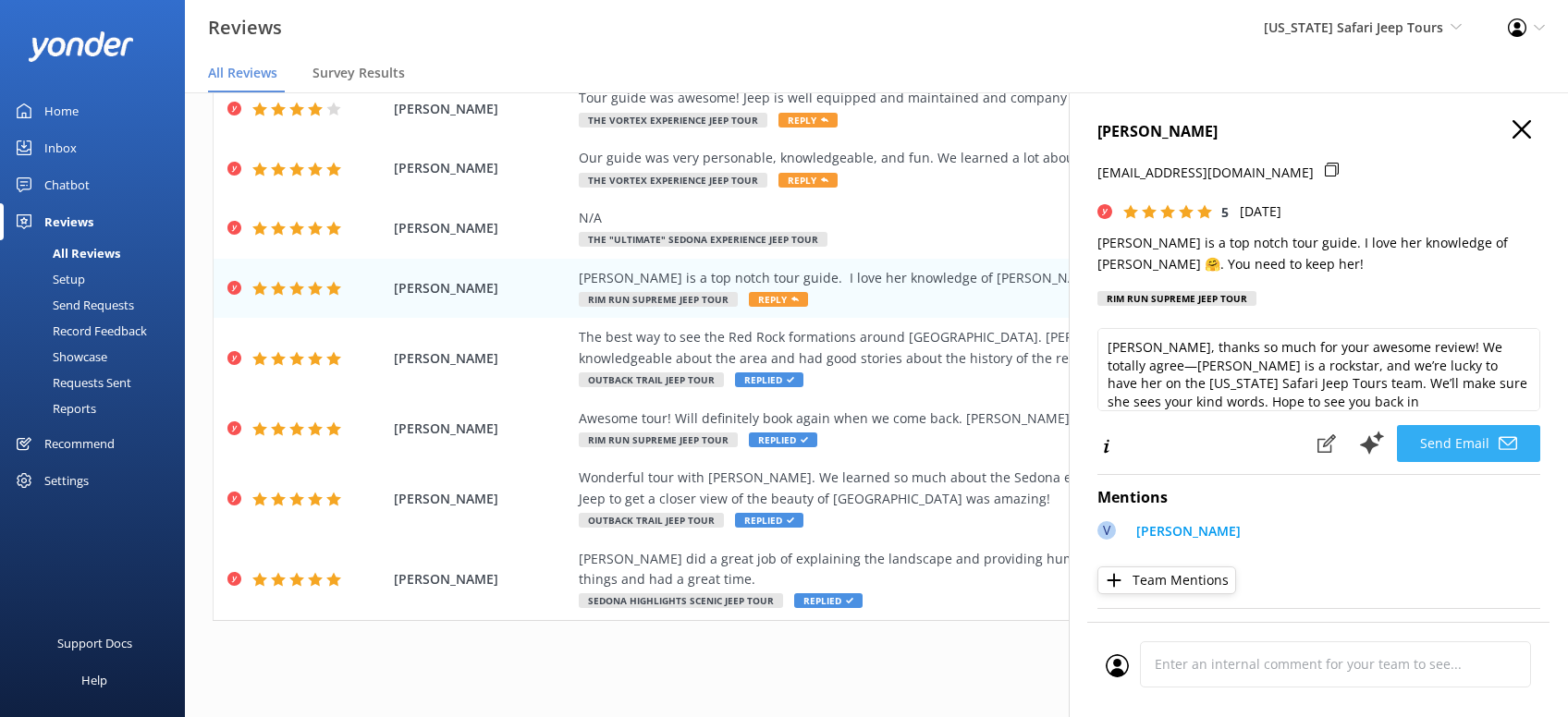
click at [1479, 445] on button "Send Email" at bounding box center [1468, 443] width 143 height 37
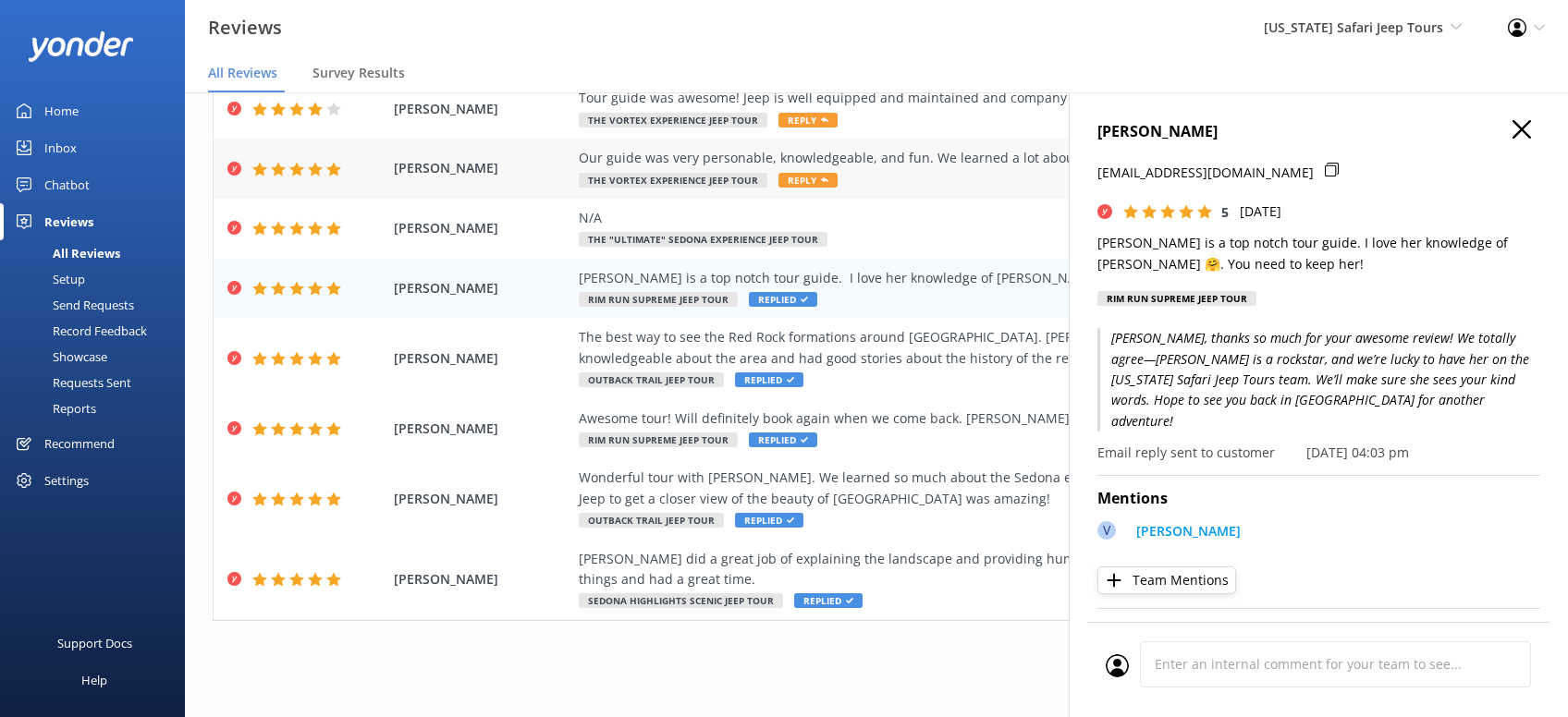
click at [794, 180] on span "Reply" at bounding box center [807, 180] width 59 height 15
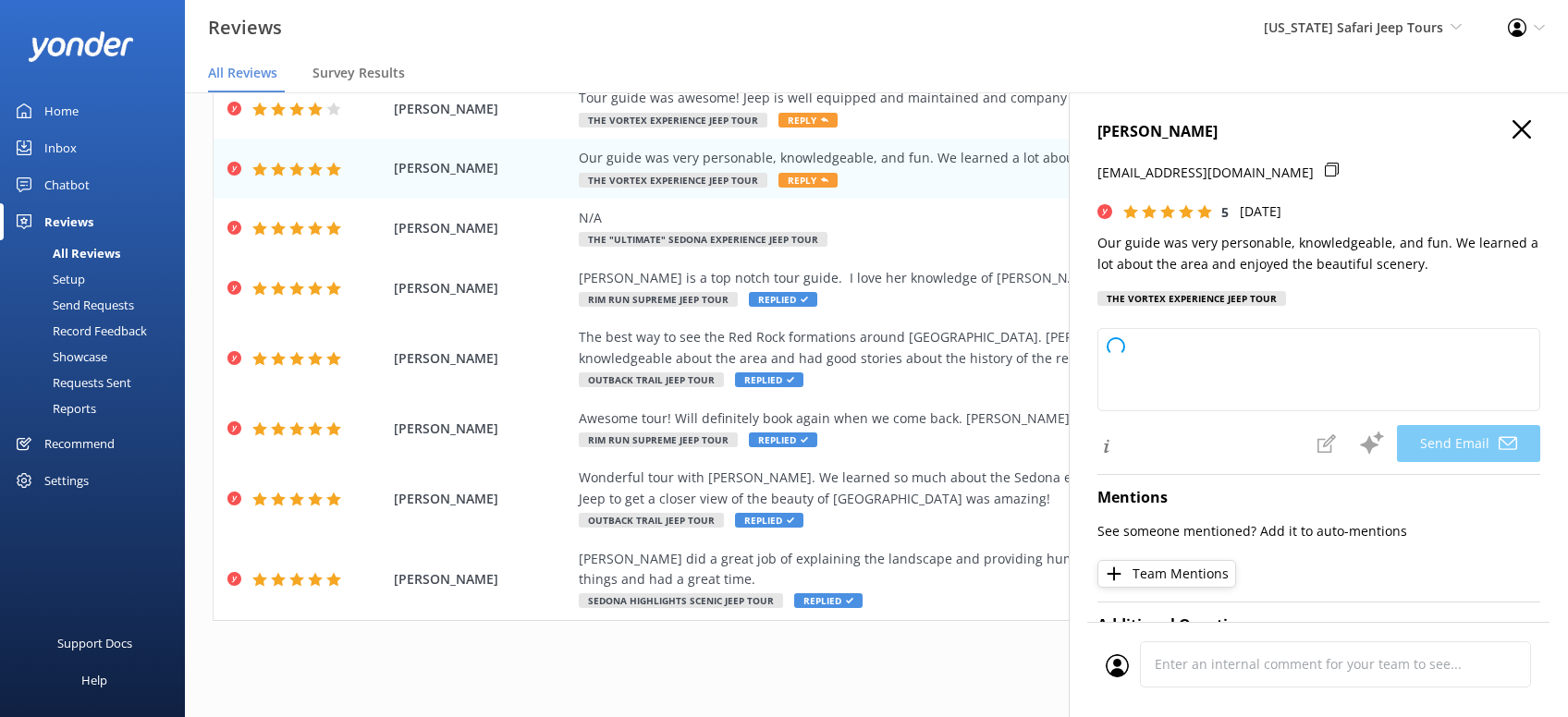
type textarea "Thanks so much, Amy! We’re glad you had a great time and enjoyed the scenery wi…"
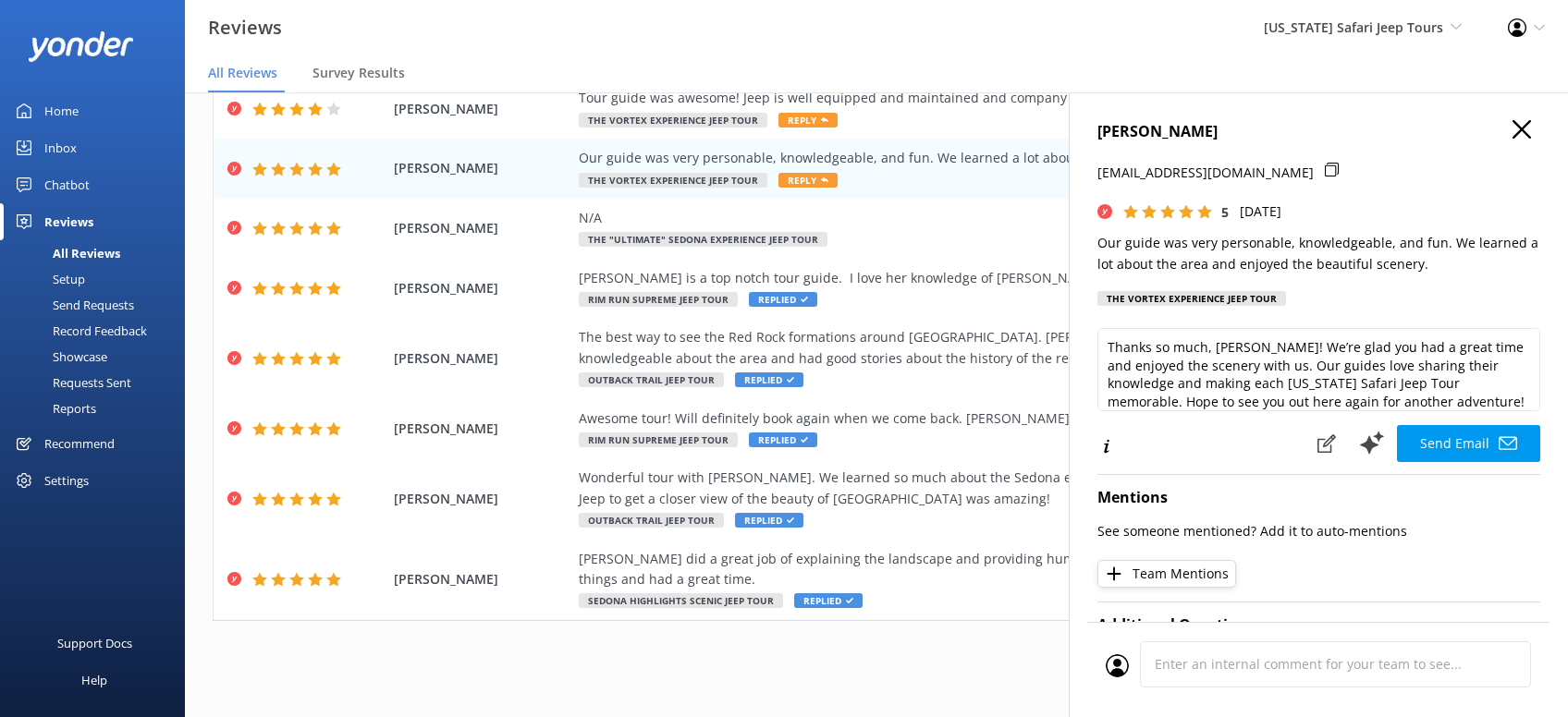
click at [1460, 439] on button "Send Email" at bounding box center [1468, 443] width 143 height 37
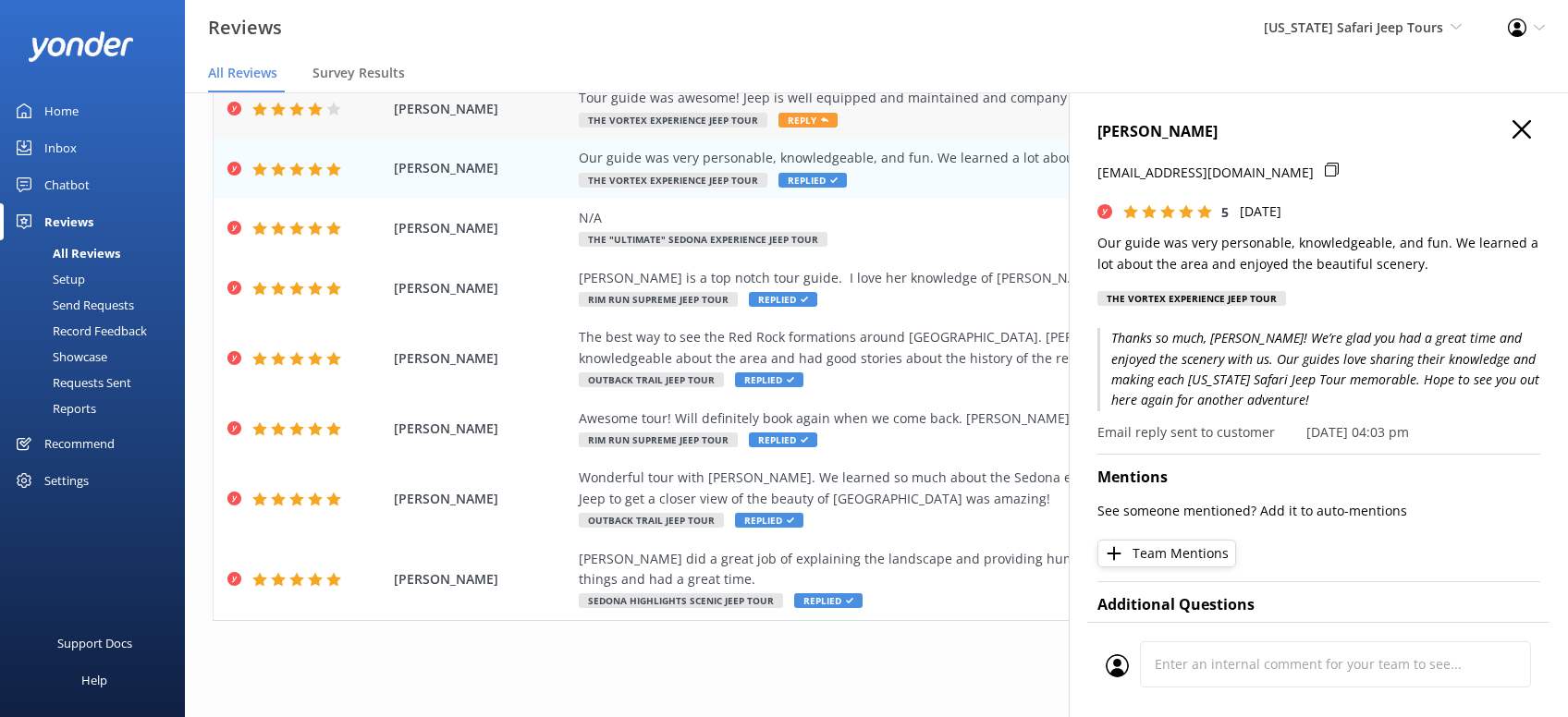
click at [804, 122] on span "Reply" at bounding box center [807, 120] width 59 height 15
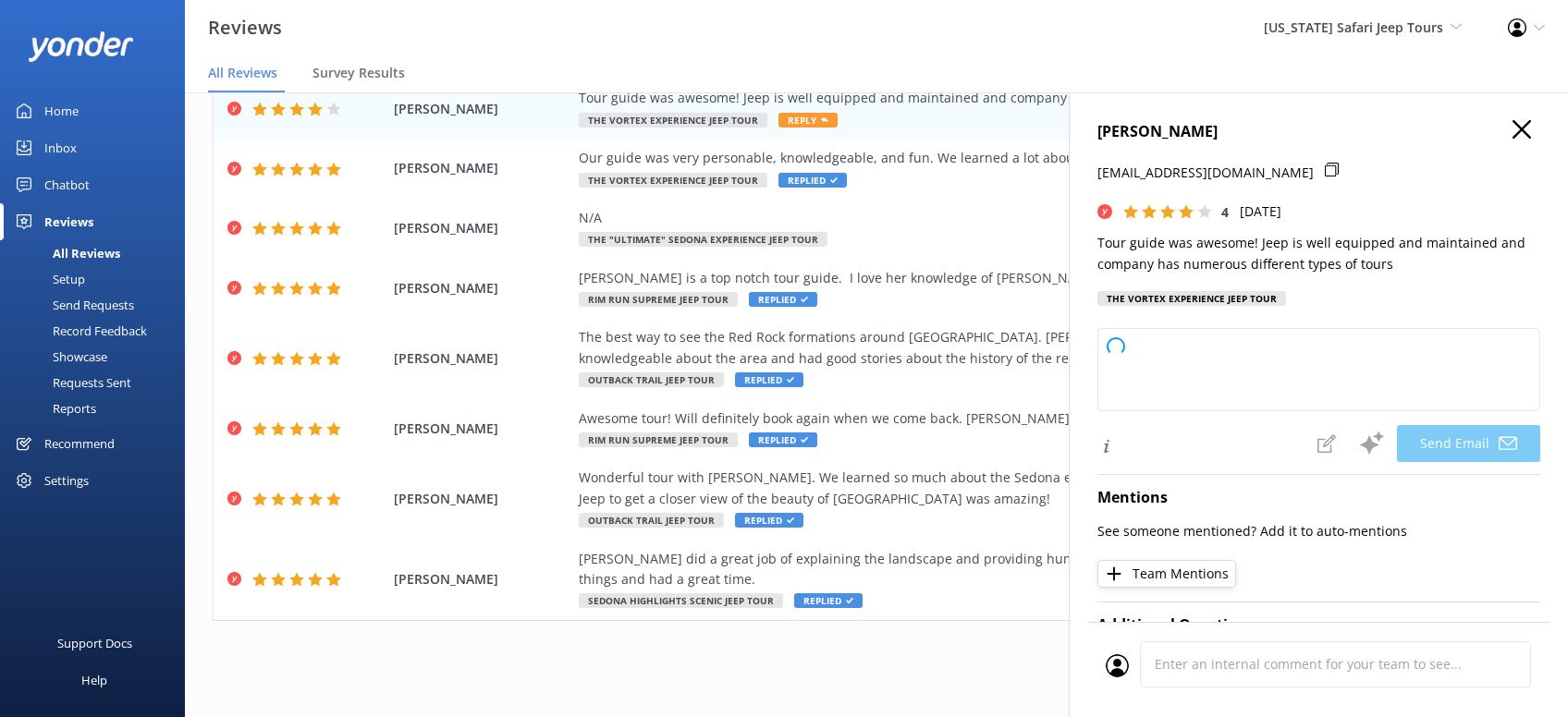
type textarea "Thanks so much, Kevin! We're glad you enjoyed the ride and the variety of tours…"
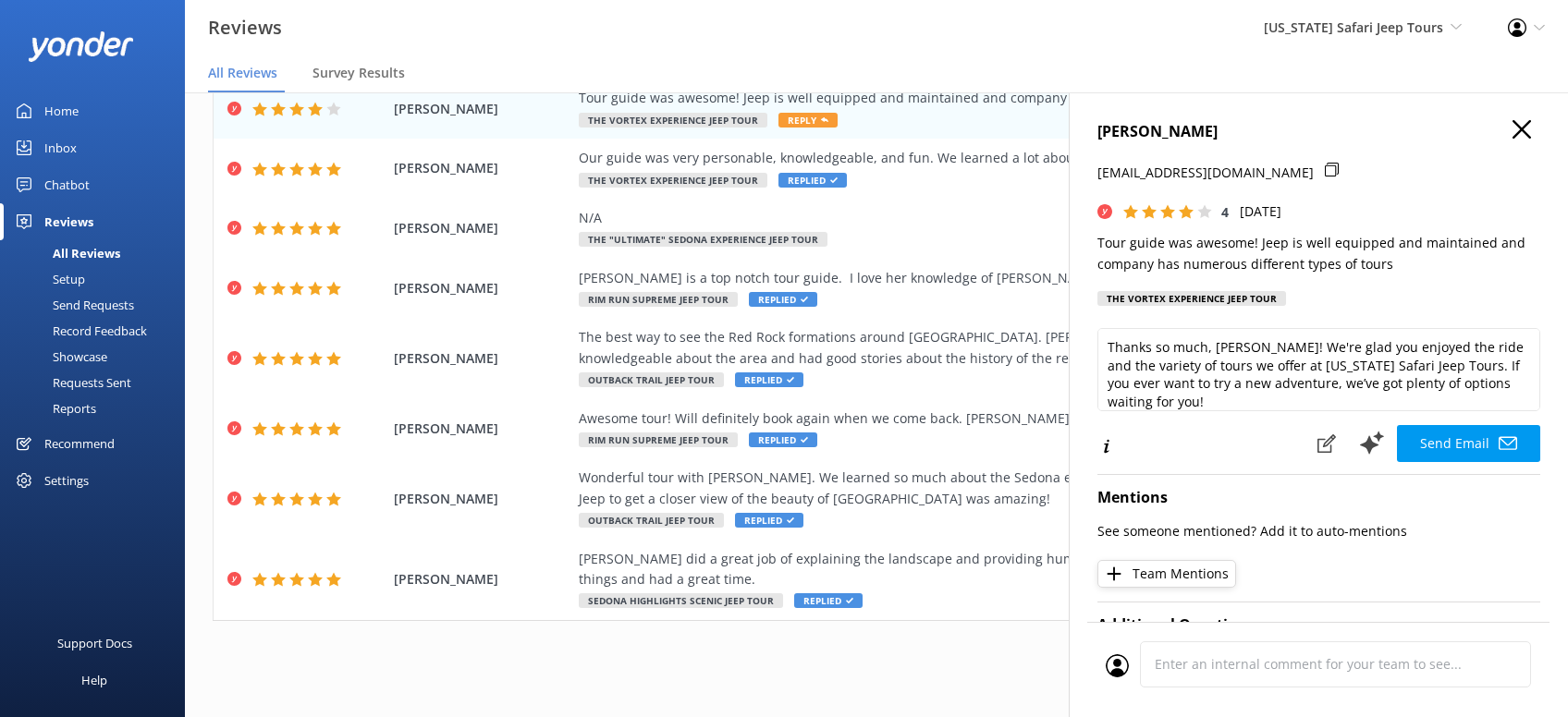
click at [1478, 444] on button "Send Email" at bounding box center [1468, 443] width 143 height 37
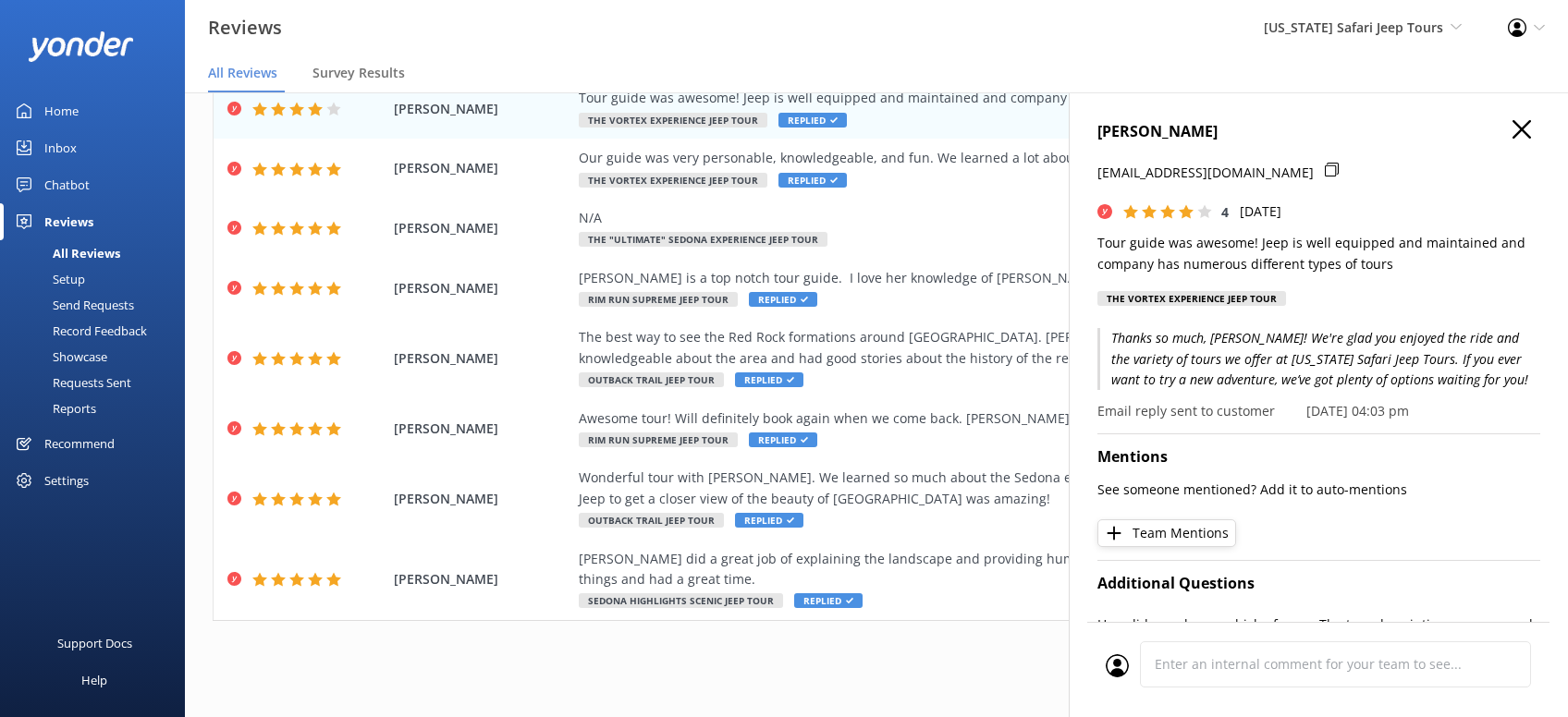
click at [1513, 139] on button "button" at bounding box center [1521, 130] width 18 height 20
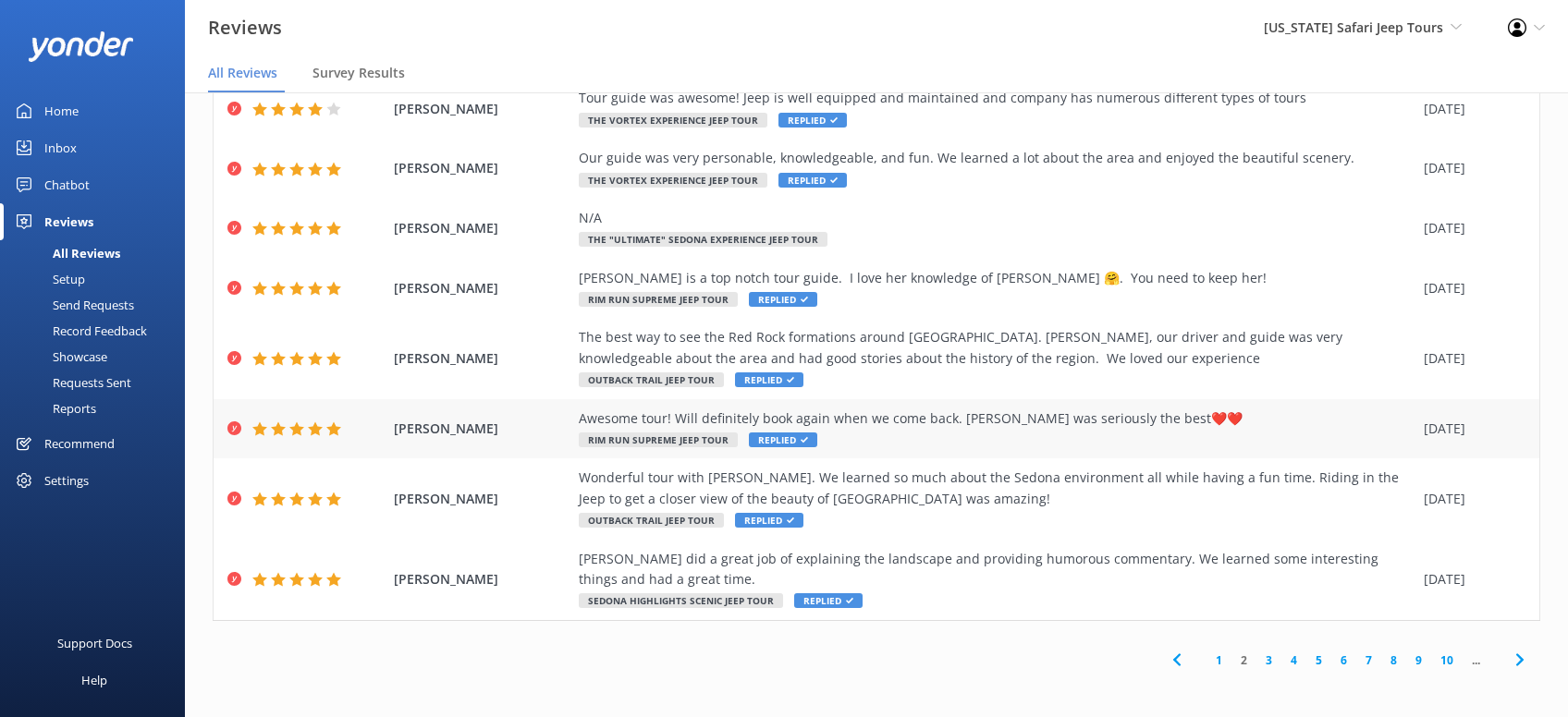
scroll to position [0, 0]
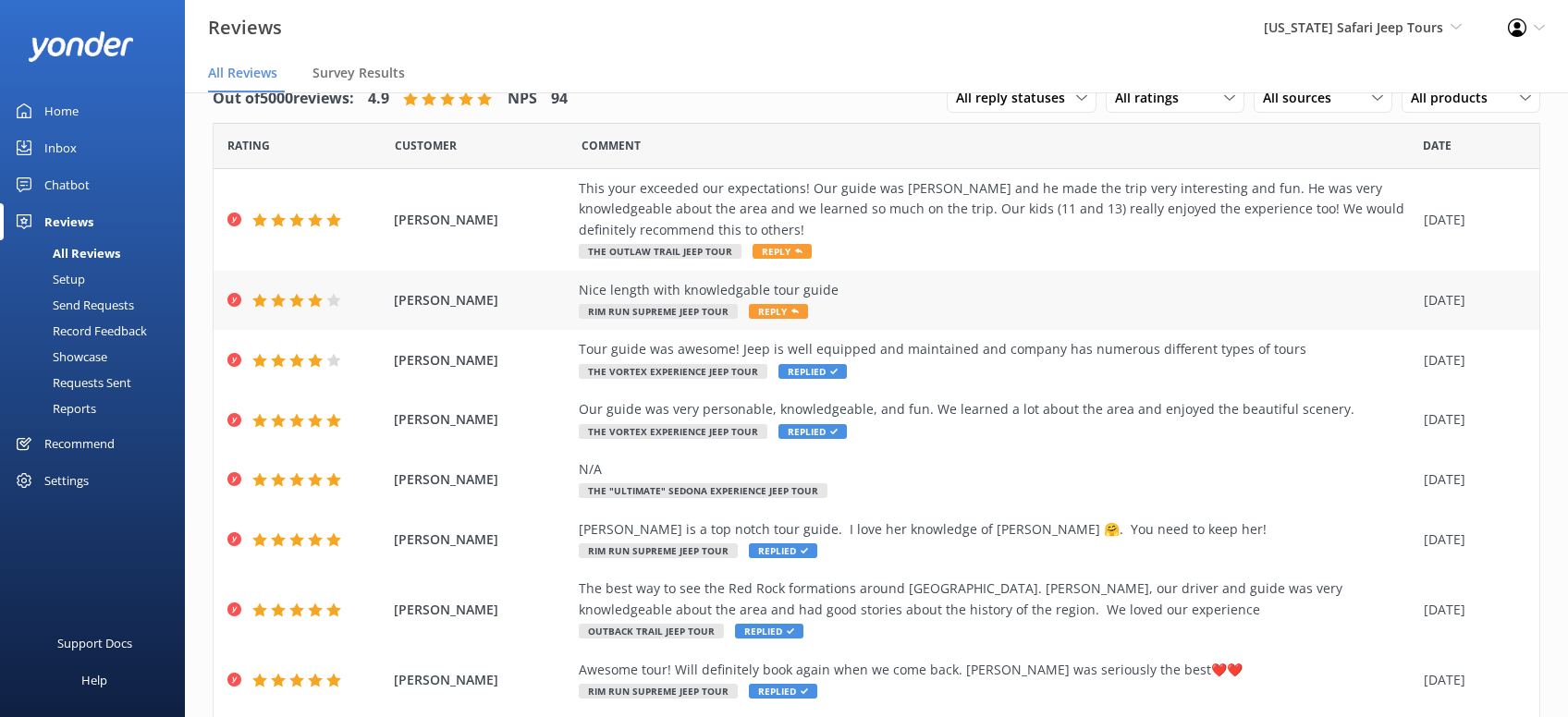
click at [783, 305] on span "Reply" at bounding box center [778, 311] width 59 height 15
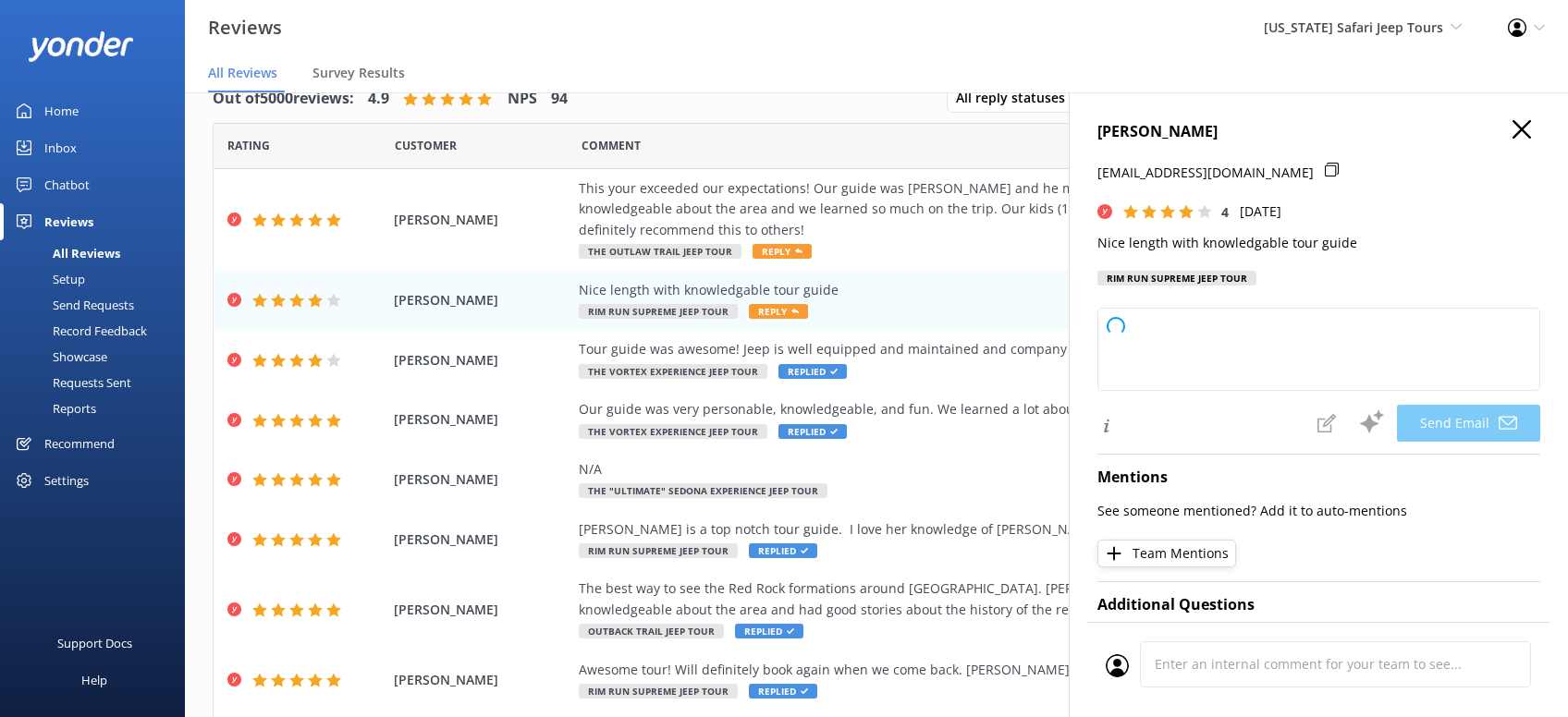
type textarea "Thanks so much, Amira! We’re glad you enjoyed the tour and appreciated your gui…"
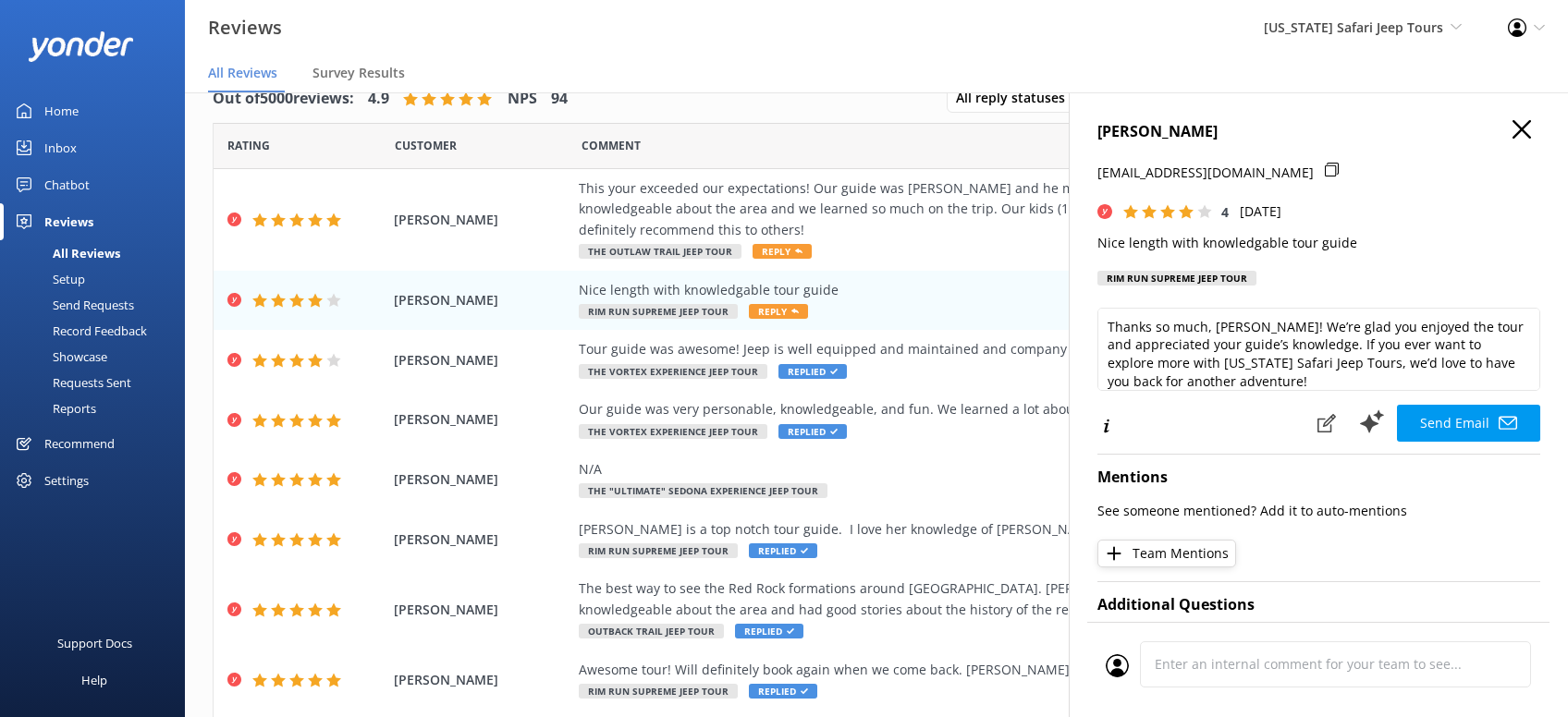
click at [1487, 415] on button "Send Email" at bounding box center [1468, 423] width 143 height 37
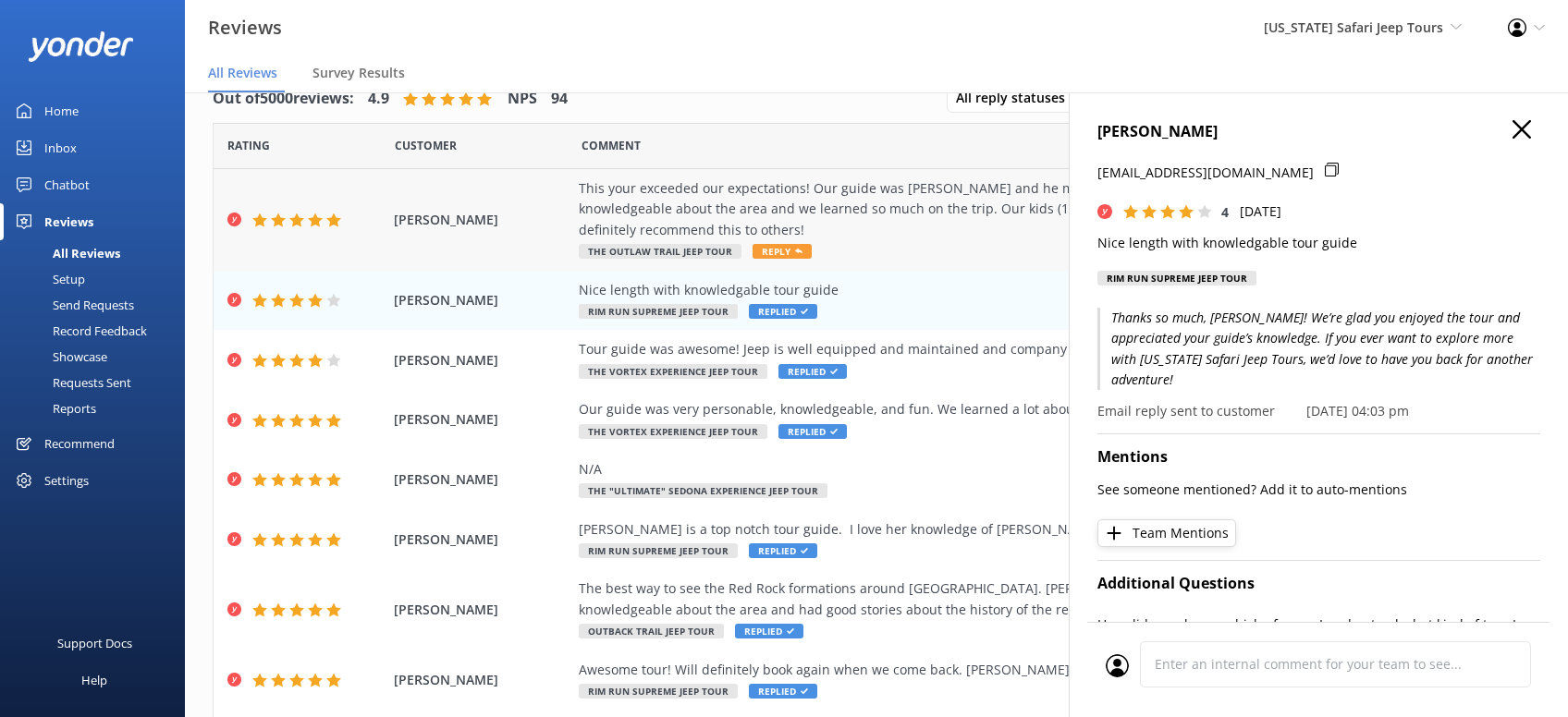
click at [786, 250] on span "Reply" at bounding box center [781, 251] width 59 height 15
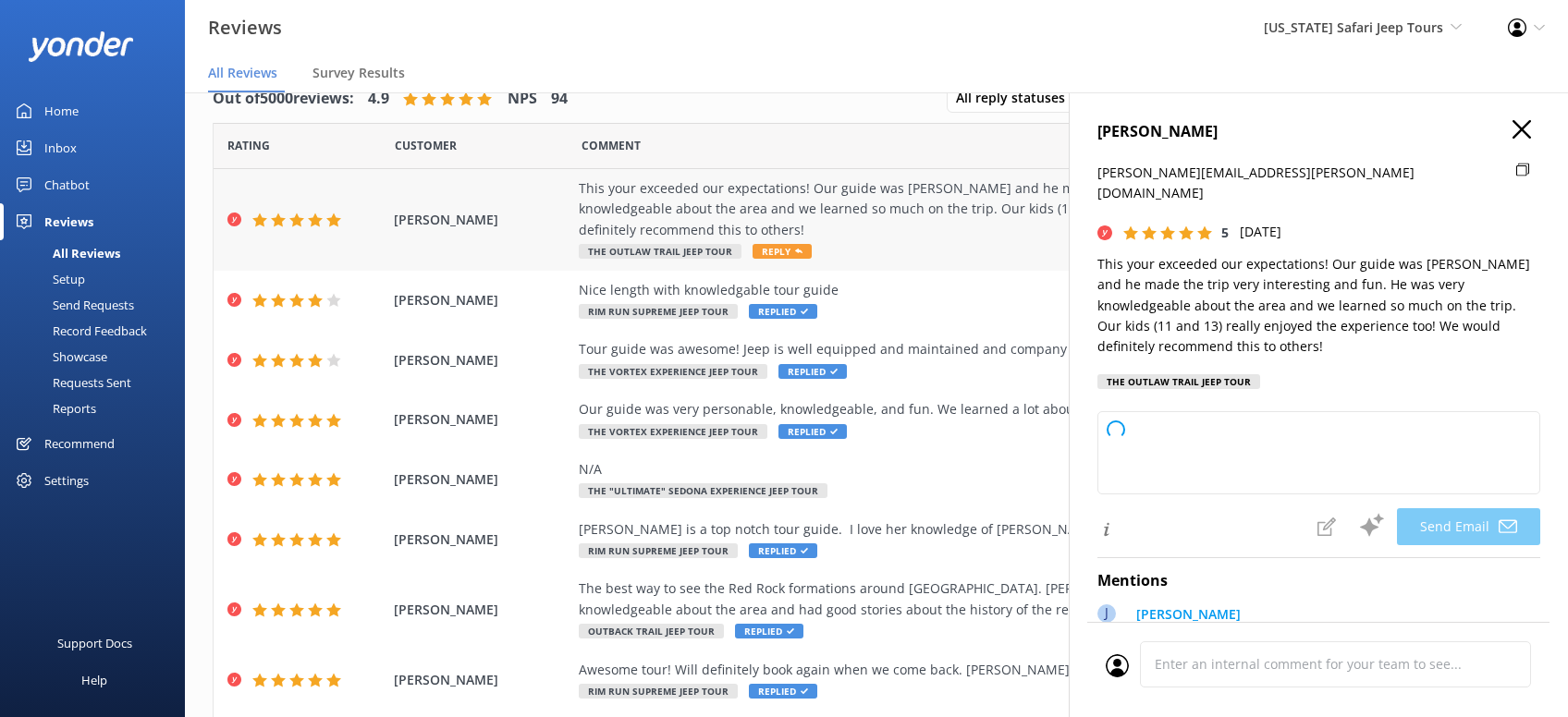
type textarea "Thanks so much, Krystle! We’re thrilled to hear Joe made your Arizona Safari Je…"
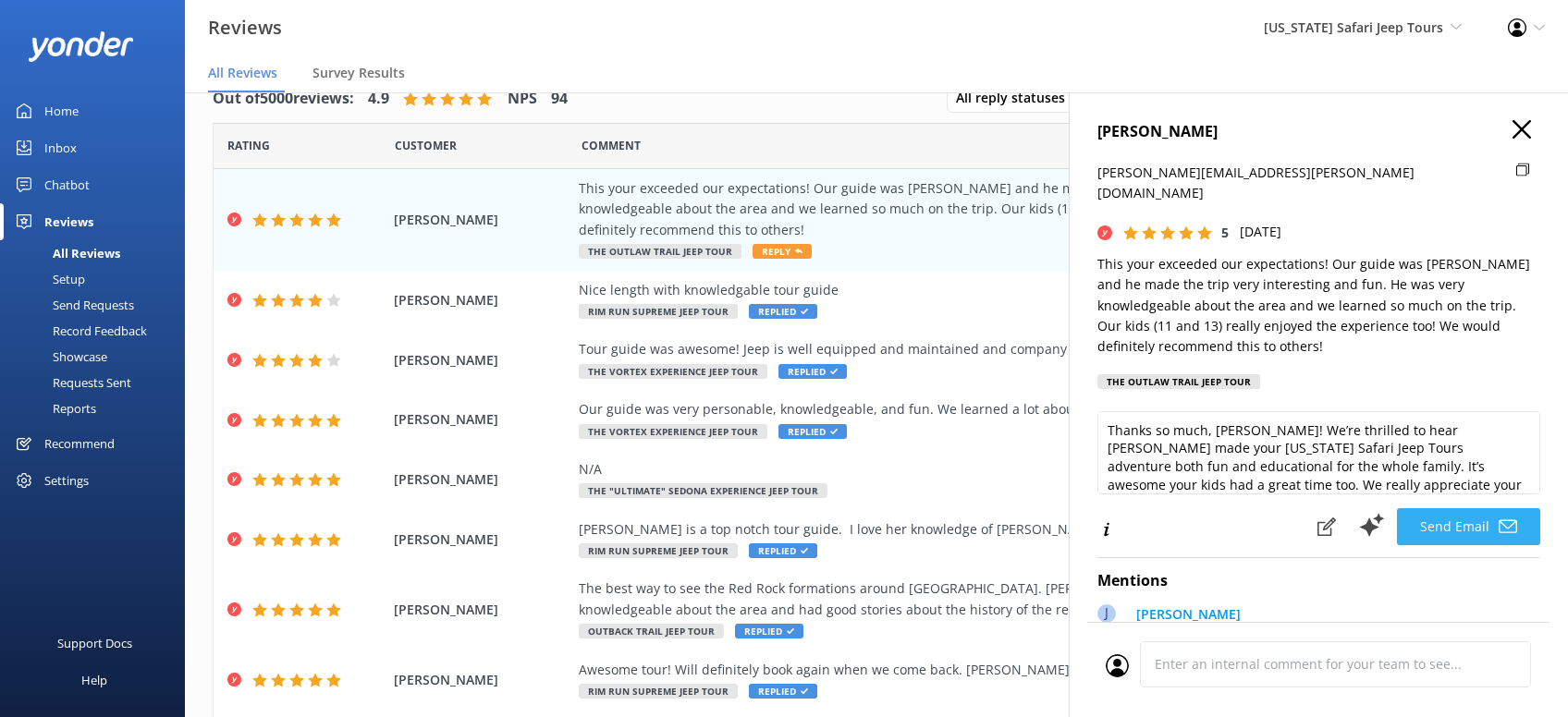
click at [1452, 508] on button "Send Email" at bounding box center [1468, 526] width 143 height 37
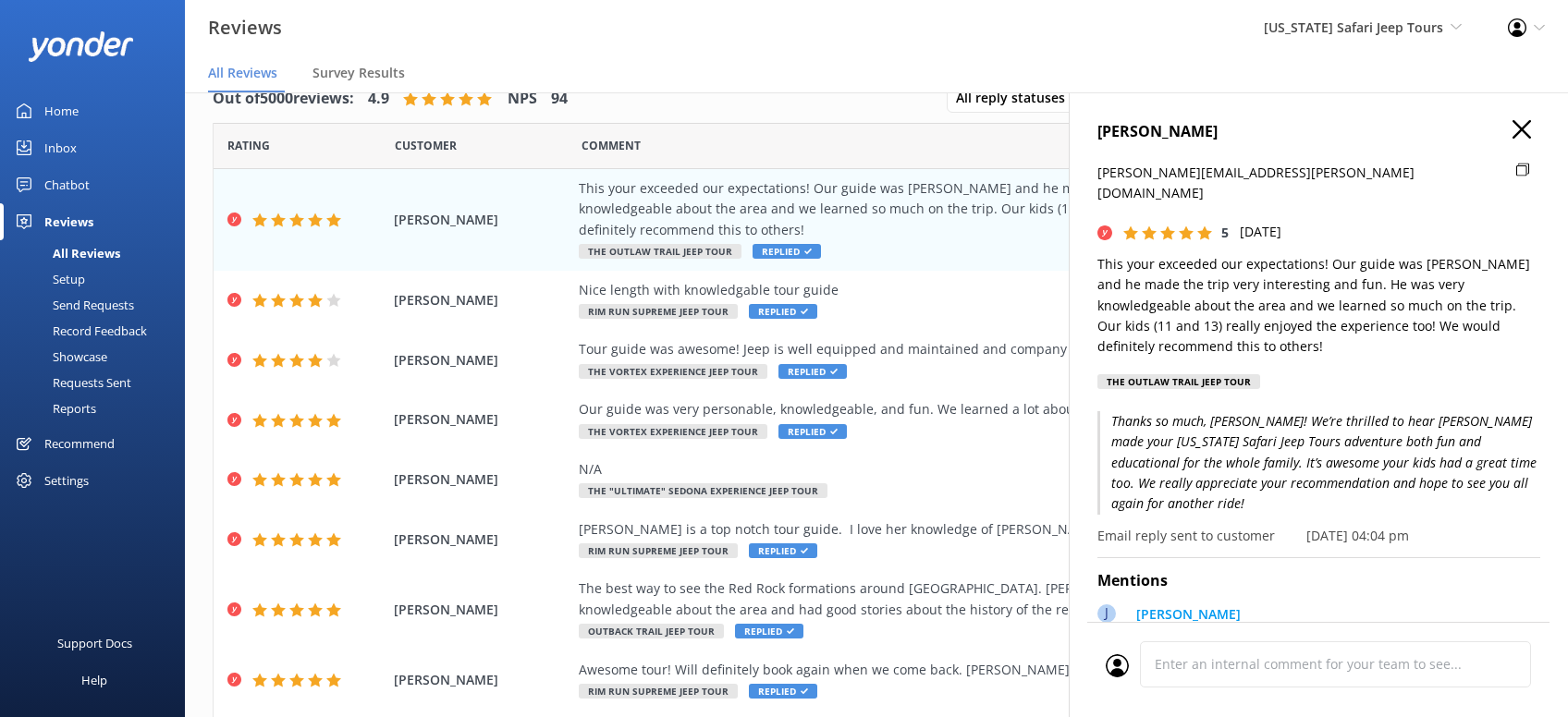
click at [1520, 129] on use "button" at bounding box center [1521, 129] width 18 height 18
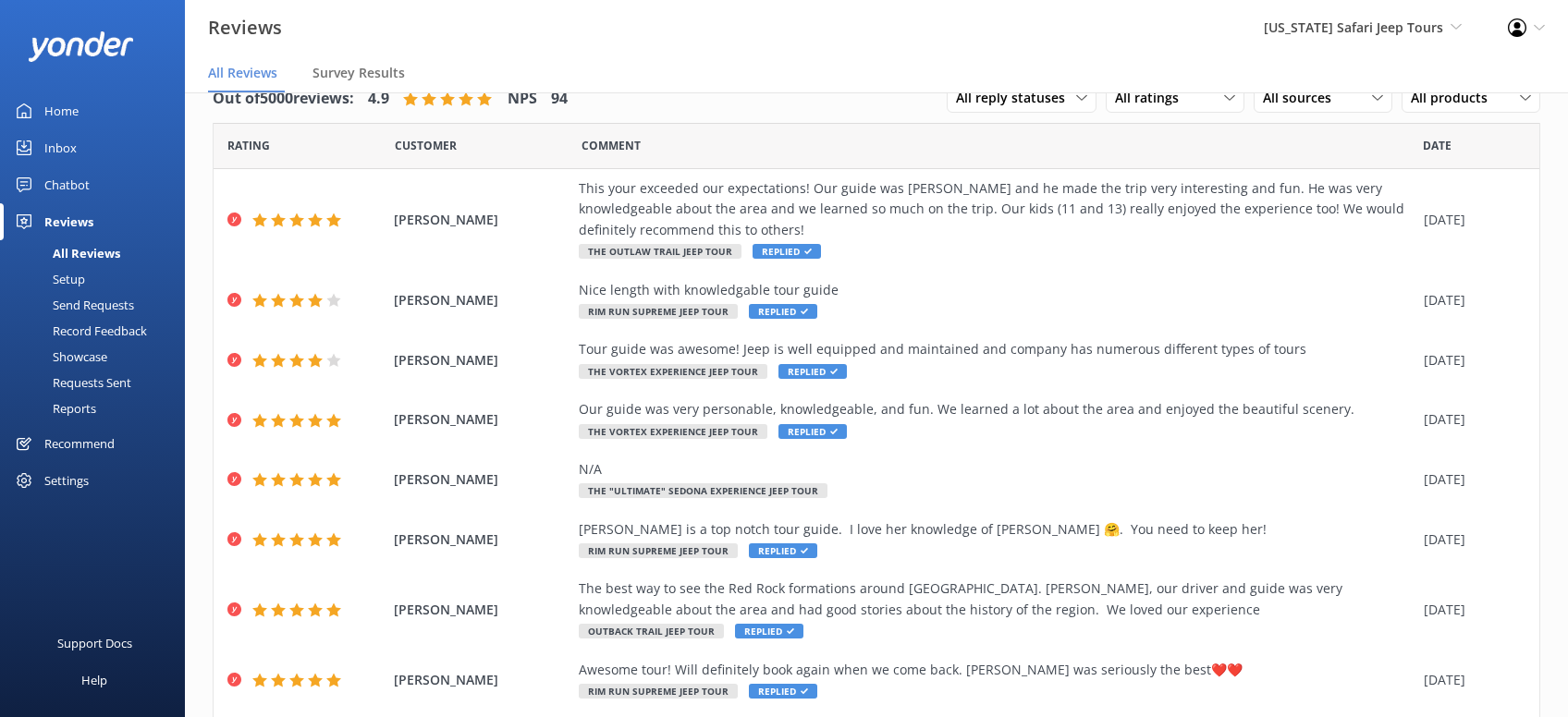
scroll to position [251, 0]
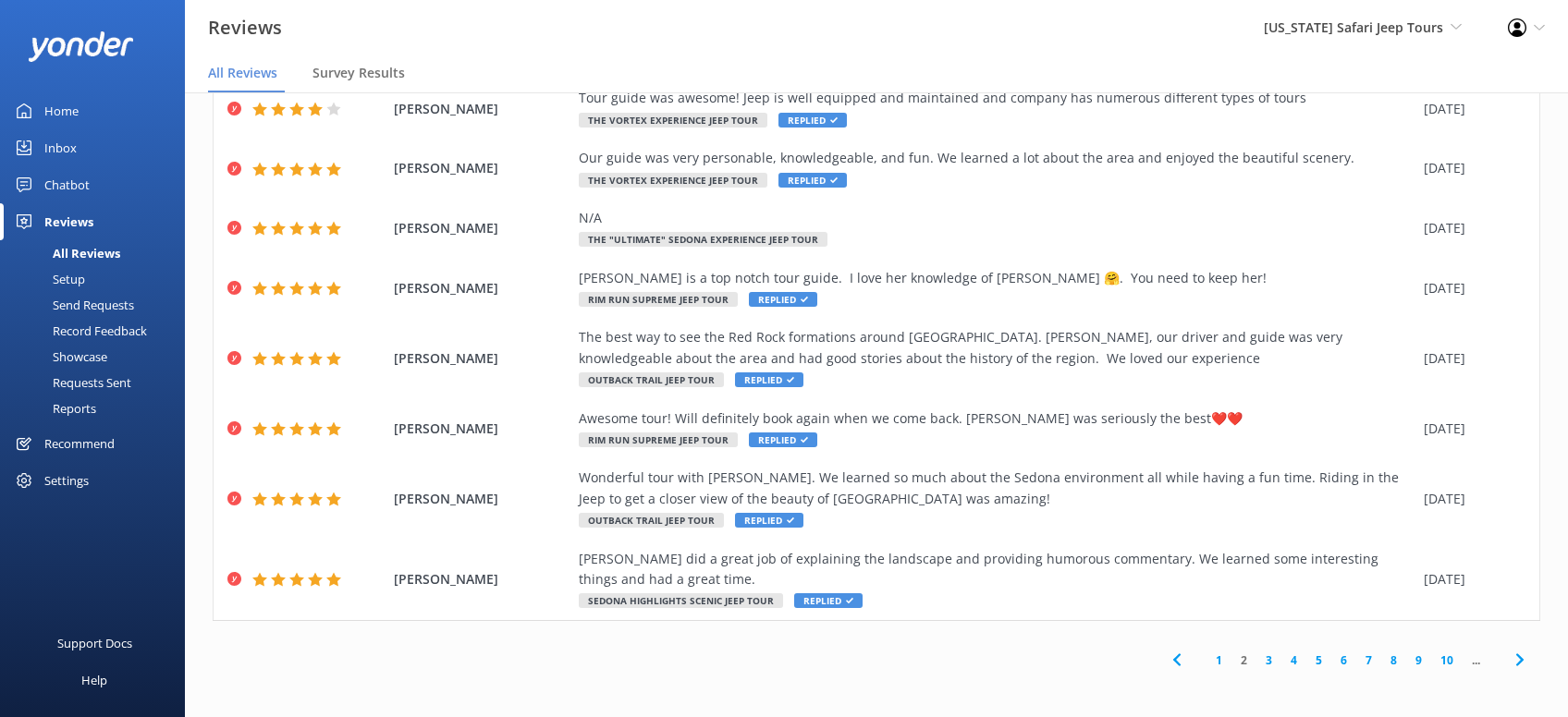
click at [1222, 657] on link "1" at bounding box center [1218, 661] width 25 height 18
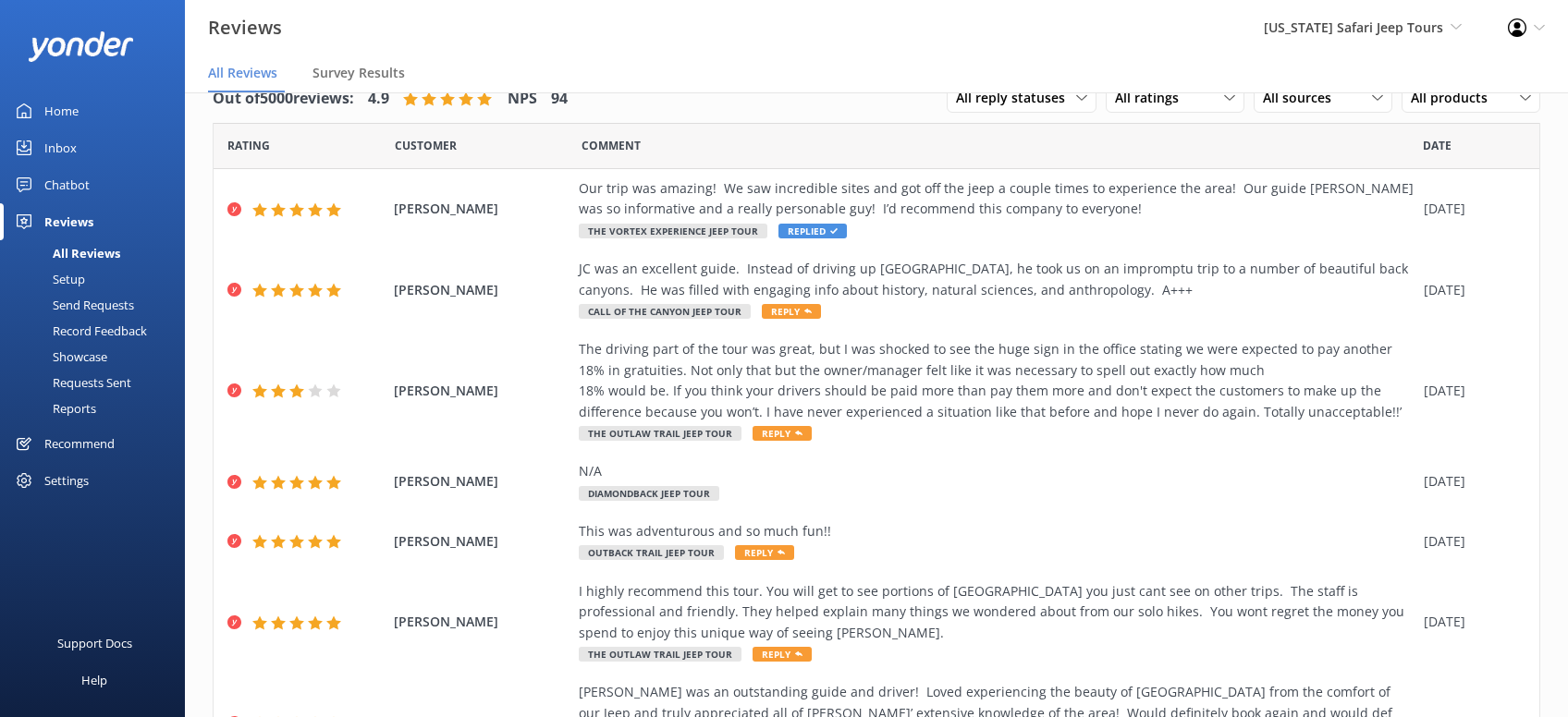
scroll to position [396, 0]
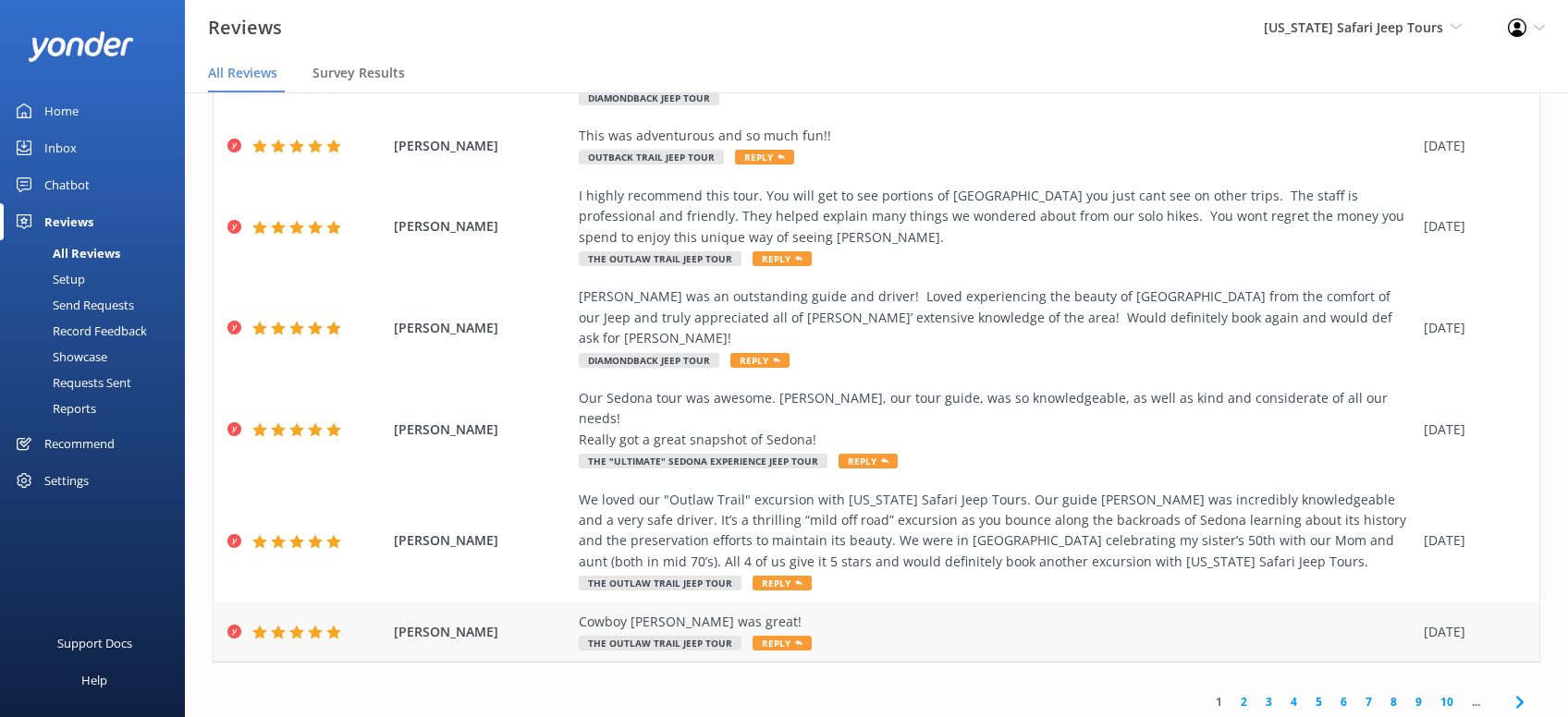
click at [790, 636] on span "Reply" at bounding box center [781, 643] width 59 height 15
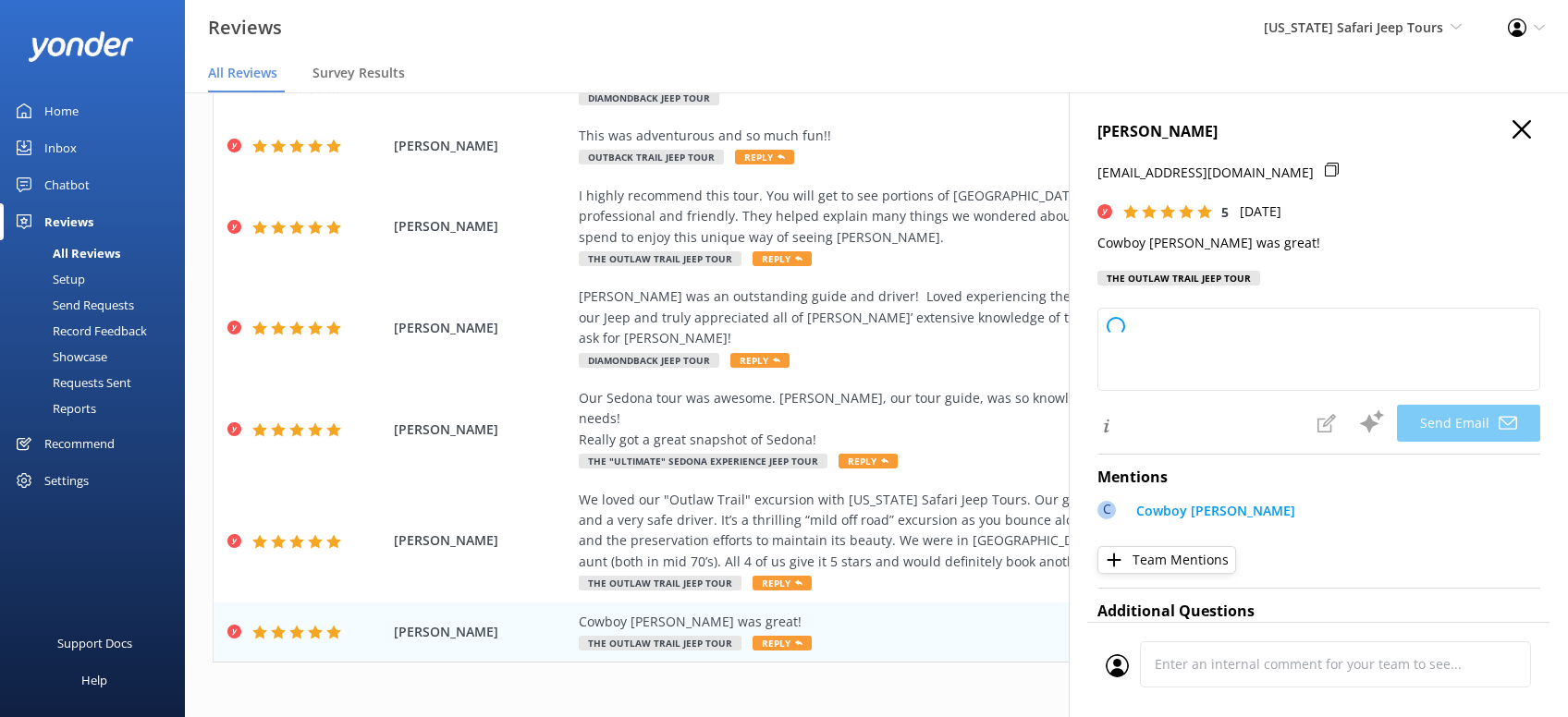
type textarea "Thanks so much, Darren! Cowboy Bob will be thrilled to hear you had a great tim…"
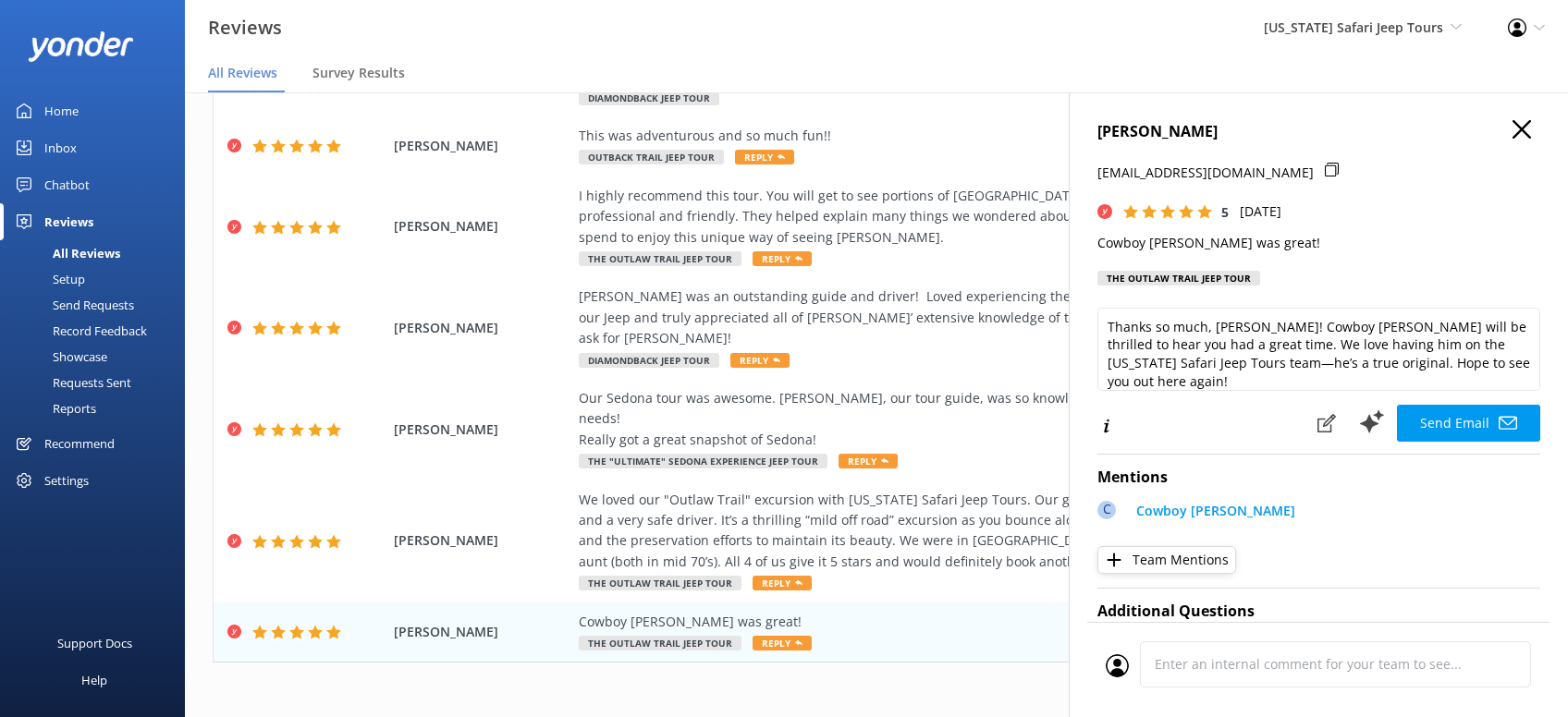
click at [1478, 421] on button "Send Email" at bounding box center [1468, 423] width 143 height 37
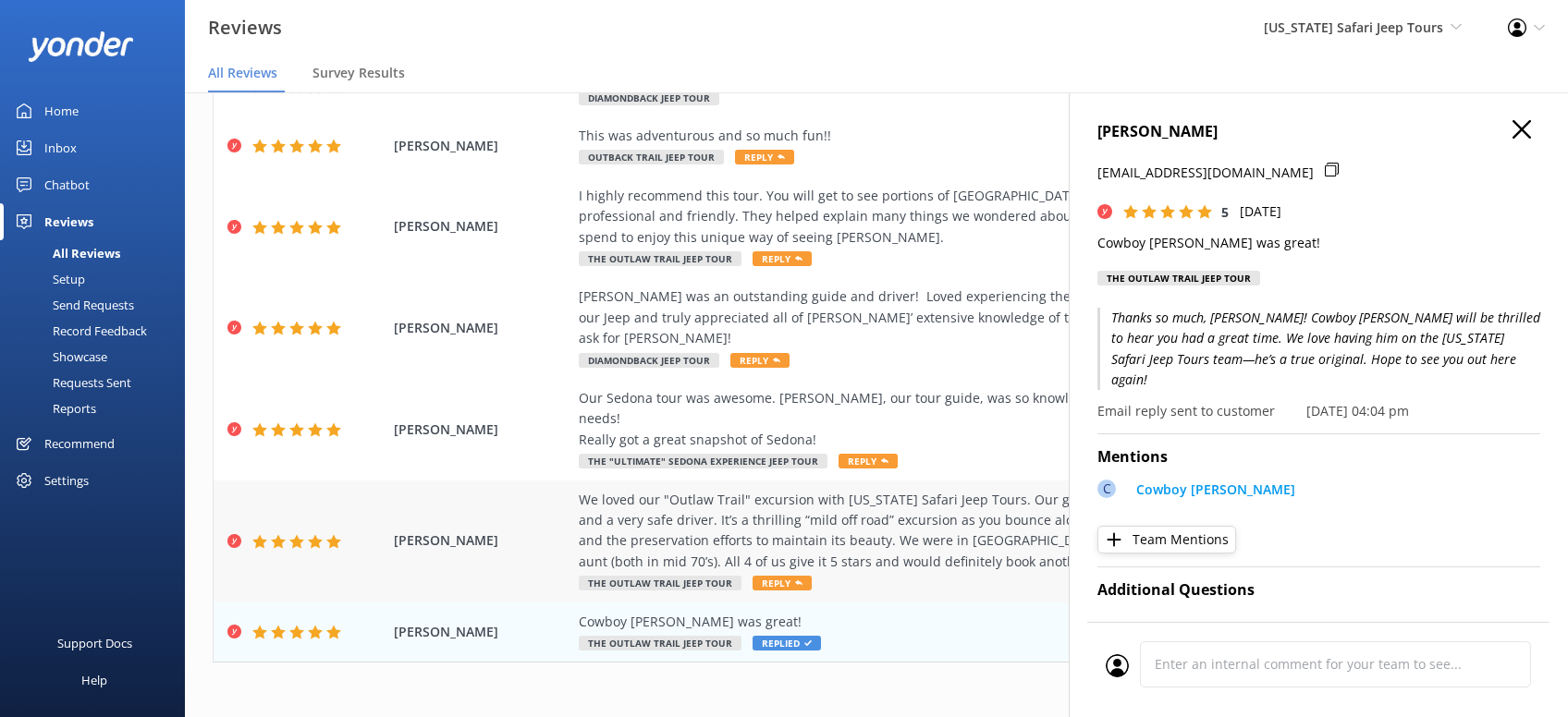
click at [780, 576] on span "Reply" at bounding box center [781, 583] width 59 height 15
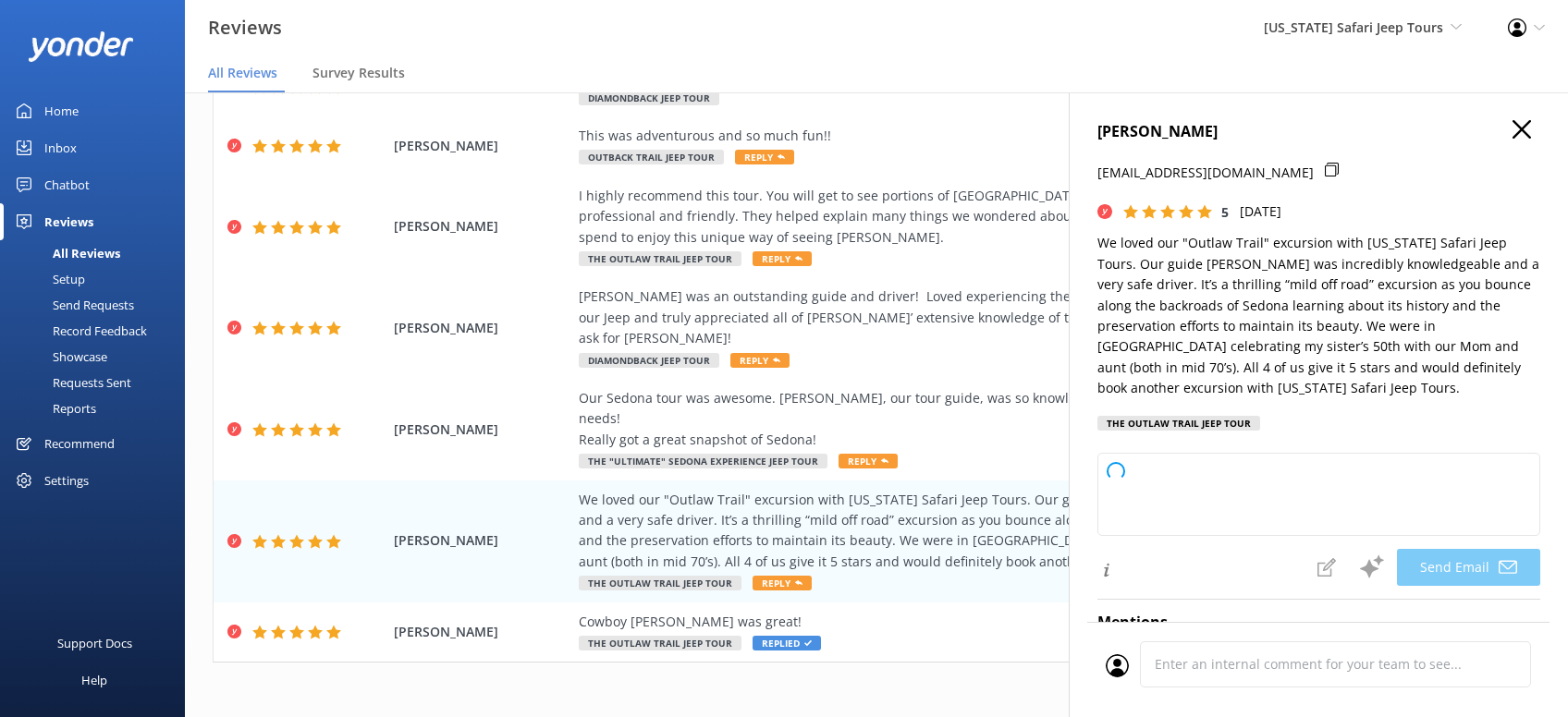
type textarea "Megan, thanks so much for sharing your adventure with us! We’re thrilled you an…"
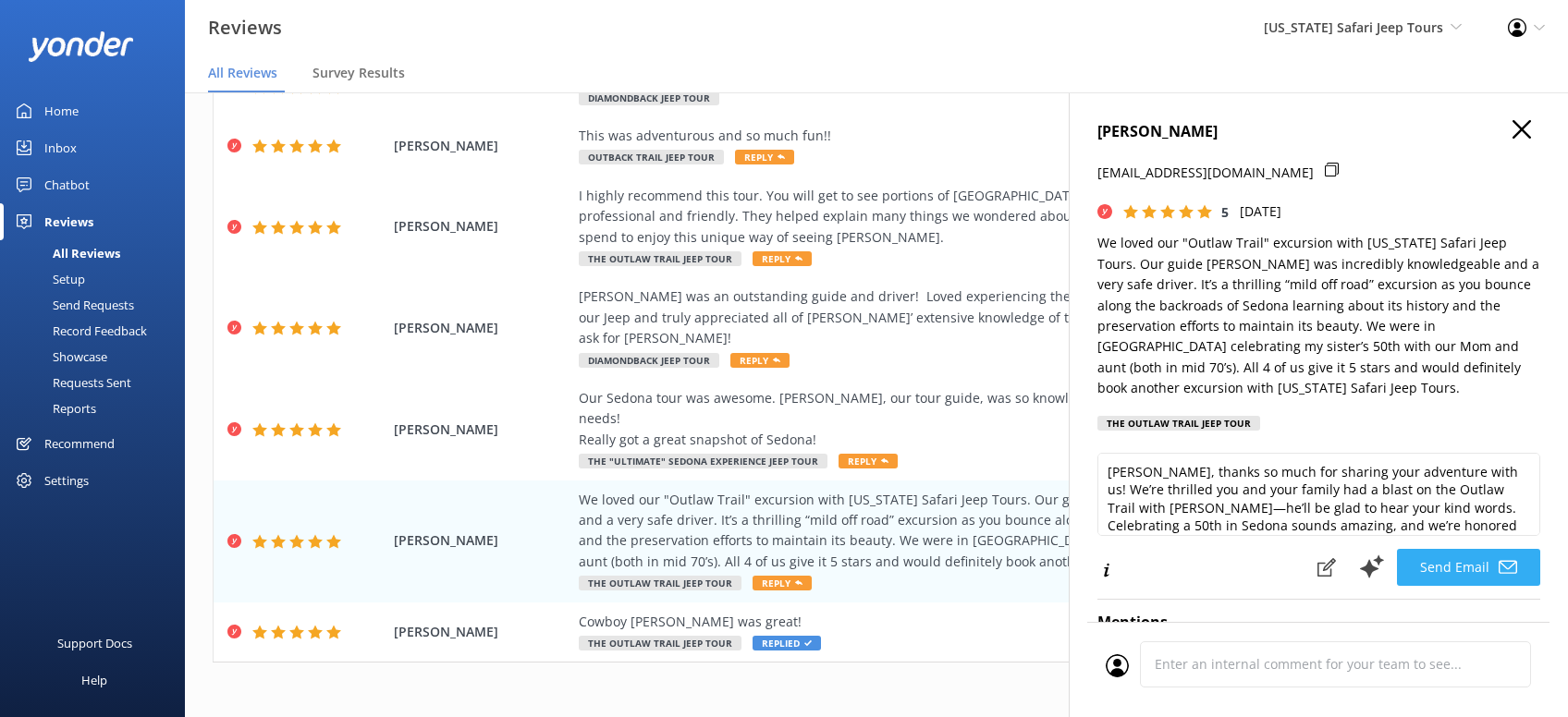
click at [1465, 583] on button "Send Email" at bounding box center [1468, 567] width 143 height 37
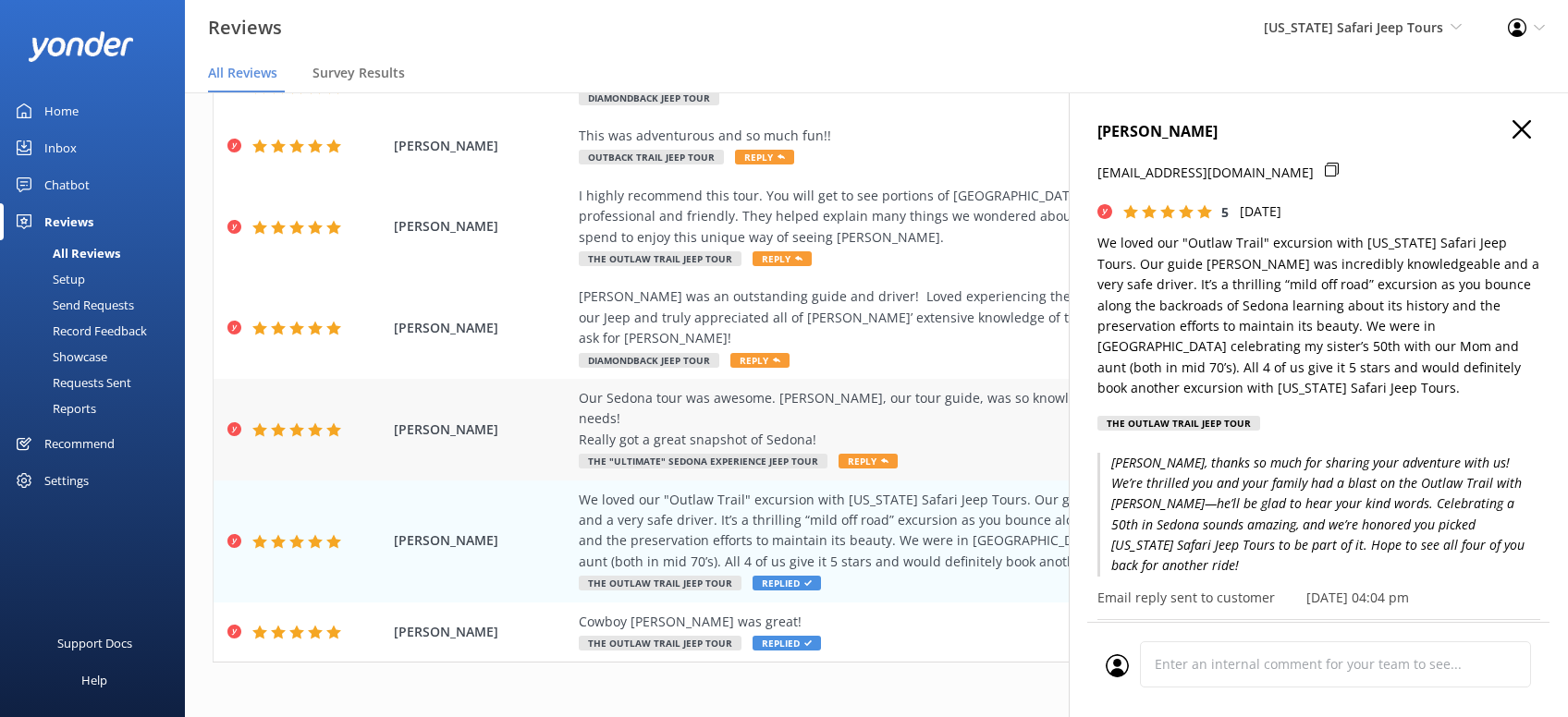
click at [867, 454] on span "Reply" at bounding box center [867, 461] width 59 height 15
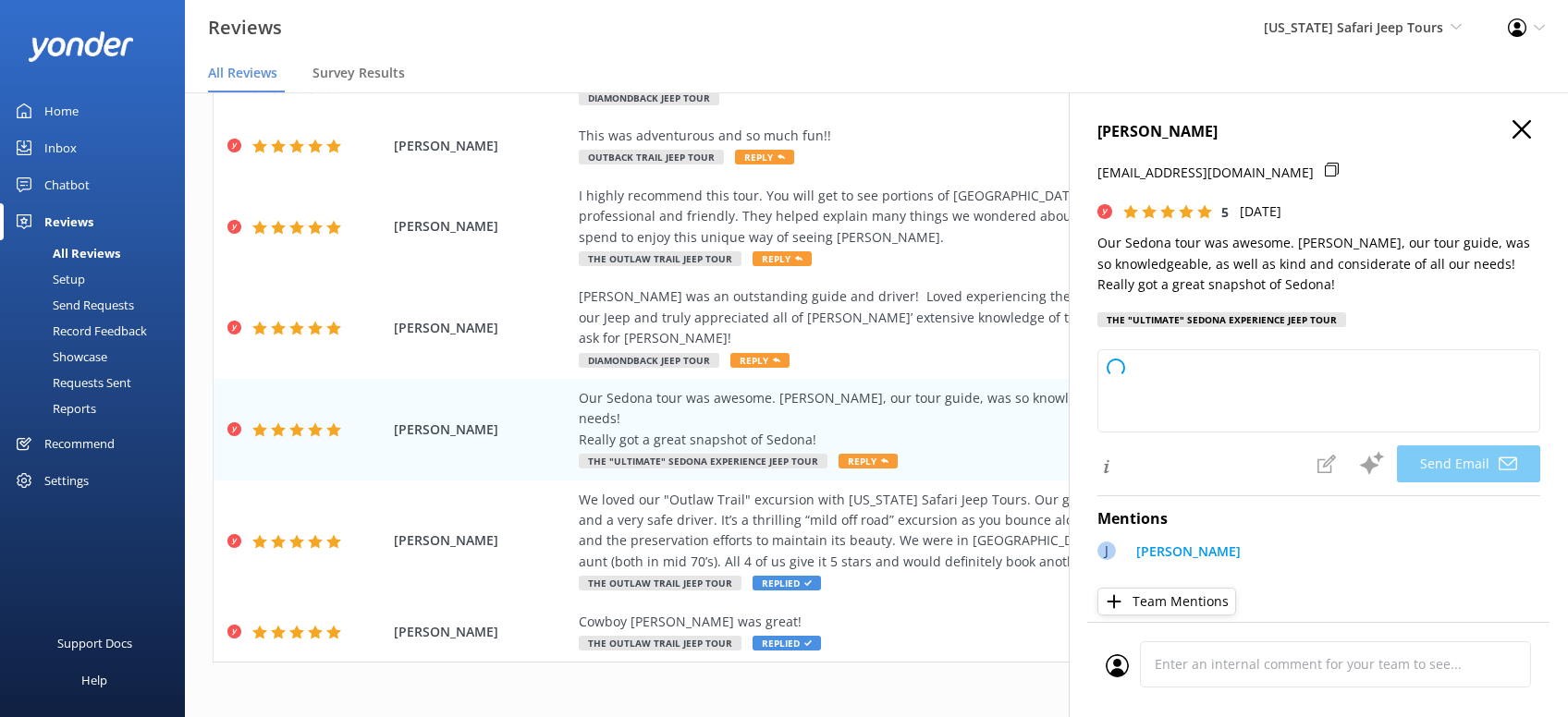
type textarea "Thanks so much, Clare! We’re thrilled you had an awesome time exploring Sedona …"
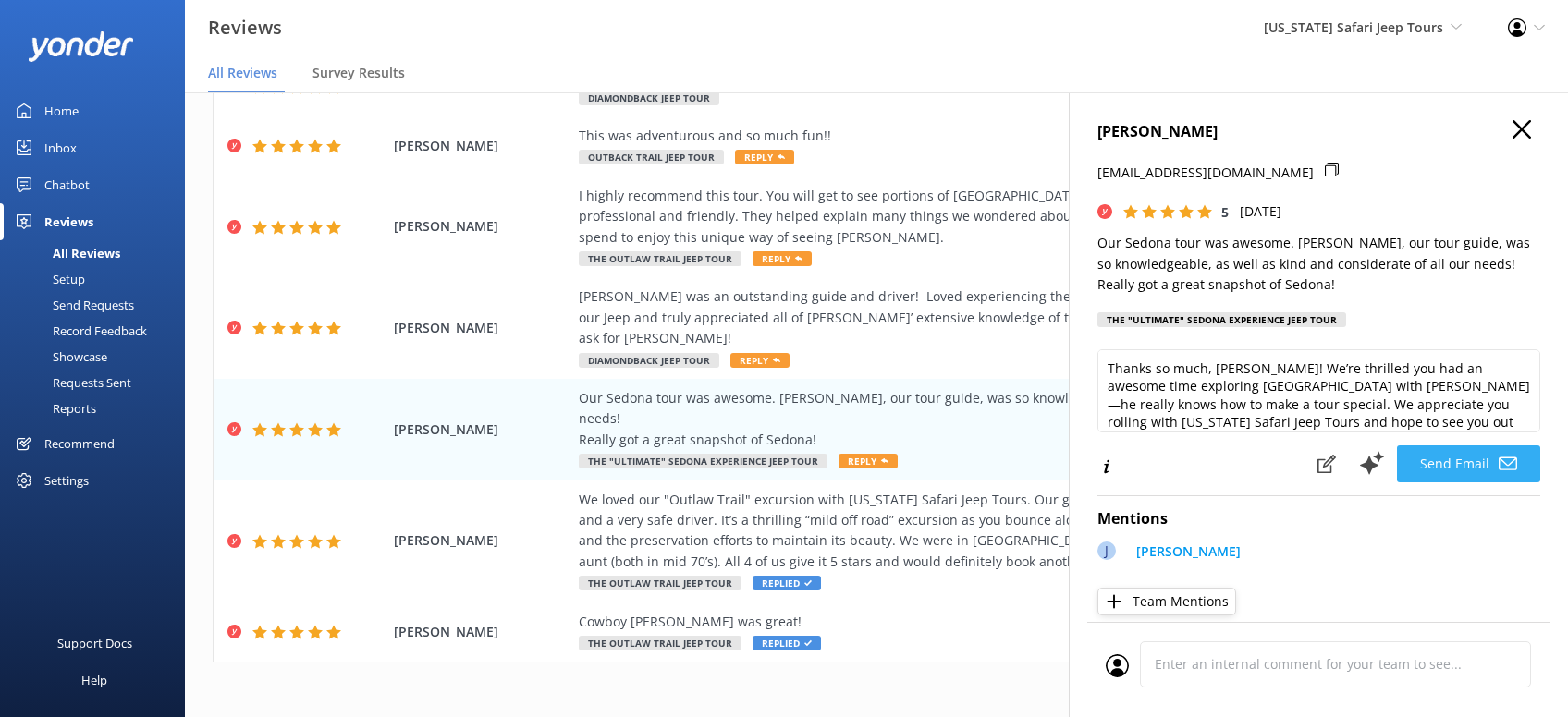
click at [1487, 465] on button "Send Email" at bounding box center [1468, 463] width 143 height 37
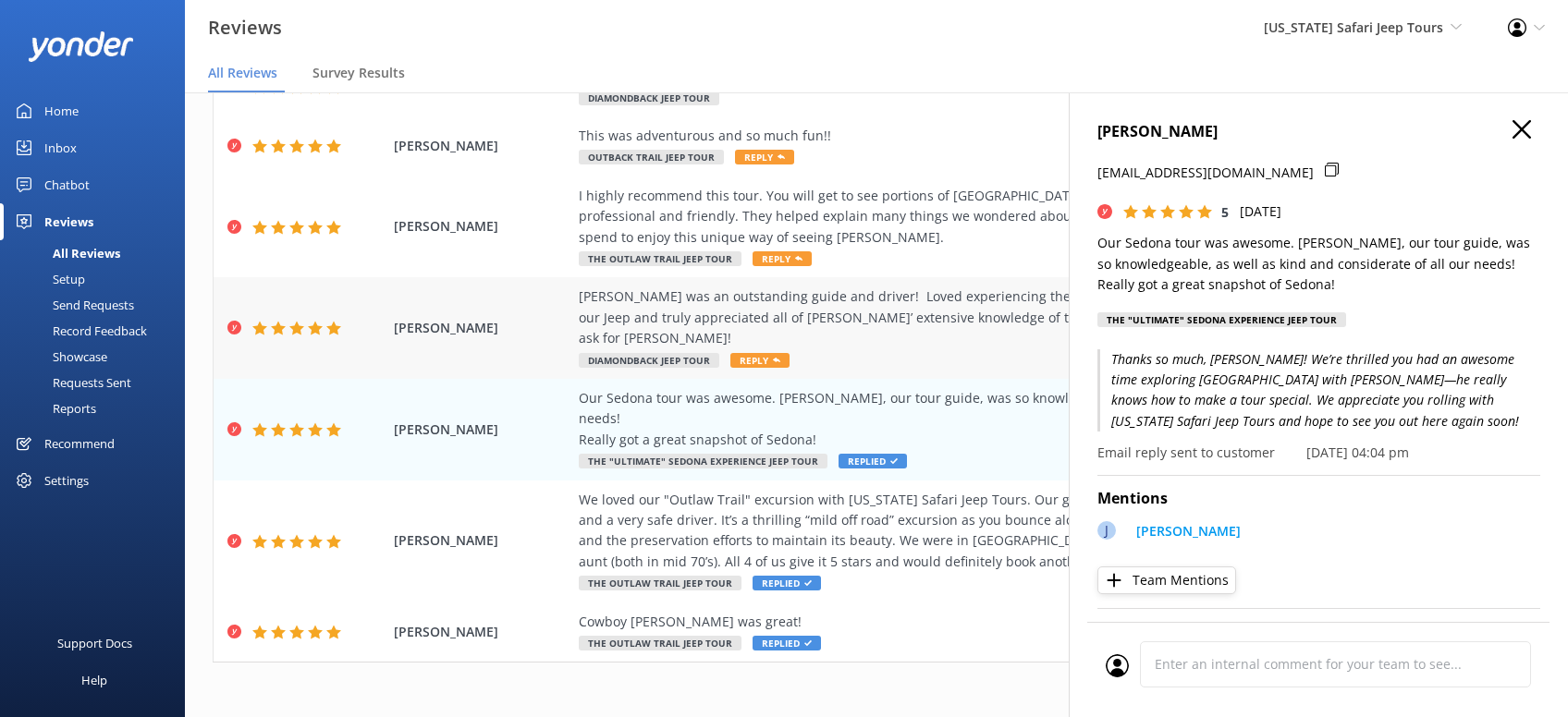
click at [757, 353] on span "Reply" at bounding box center [759, 360] width 59 height 15
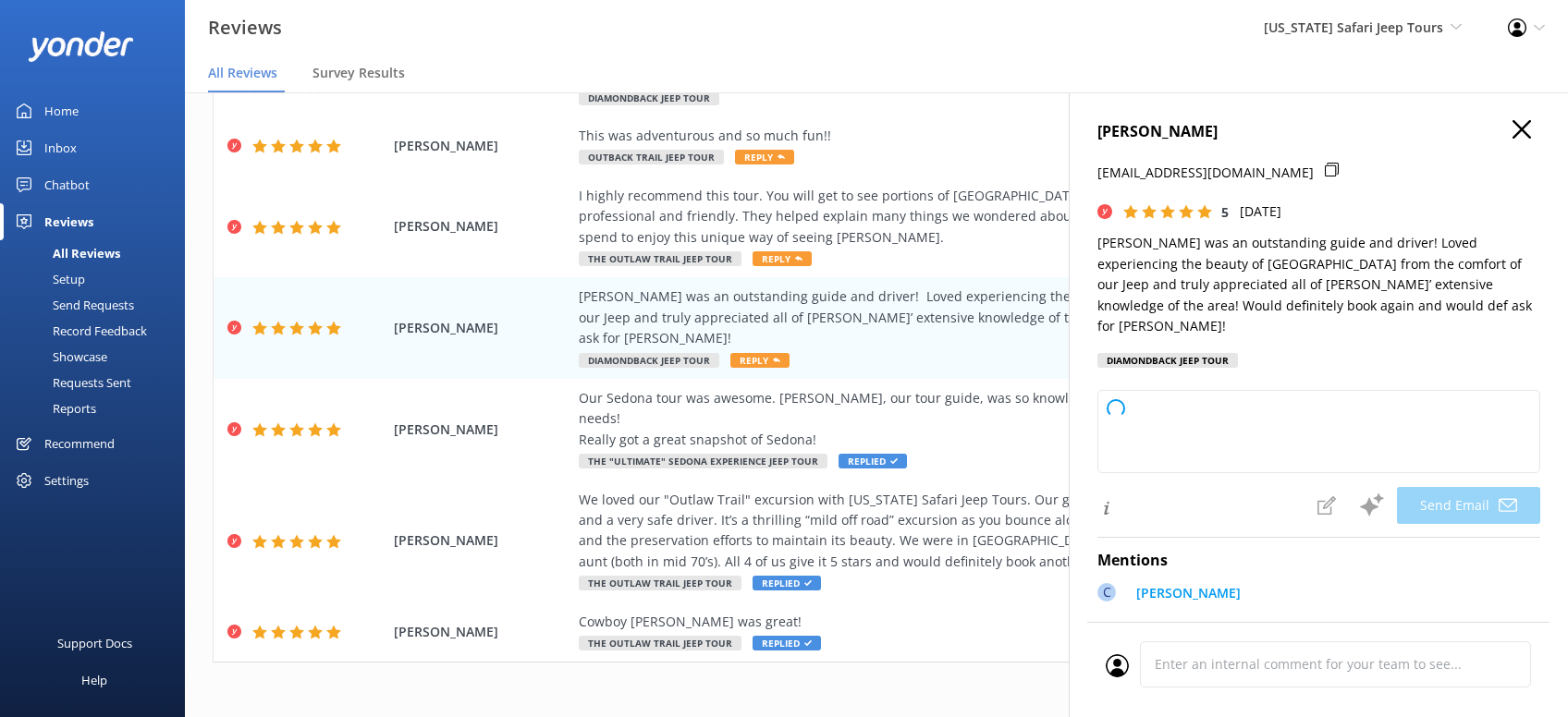
type textarea "Thanks so much, Tara! We’re thrilled you had a great time exploring Sedona with…"
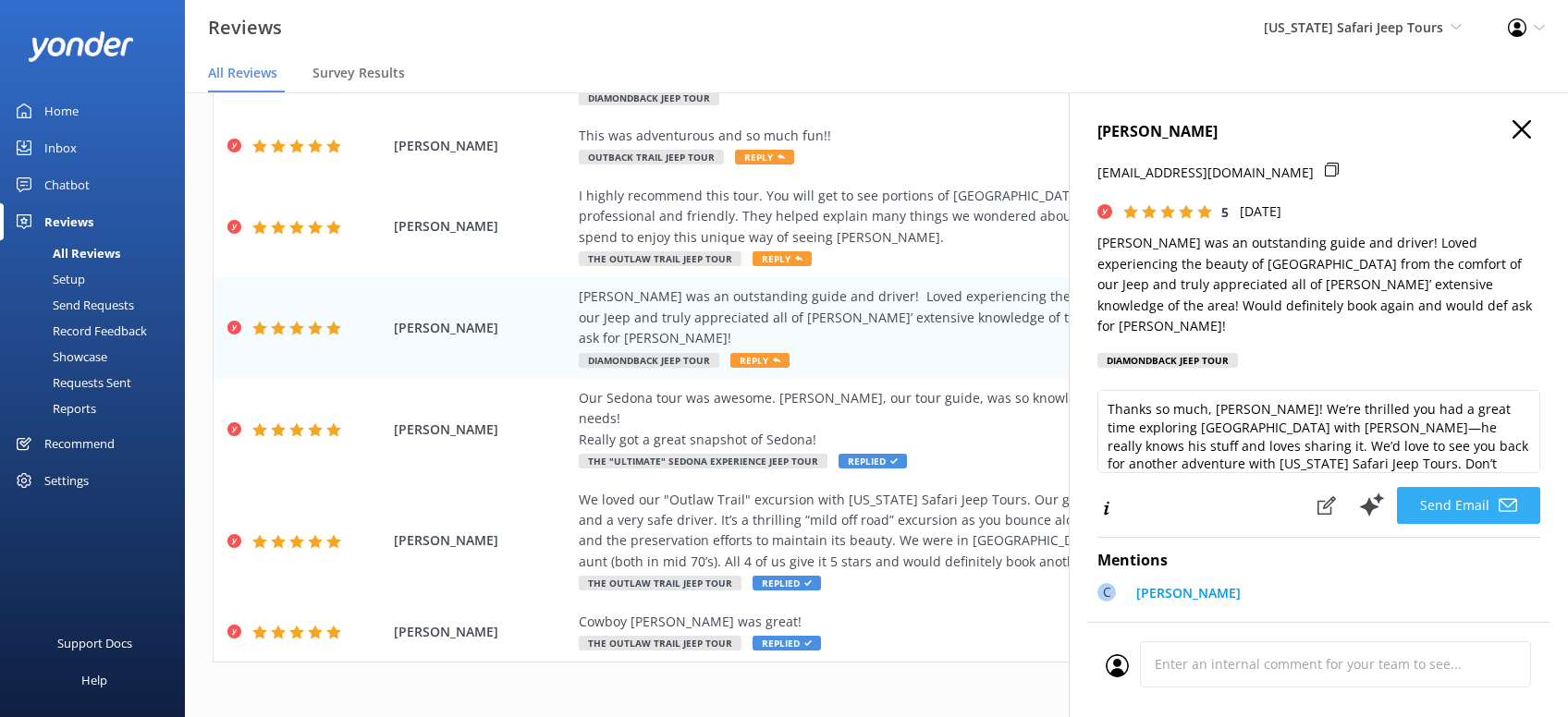
click at [1480, 487] on button "Send Email" at bounding box center [1468, 505] width 143 height 37
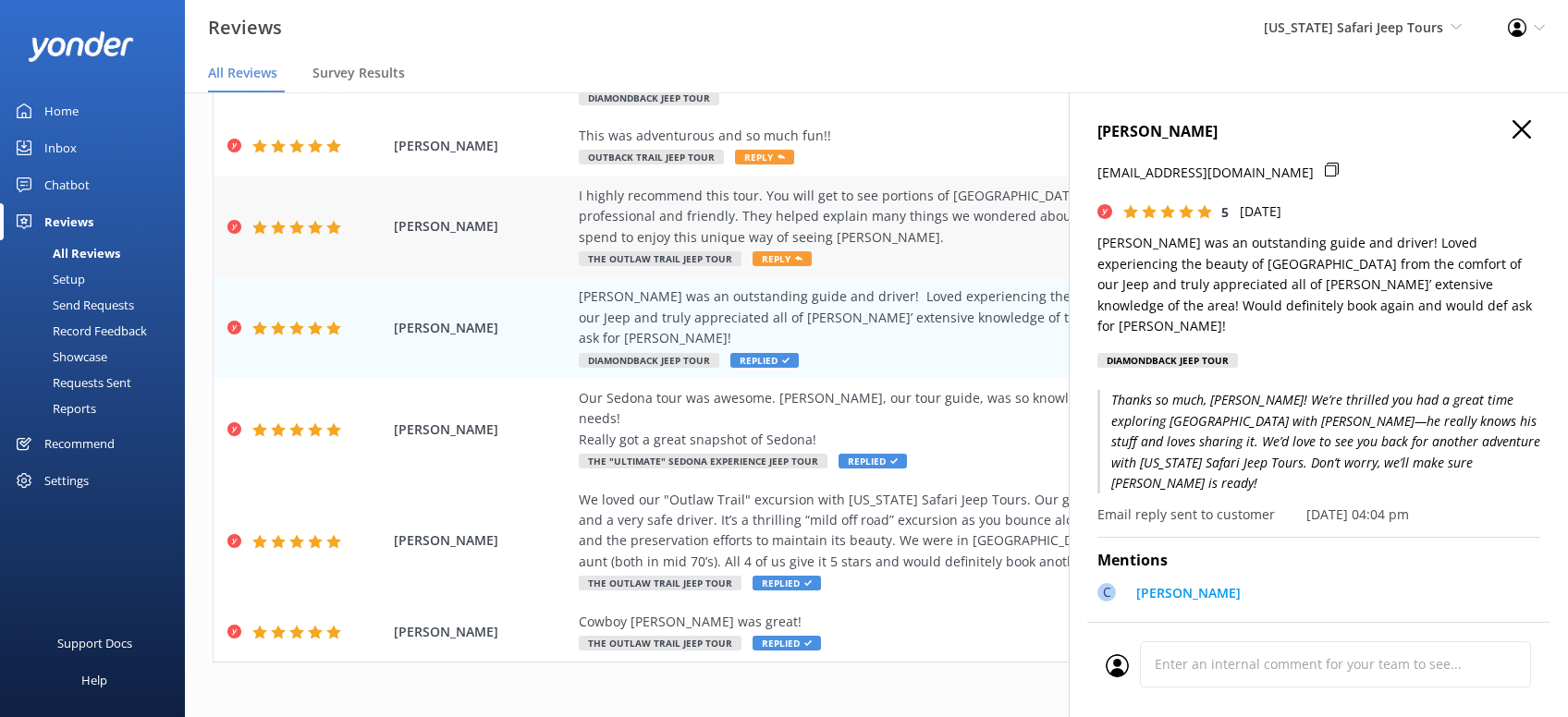
click at [785, 258] on span "Reply" at bounding box center [781, 258] width 59 height 15
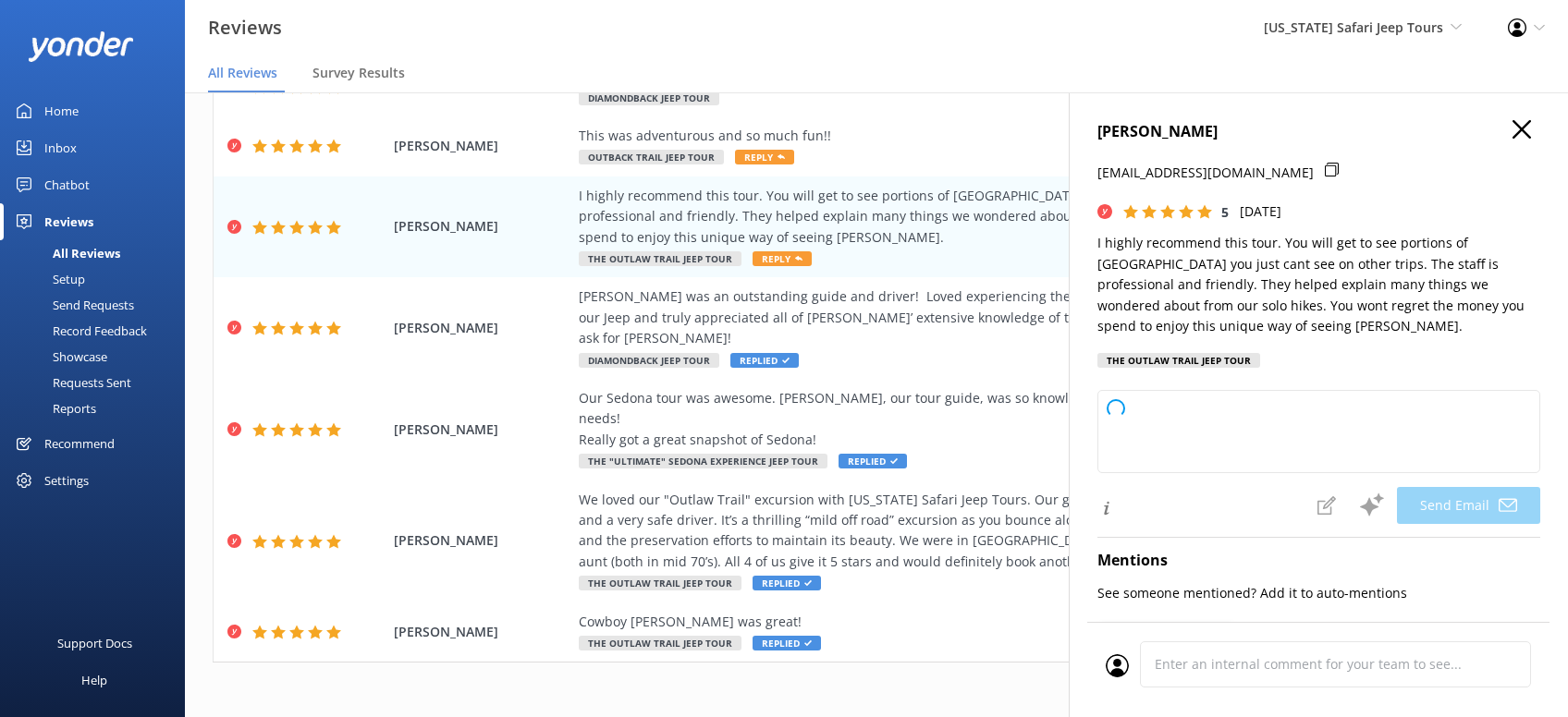
type textarea "Thanks so much, Jerry! We’re glad you got to see some of Sedona's hidden gems w…"
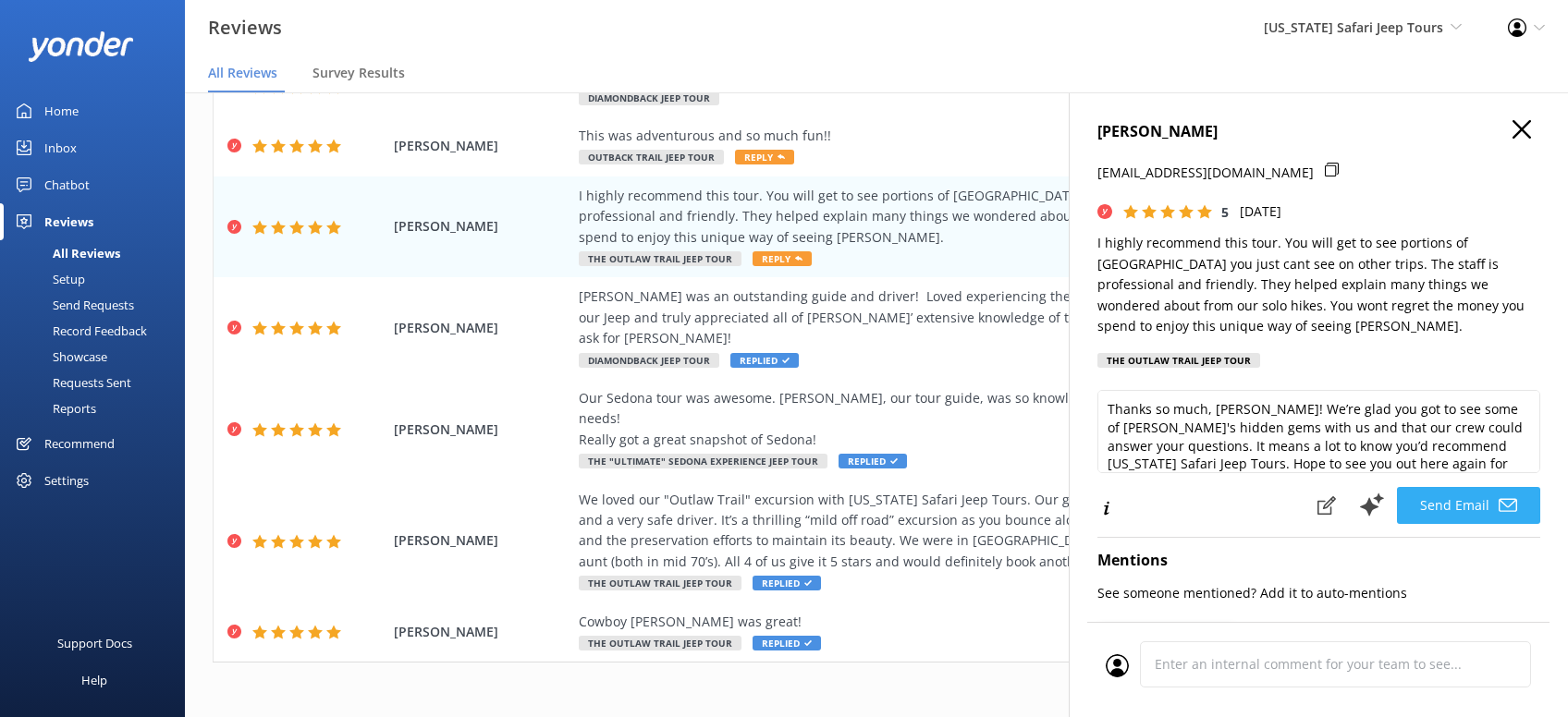
click at [1470, 497] on button "Send Email" at bounding box center [1468, 505] width 143 height 37
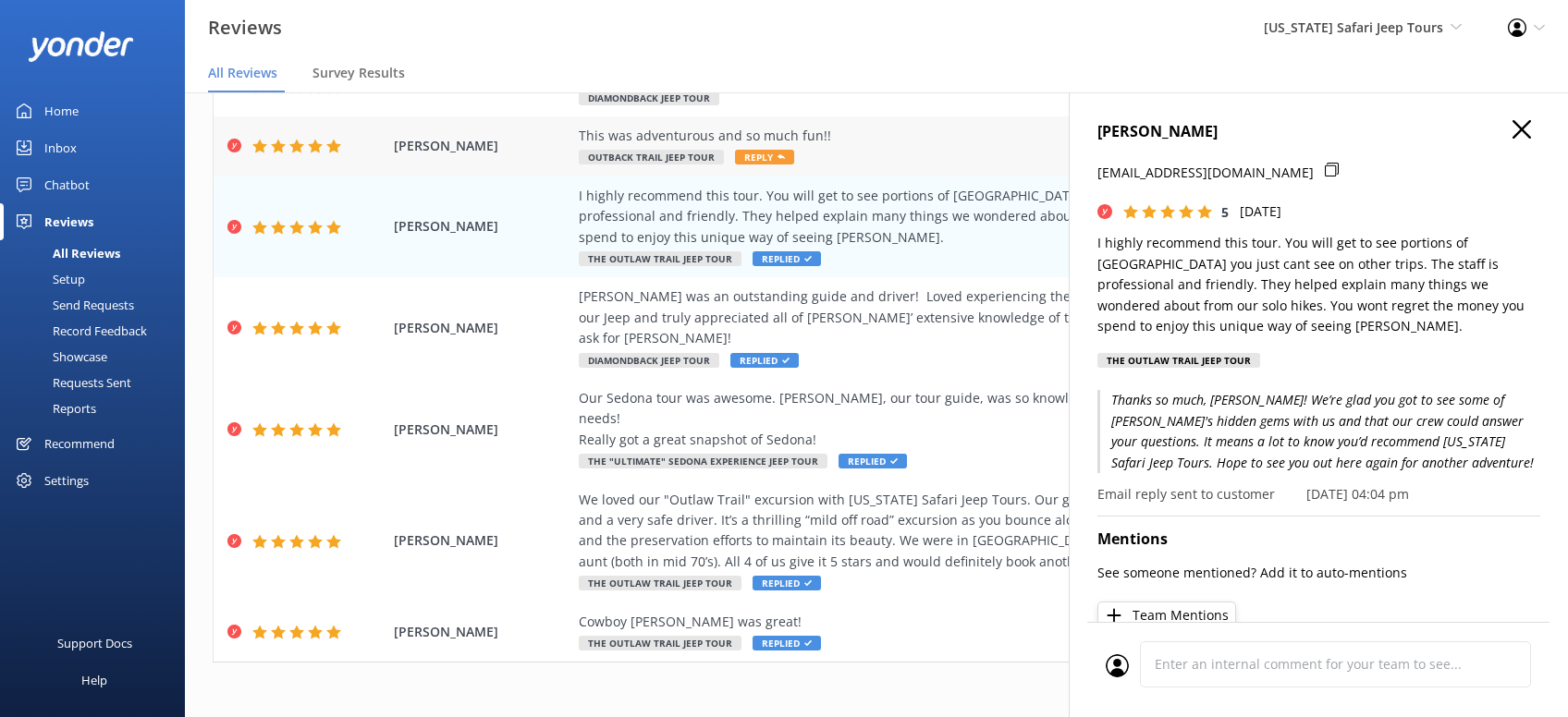
click at [754, 159] on span "Reply" at bounding box center [764, 157] width 59 height 15
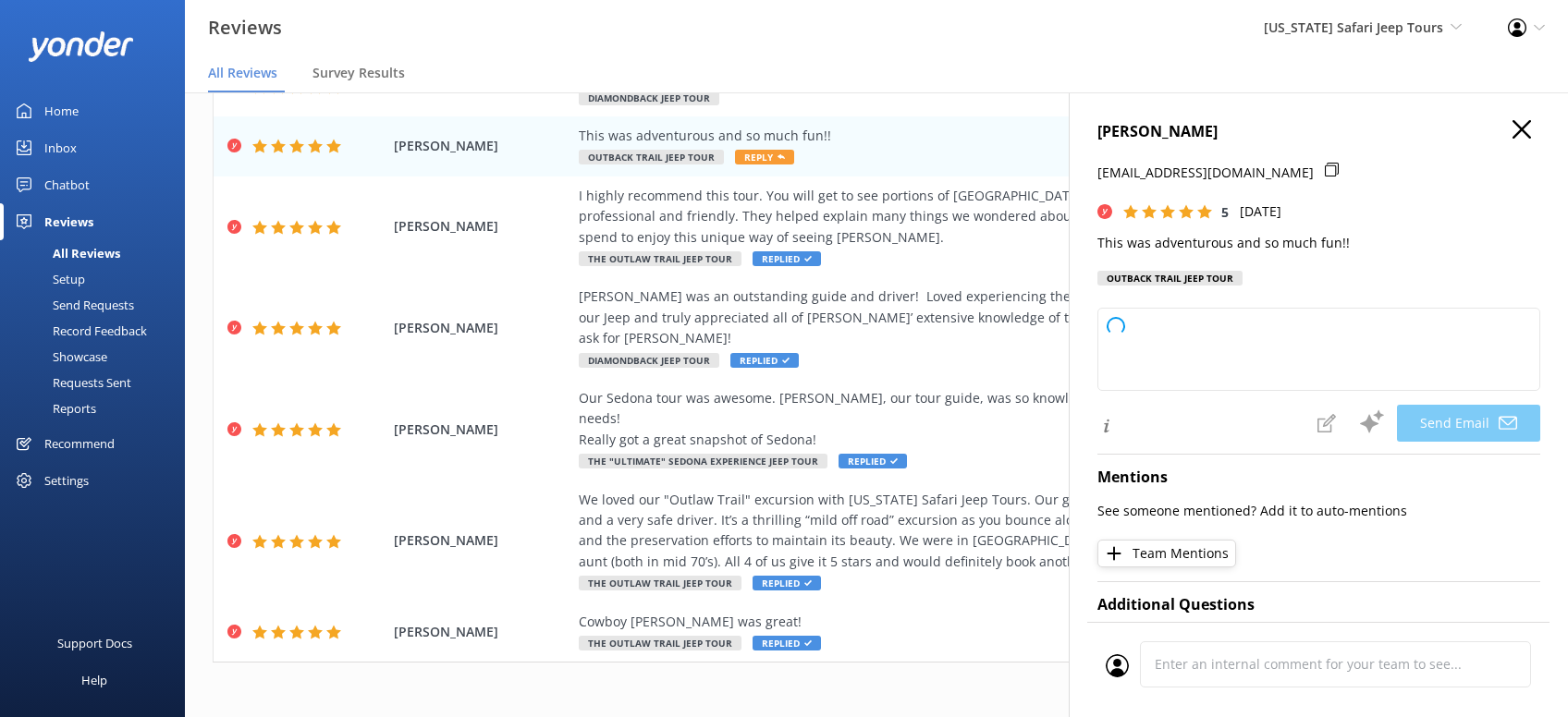
type textarea "Thanks so much, Travis! We love hearing that you had an adventurous and fun tim…"
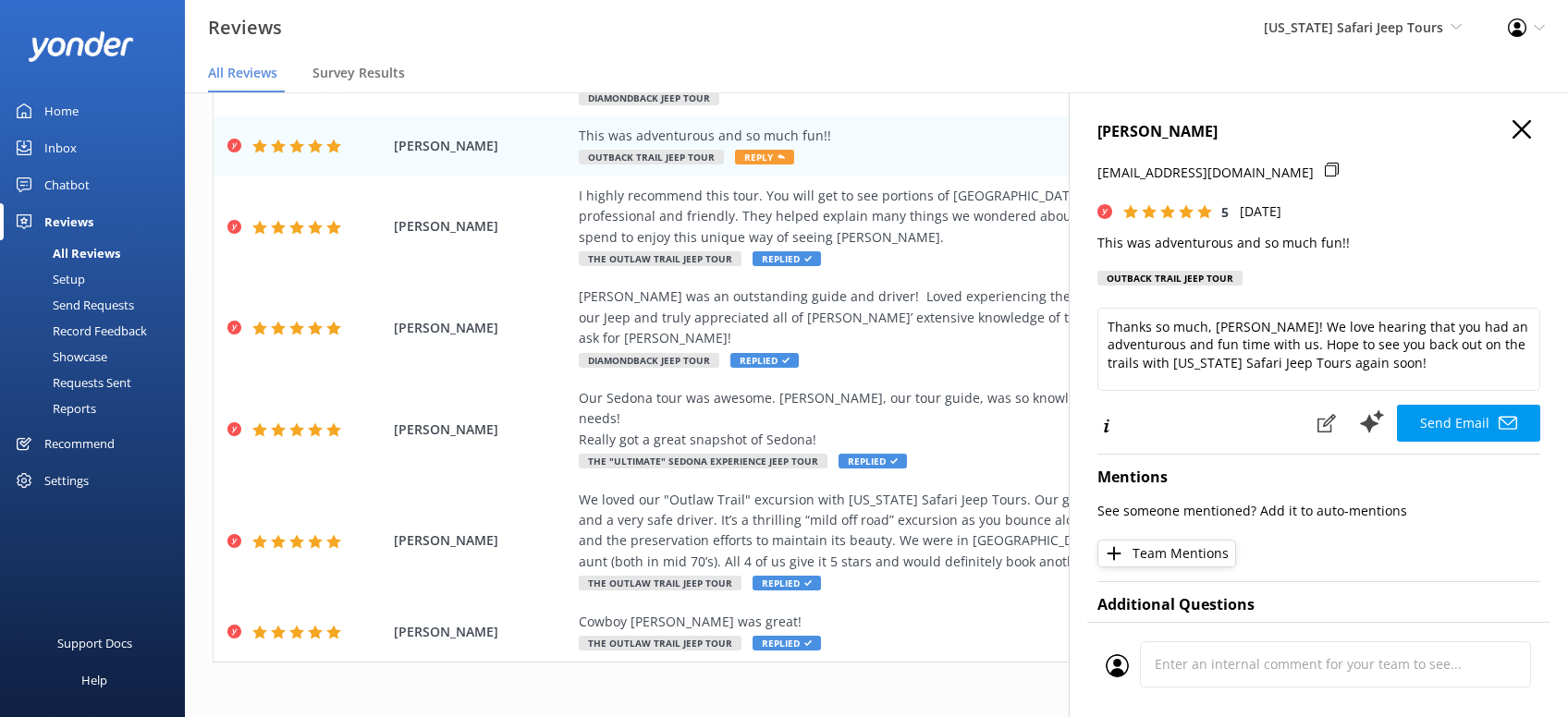
click at [1472, 442] on button "Send Email" at bounding box center [1468, 423] width 143 height 37
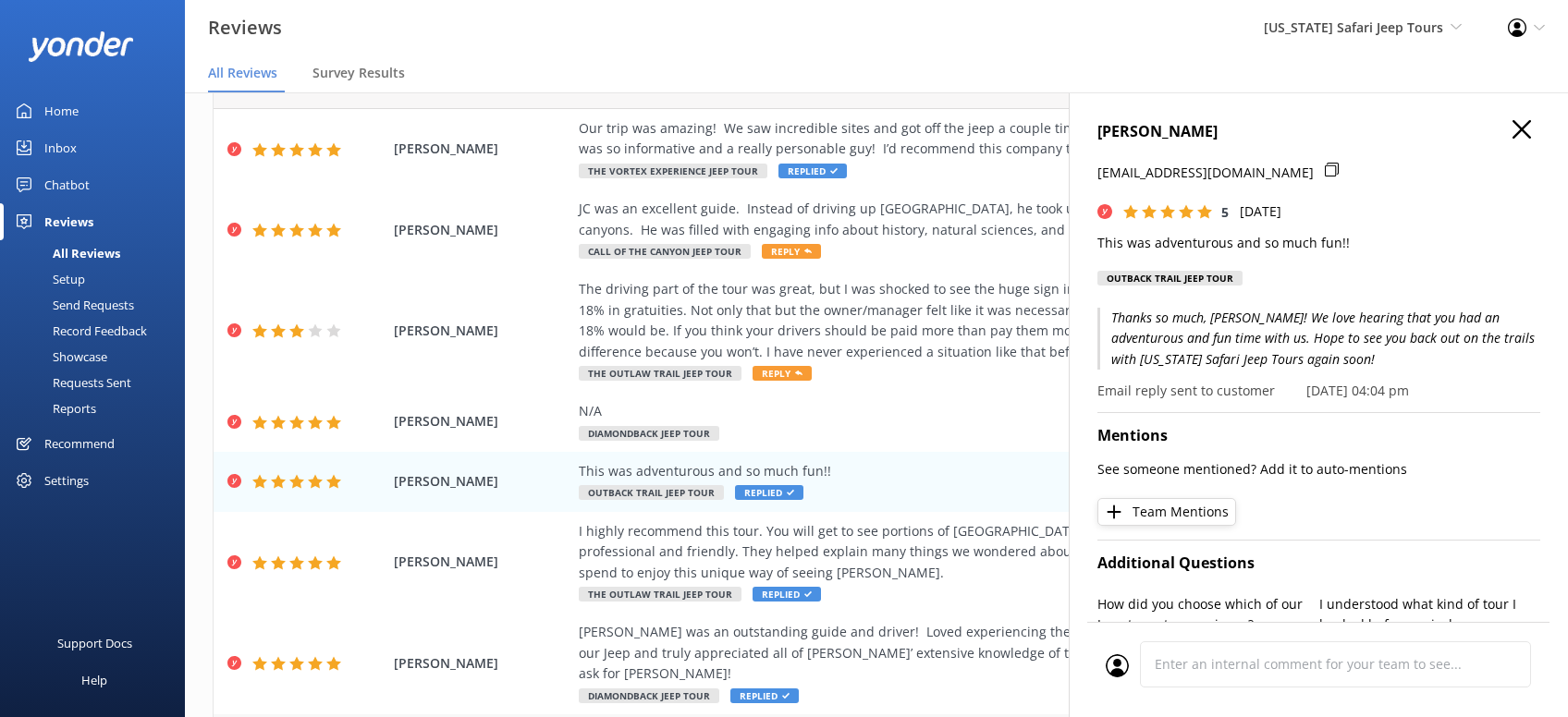
scroll to position [0, 0]
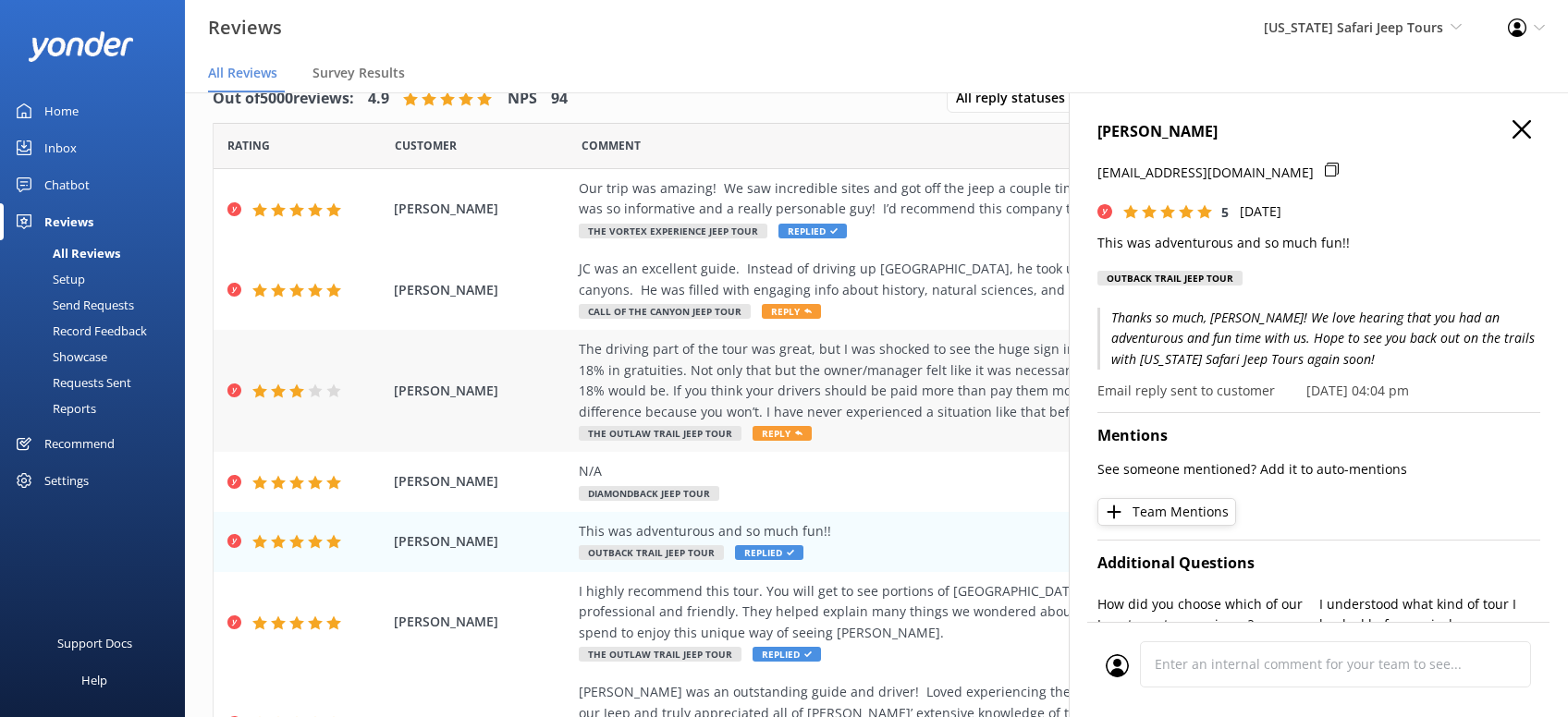
click at [787, 430] on span "Reply" at bounding box center [781, 433] width 59 height 15
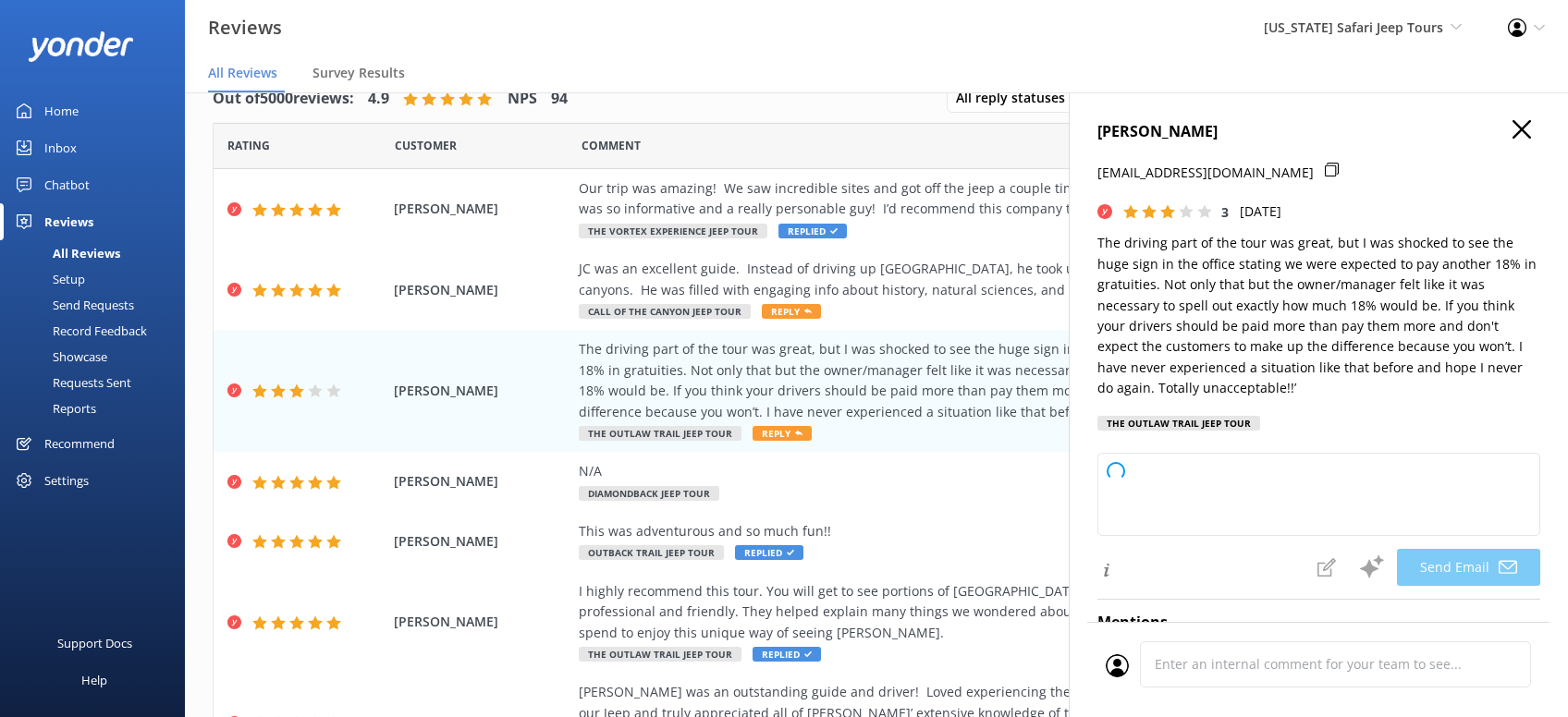
type textarea "Hey Brad, thanks for sharing your thoughts and for joining us on a tour. We rea…"
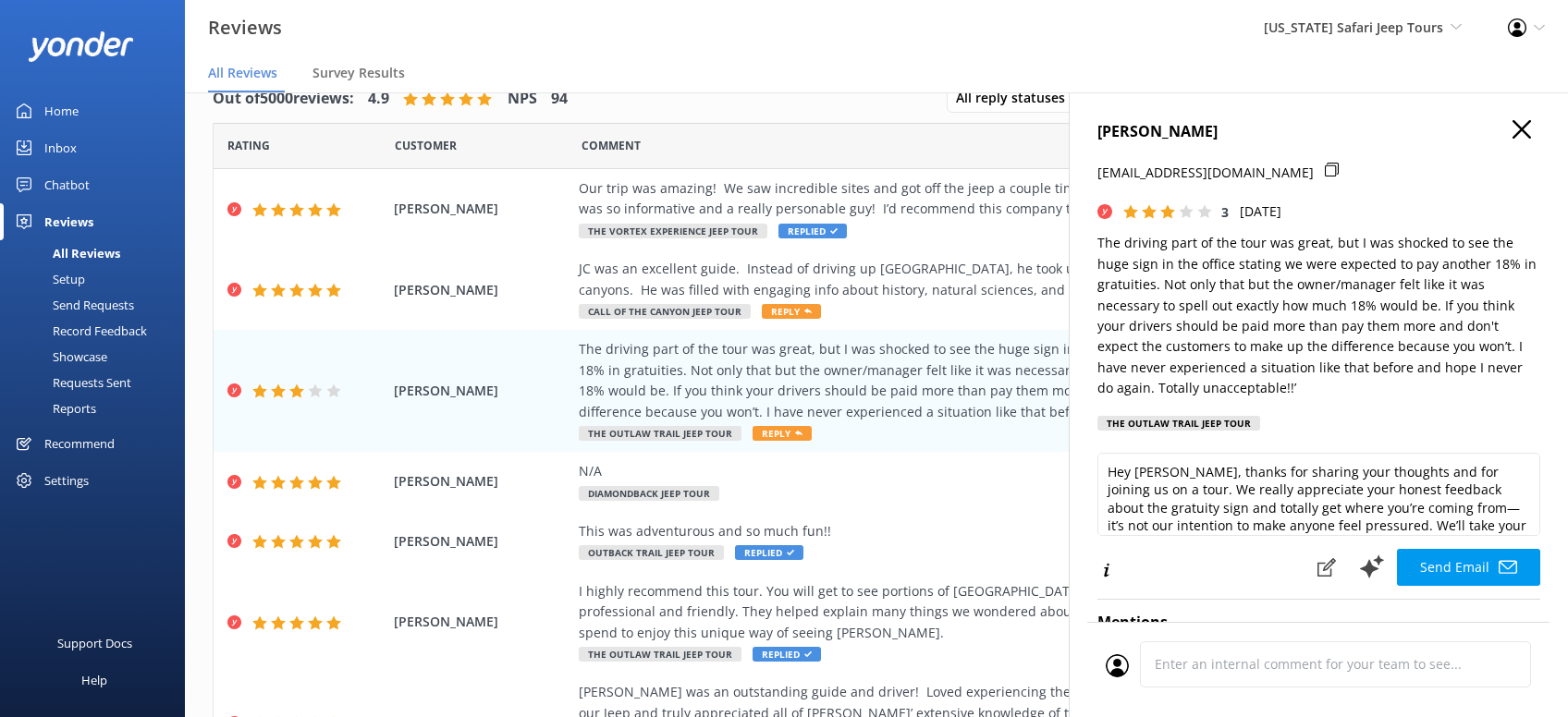
click at [1514, 134] on icon "button" at bounding box center [1521, 129] width 18 height 18
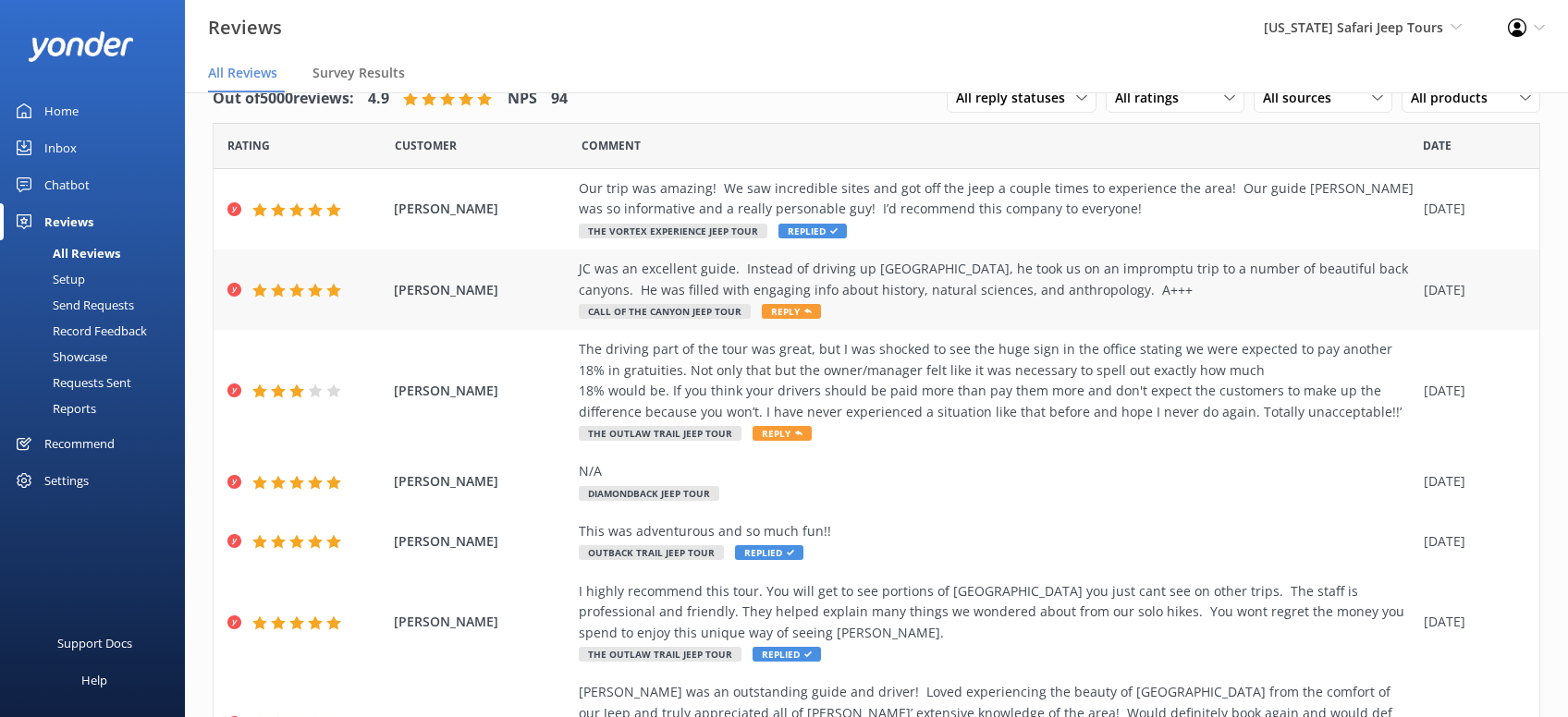
click at [787, 311] on span "Reply" at bounding box center [791, 311] width 59 height 15
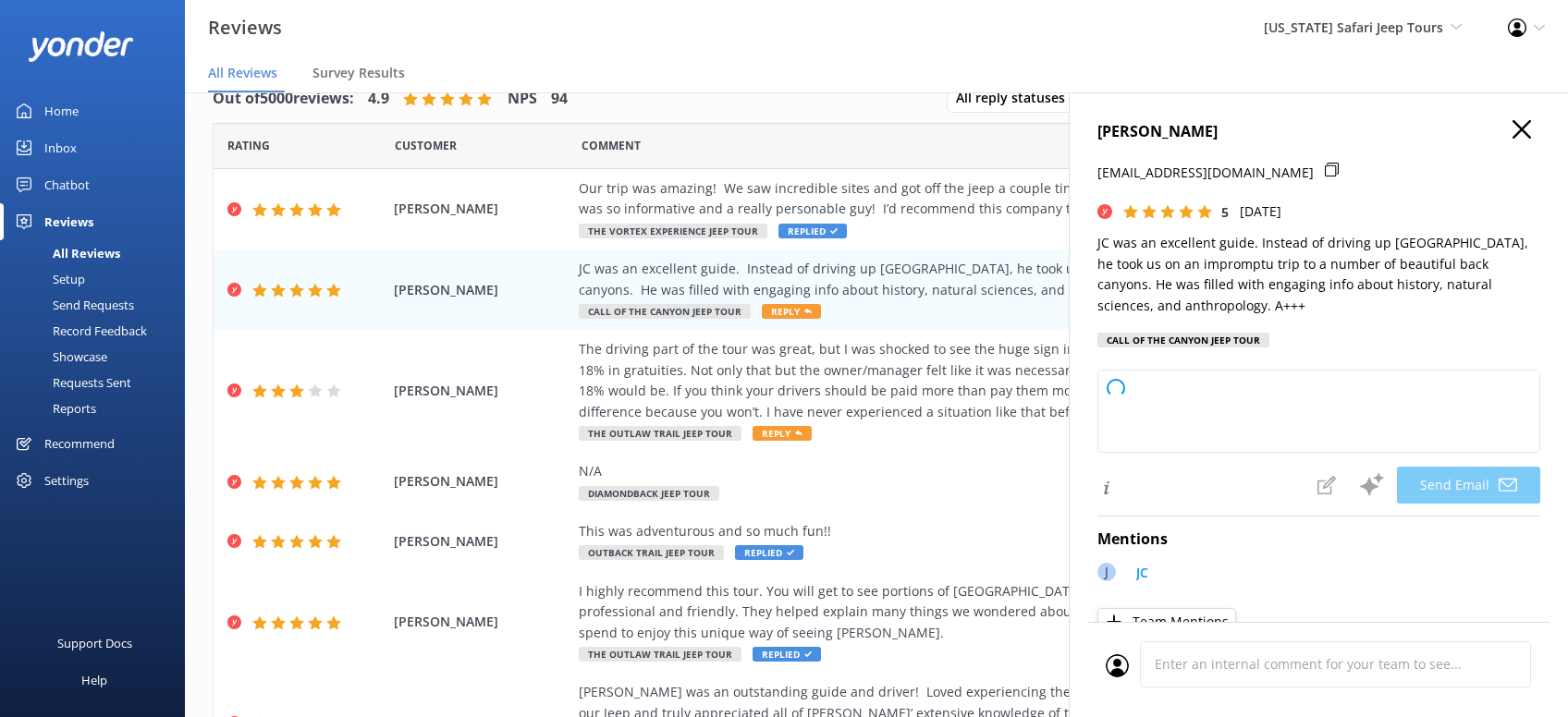
type textarea "John, thanks so much for sharing your experience! We’re glad you enjoyed explor…"
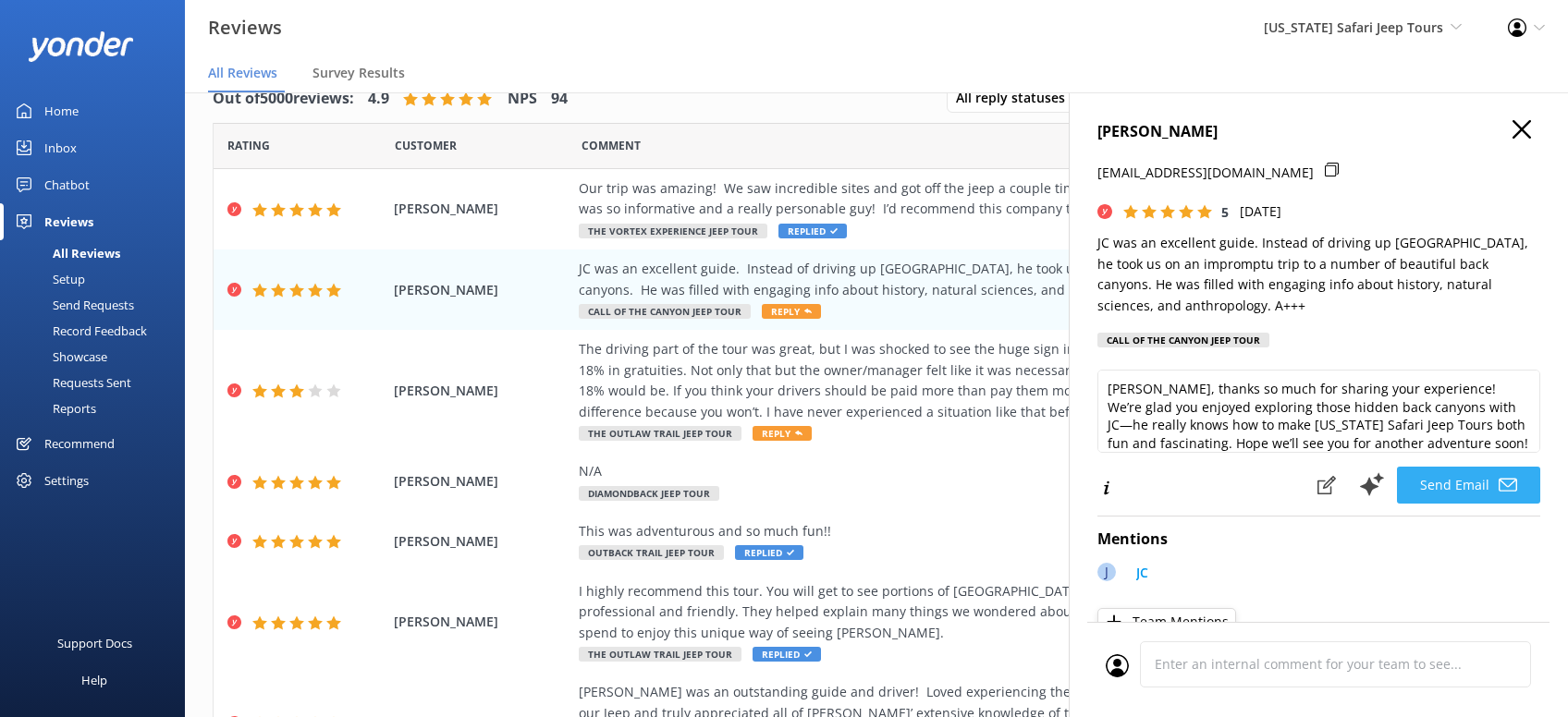
click at [1459, 477] on button "Send Email" at bounding box center [1468, 485] width 143 height 37
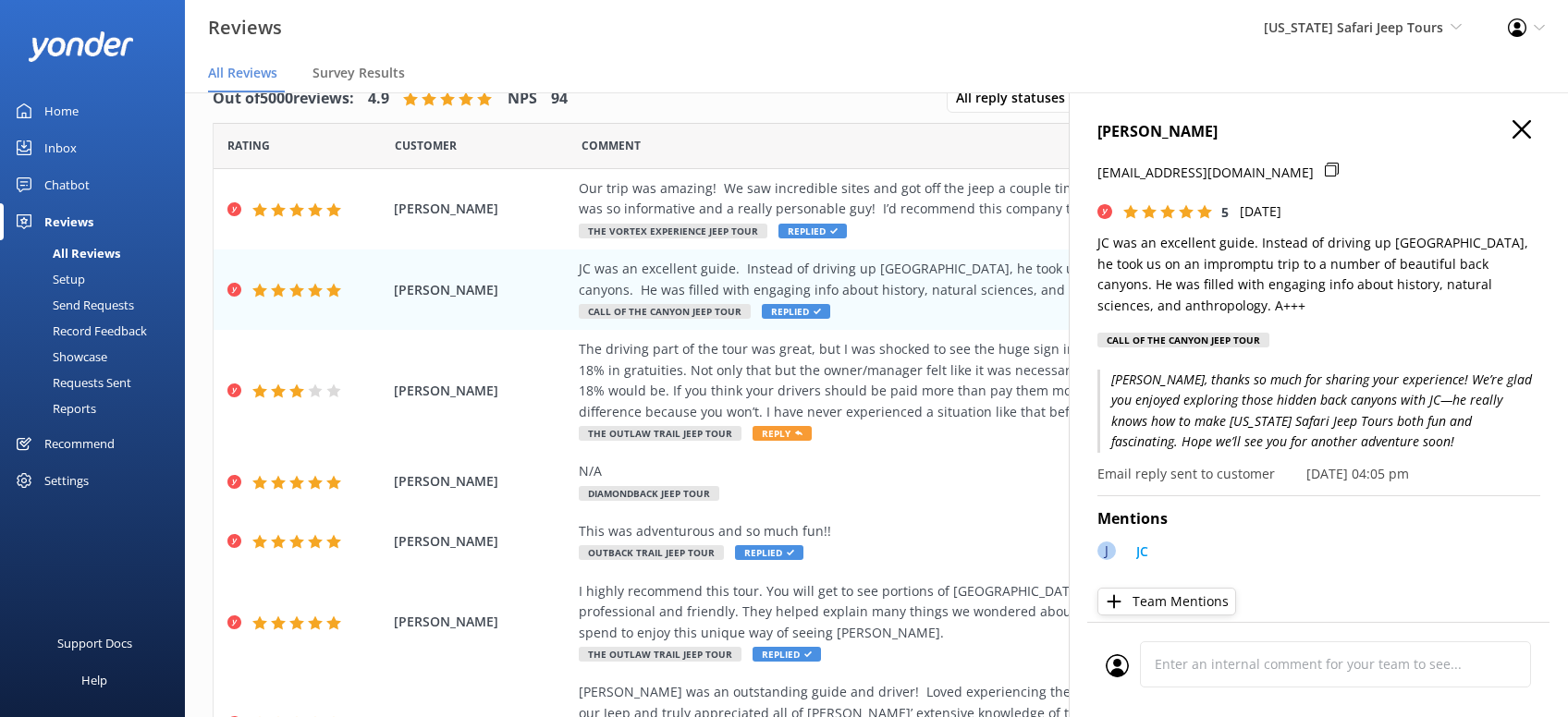
click at [1524, 126] on use "button" at bounding box center [1521, 129] width 18 height 18
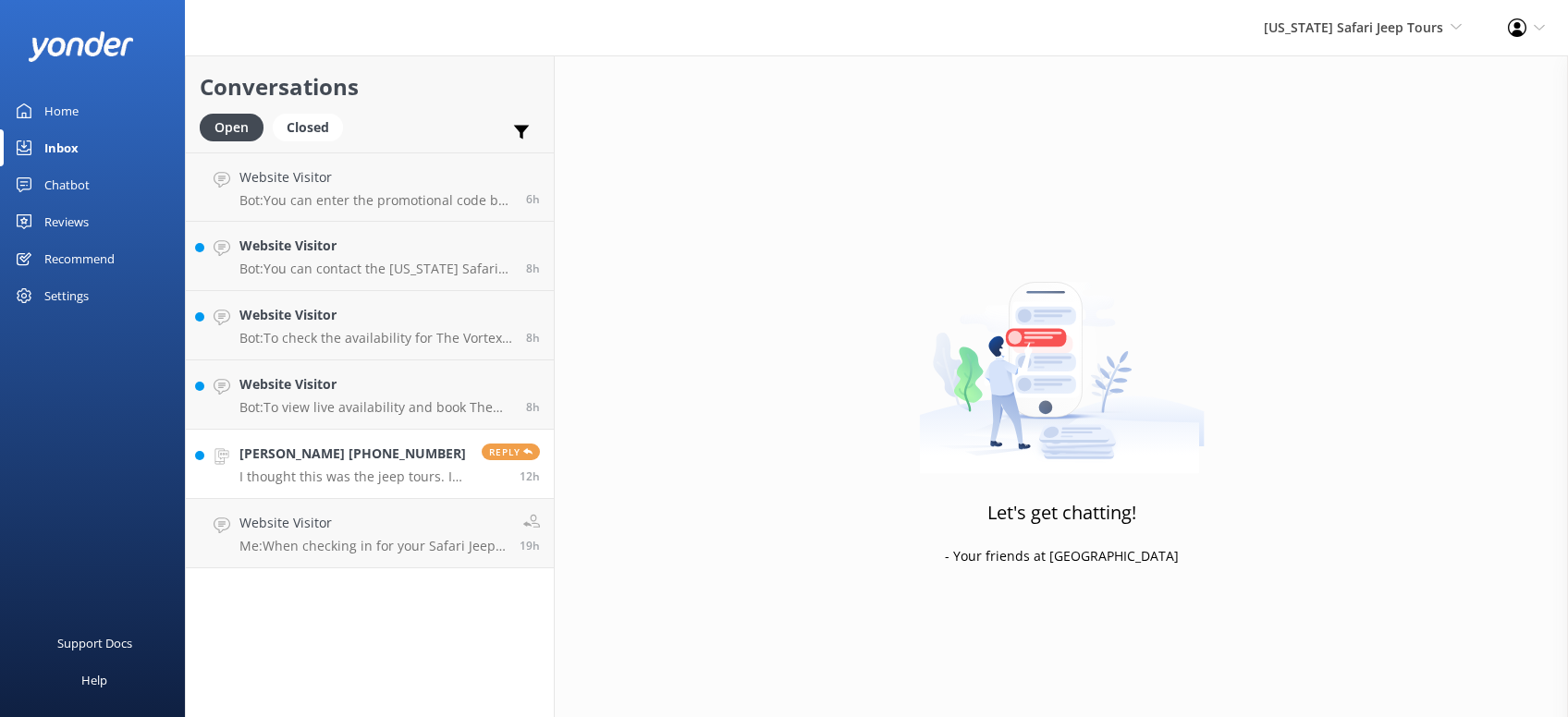
click at [426, 458] on h4 "[PERSON_NAME] [PHONE_NUMBER]" at bounding box center [353, 454] width 228 height 20
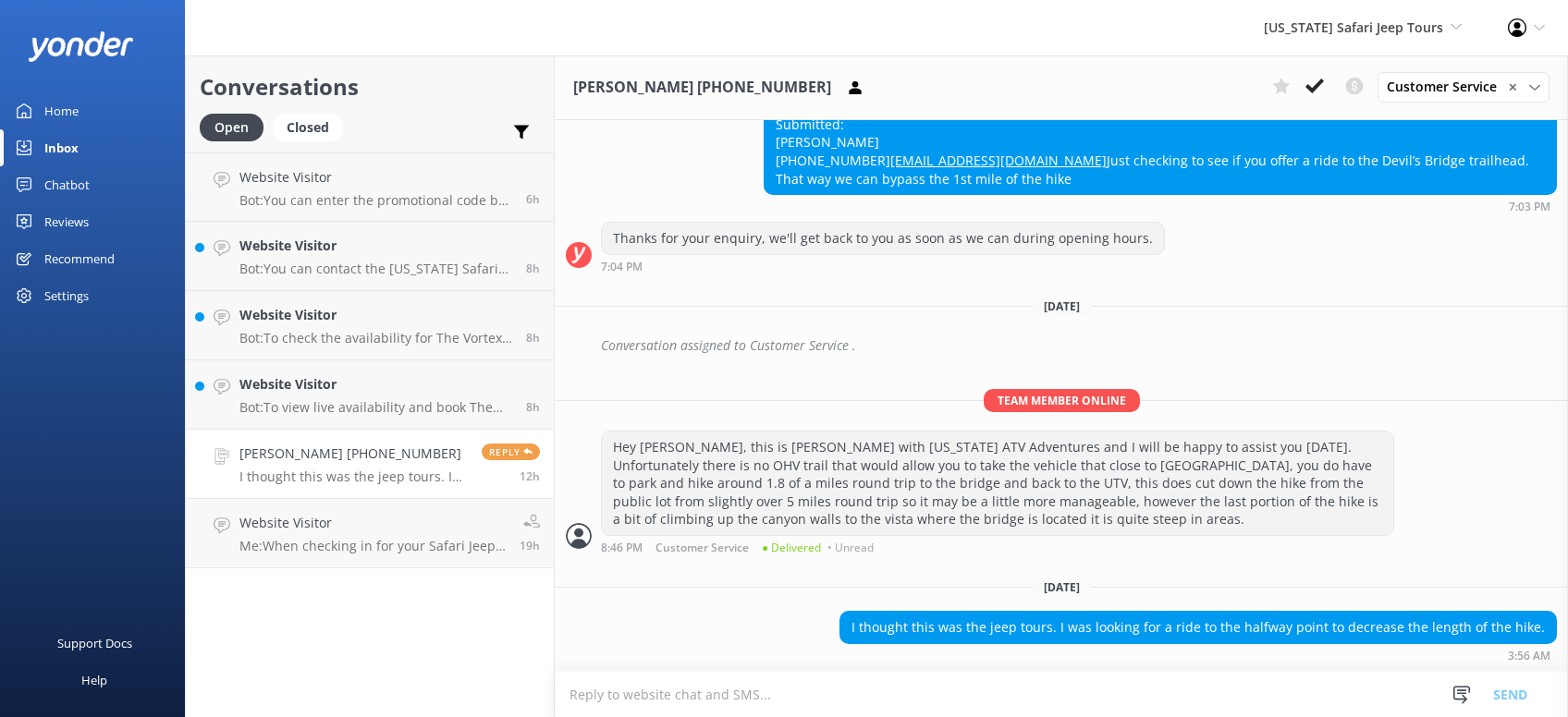
scroll to position [387, 0]
click at [71, 224] on div "Reviews" at bounding box center [66, 221] width 44 height 37
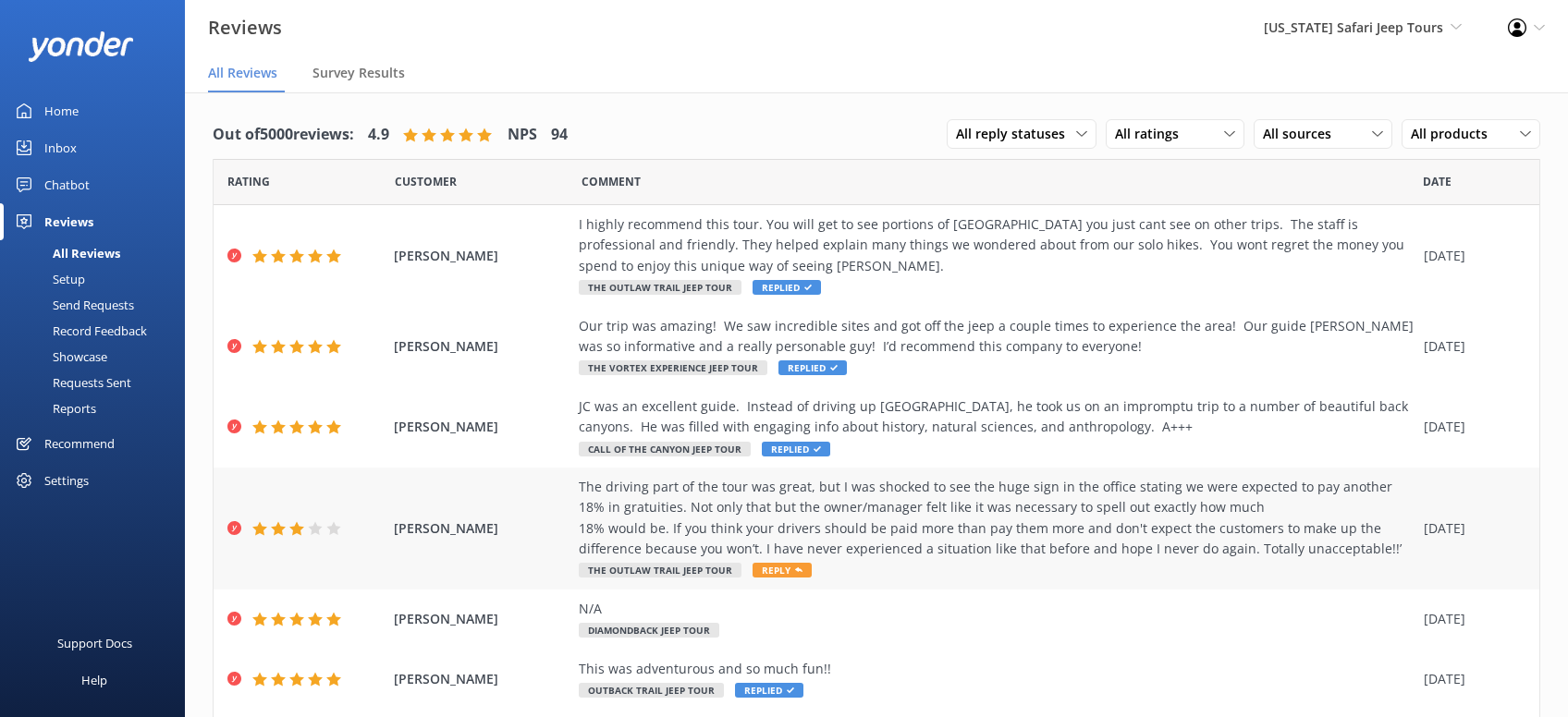
click at [787, 567] on span "Reply" at bounding box center [781, 570] width 59 height 15
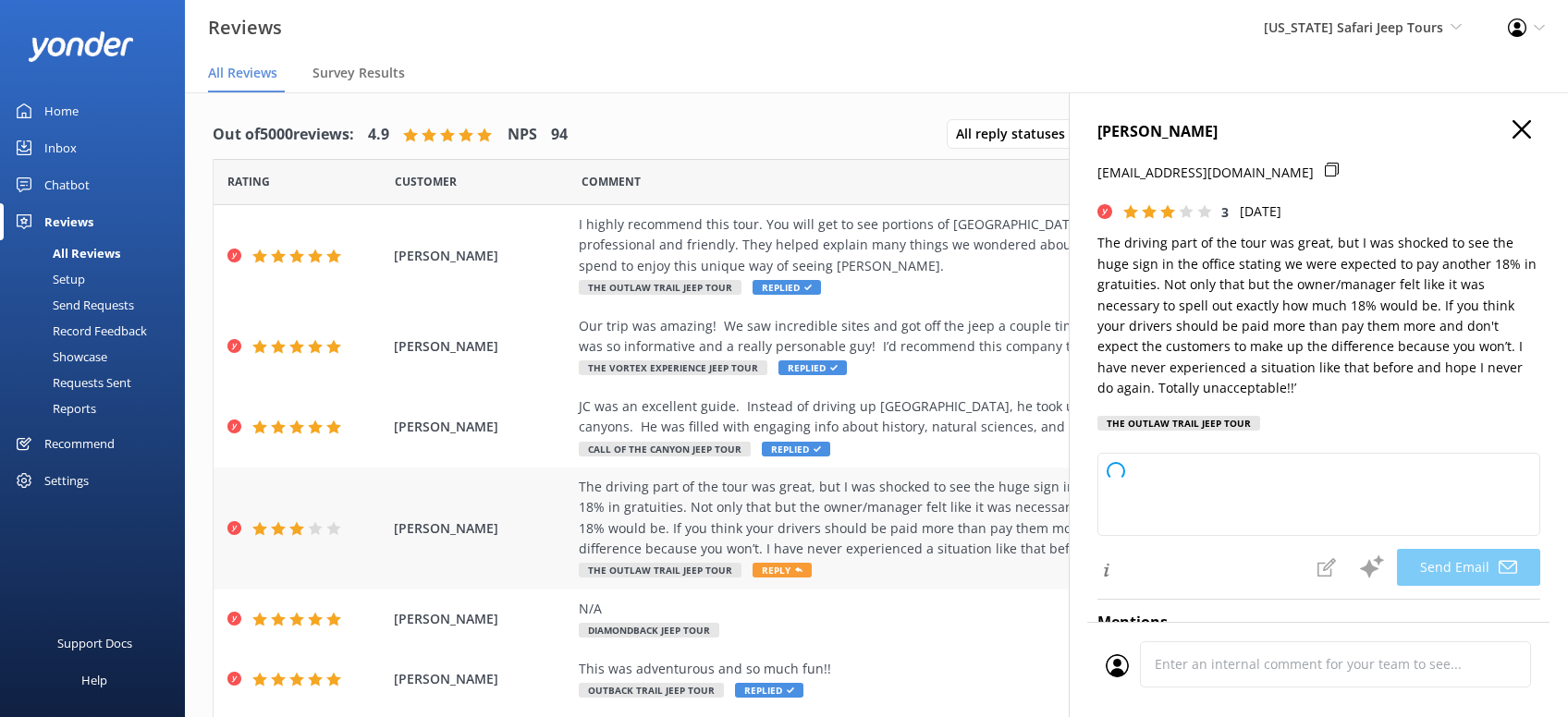
type textarea "Hey [PERSON_NAME], thanks for sharing your thoughts with us. We’re glad you enj…"
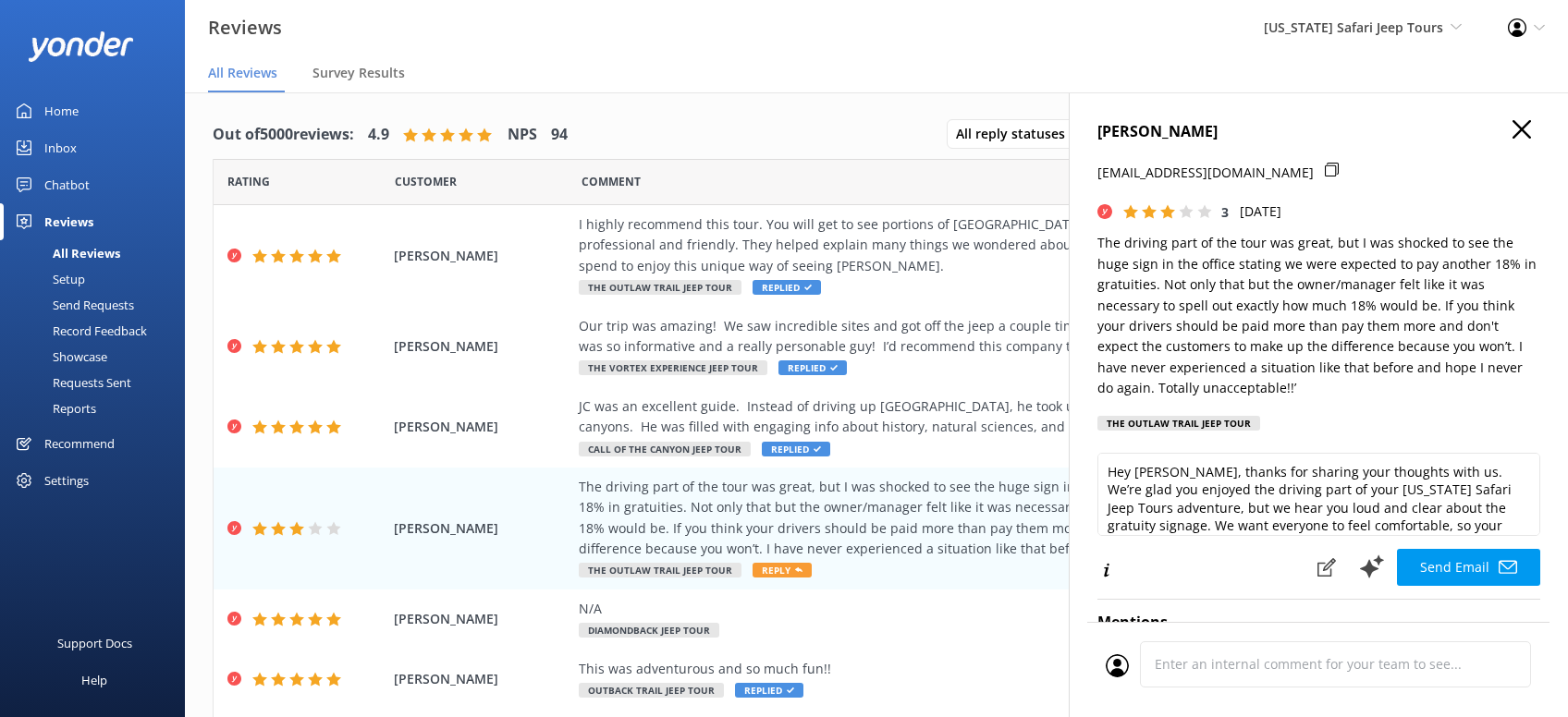
click at [1514, 123] on icon "button" at bounding box center [1521, 129] width 18 height 18
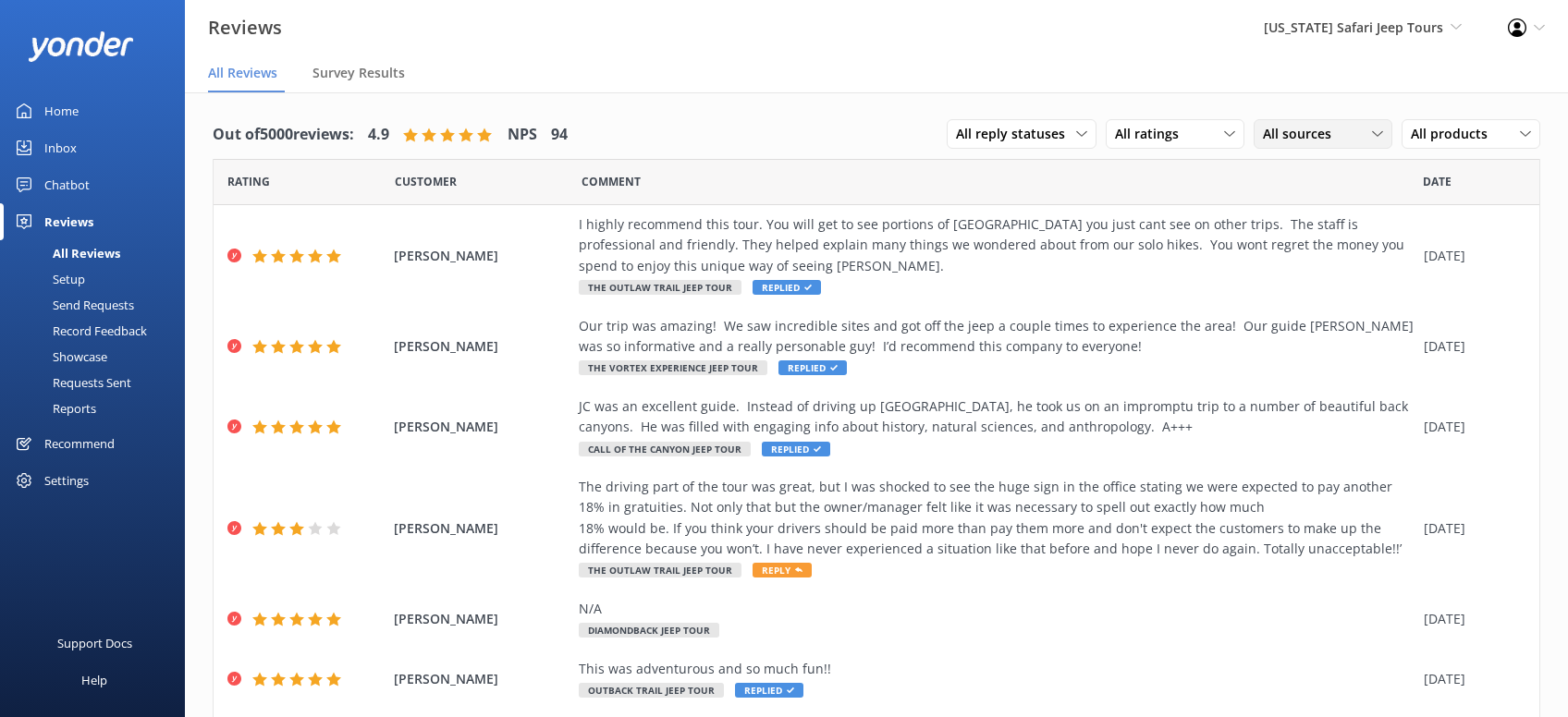
click at [1340, 136] on span "All sources" at bounding box center [1302, 134] width 79 height 20
click at [1319, 284] on div "Google reviews" at bounding box center [1334, 284] width 108 height 18
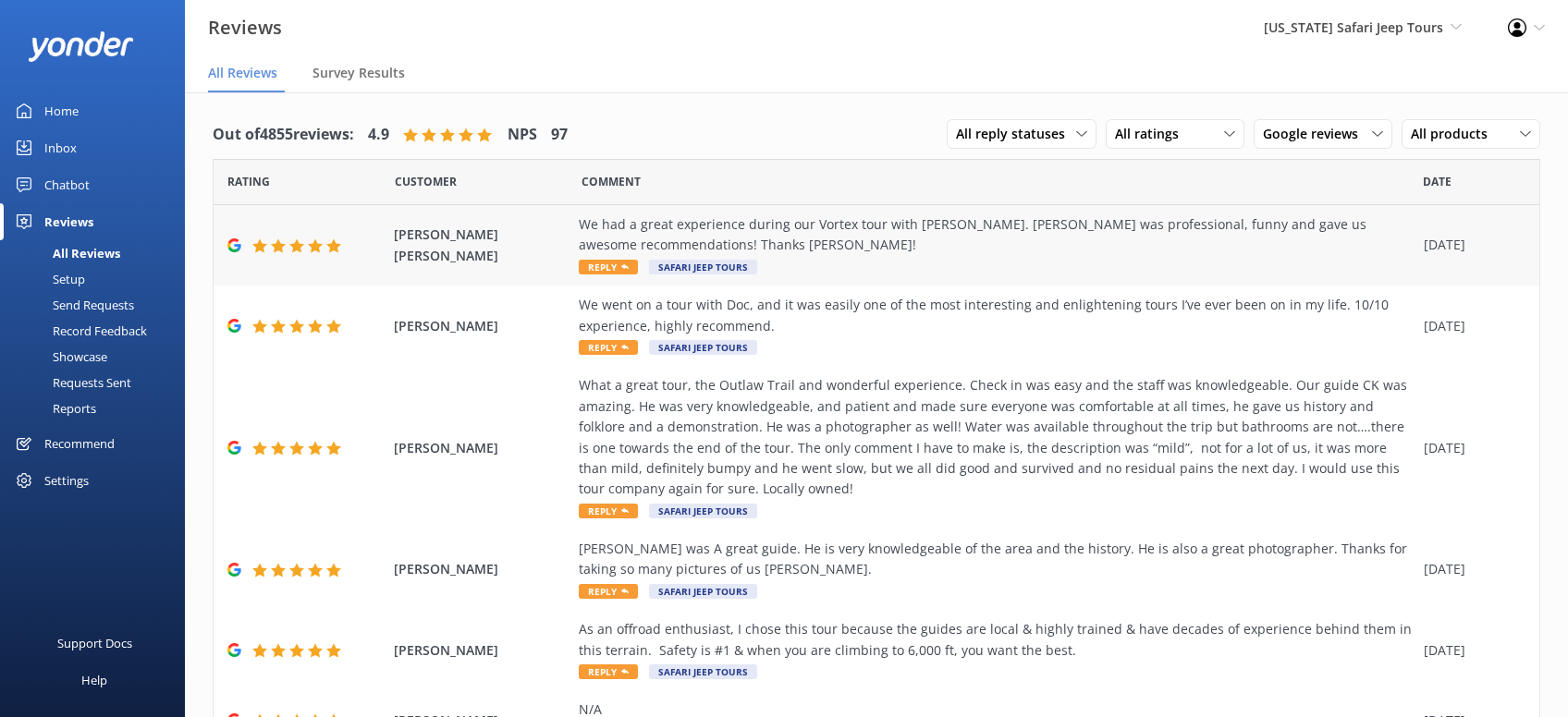
click at [623, 262] on span "Reply" at bounding box center [608, 267] width 59 height 15
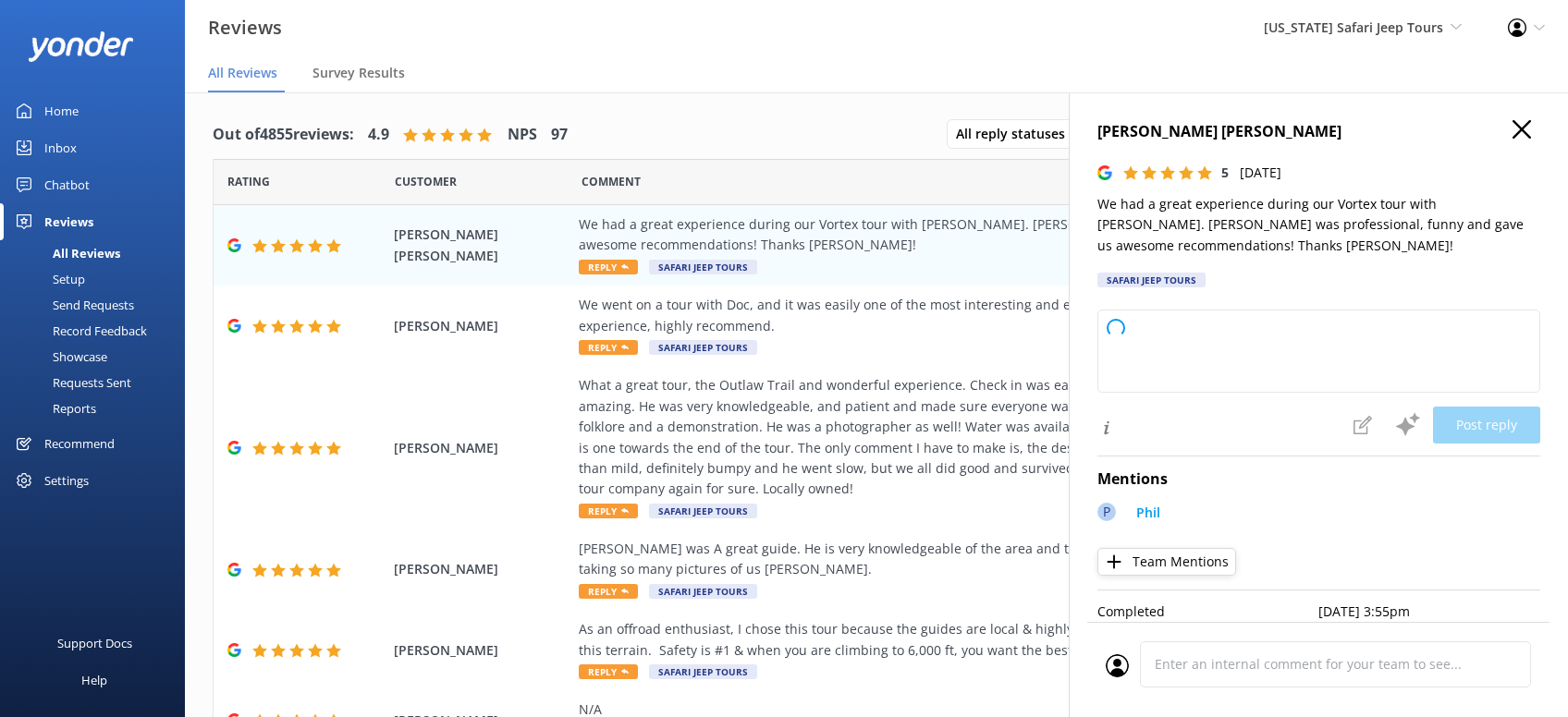
type textarea "Thanks so much for joining us on the Vortex tour! We’re glad [PERSON_NAME] kept…"
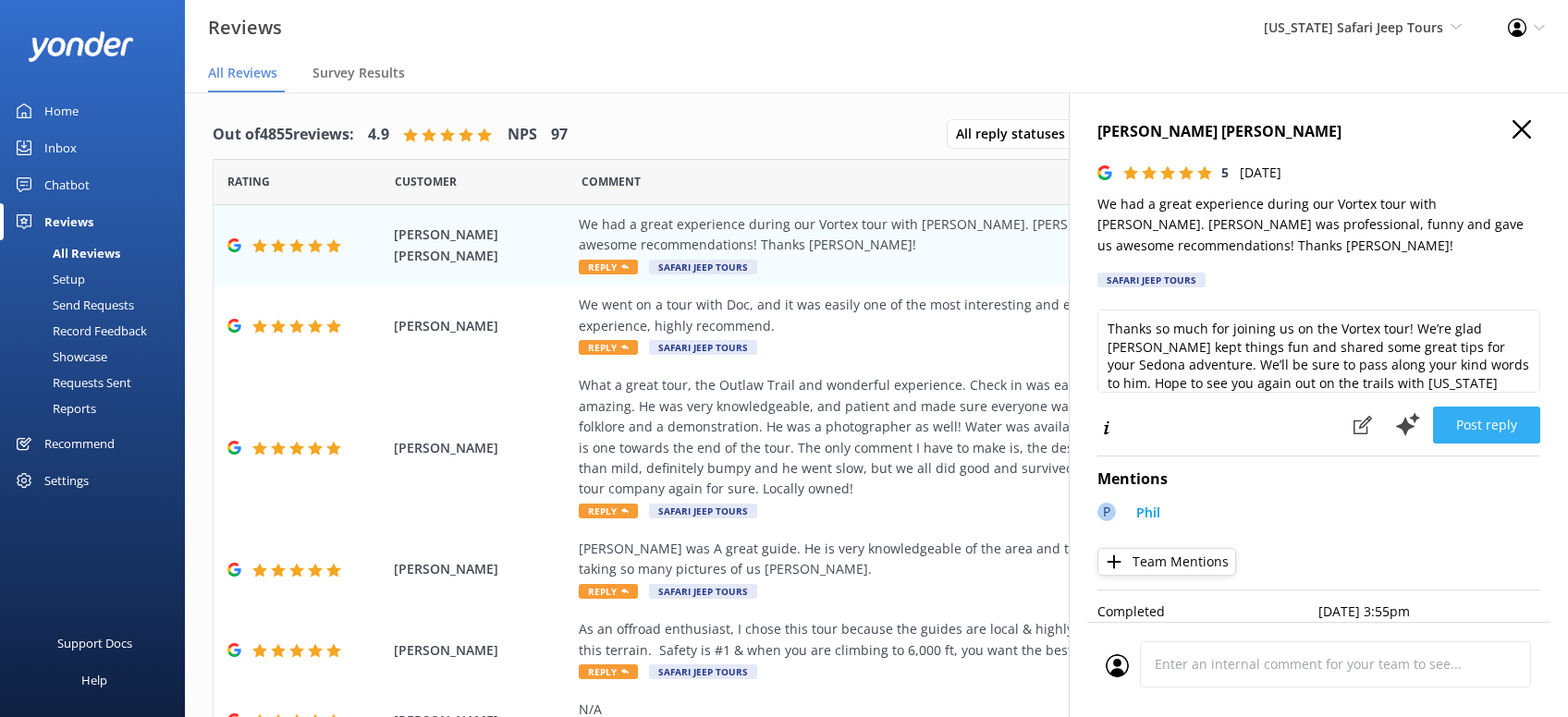
click at [1494, 419] on button "Post reply" at bounding box center [1486, 425] width 107 height 37
click at [1519, 123] on icon "button" at bounding box center [1521, 129] width 18 height 18
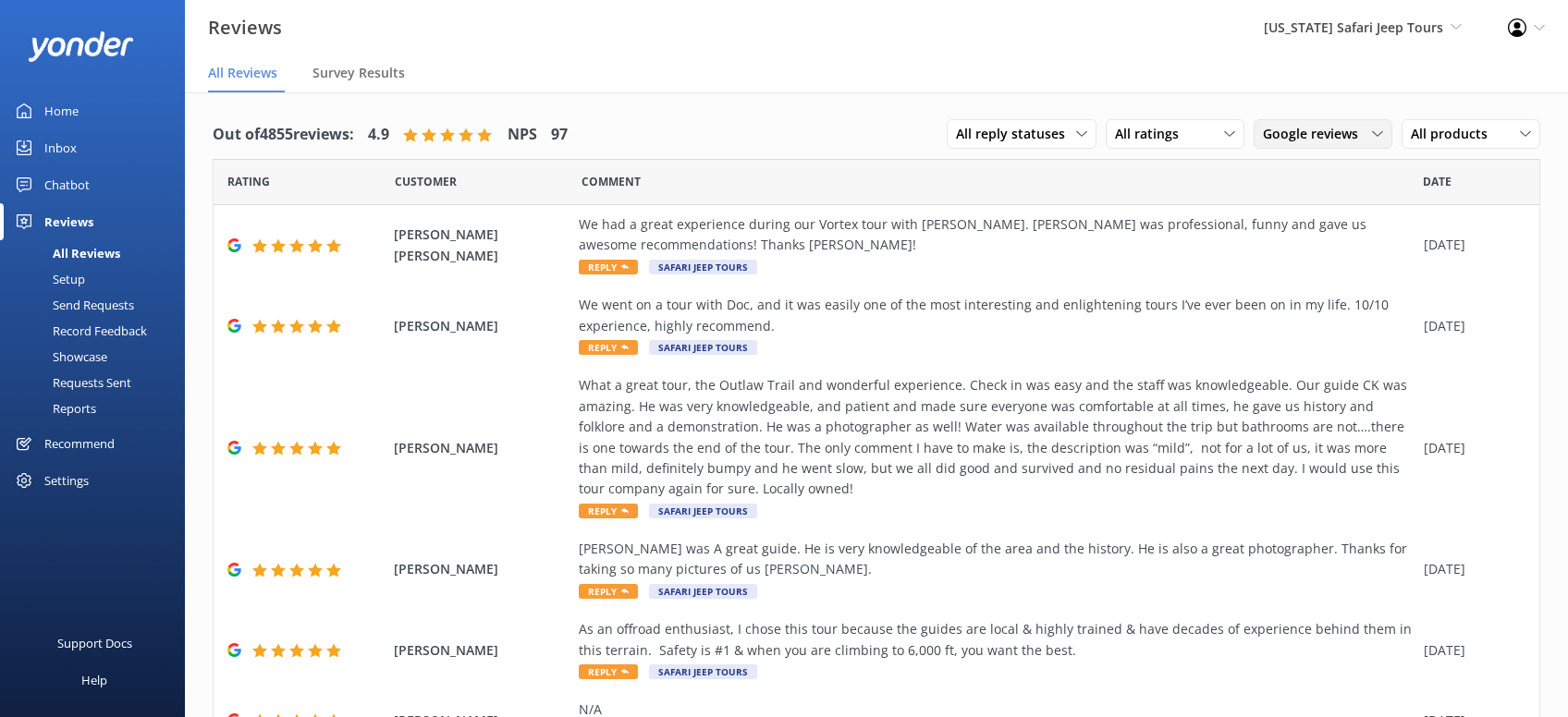
drag, startPoint x: 1316, startPoint y: 137, endPoint x: 1311, endPoint y: 145, distance: 9.5
click at [1312, 137] on span "Google reviews" at bounding box center [1316, 134] width 106 height 20
click at [1309, 168] on div "All sources" at bounding box center [1291, 172] width 57 height 18
